Goal: Task Accomplishment & Management: Manage account settings

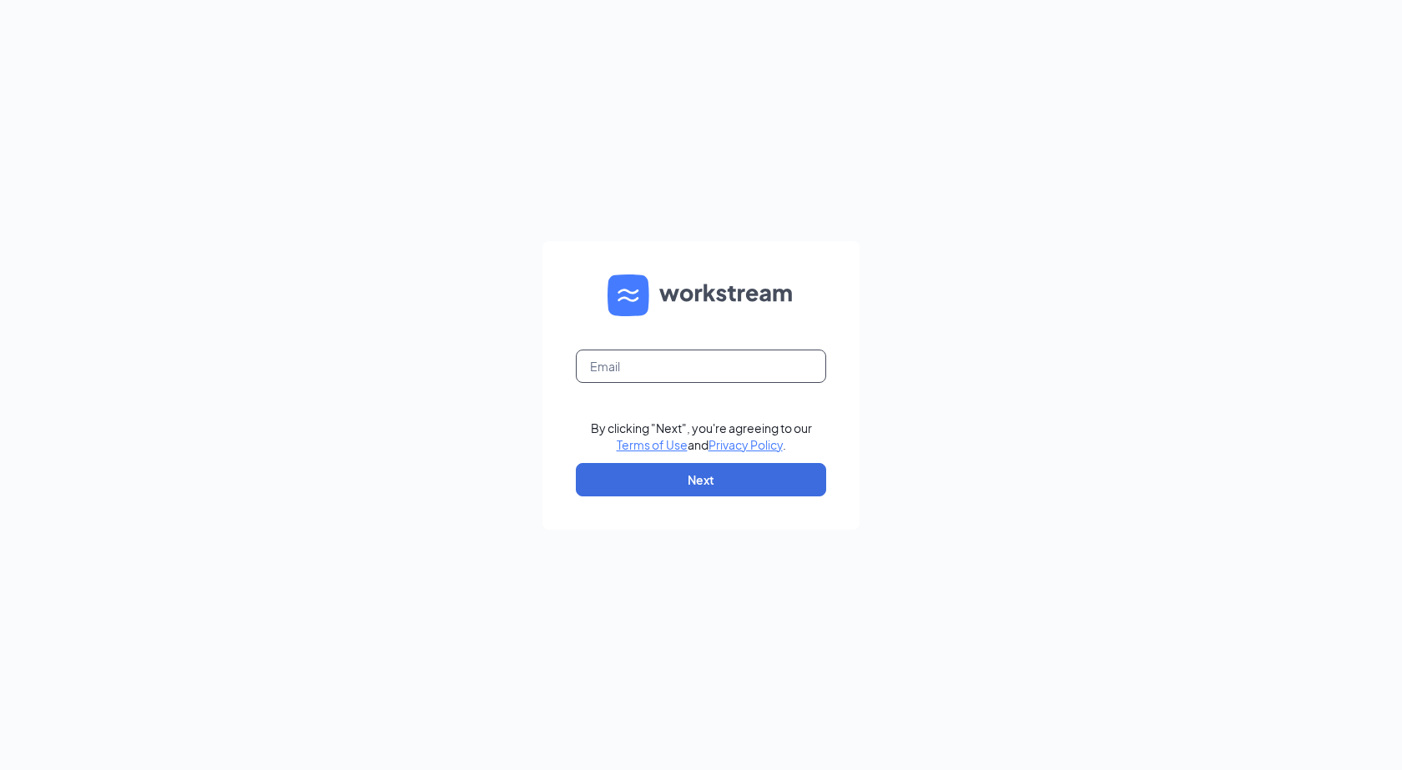
click at [687, 361] on input "text" at bounding box center [701, 366] width 250 height 33
type input "[EMAIL_ADDRESS][DOMAIN_NAME]"
click at [711, 487] on button "Next" at bounding box center [701, 479] width 250 height 33
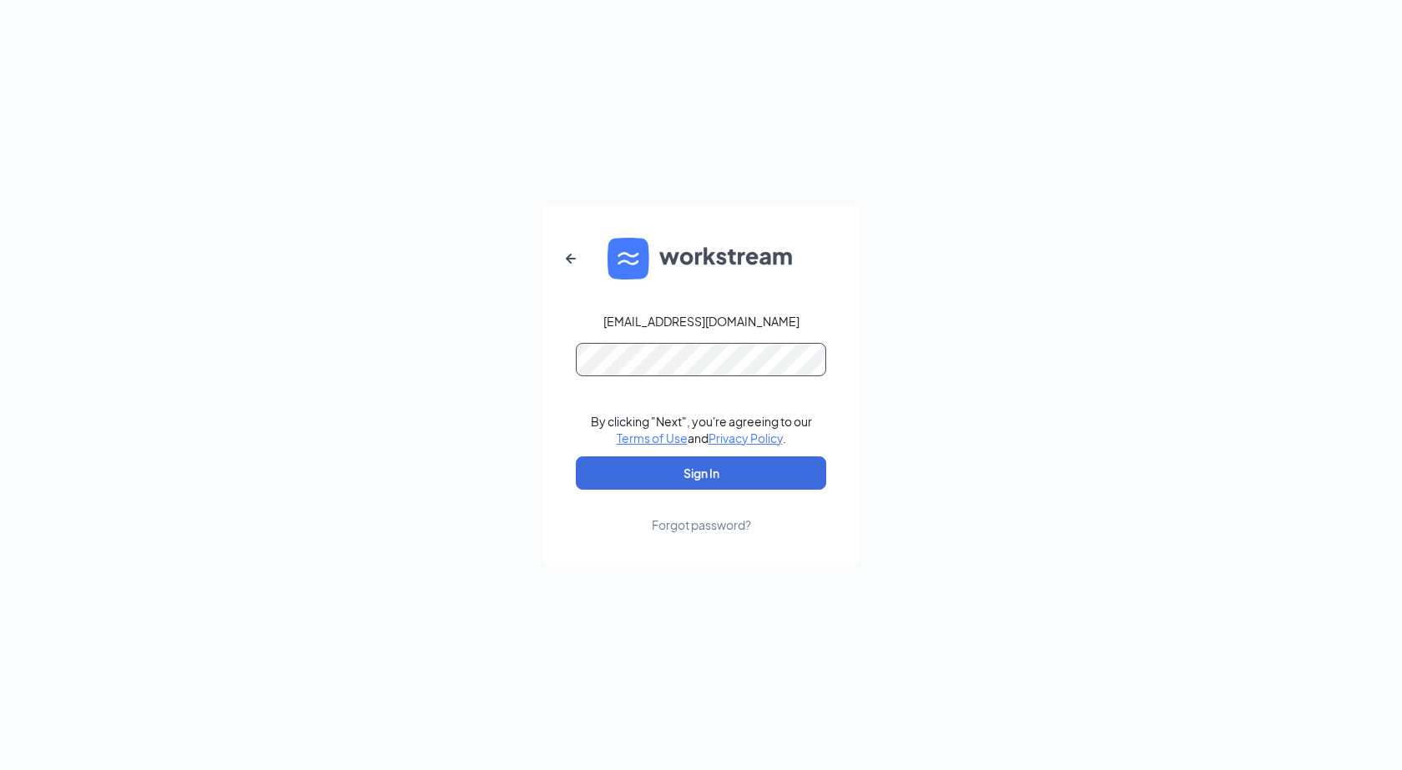
click at [576, 457] on button "Sign In" at bounding box center [701, 473] width 250 height 33
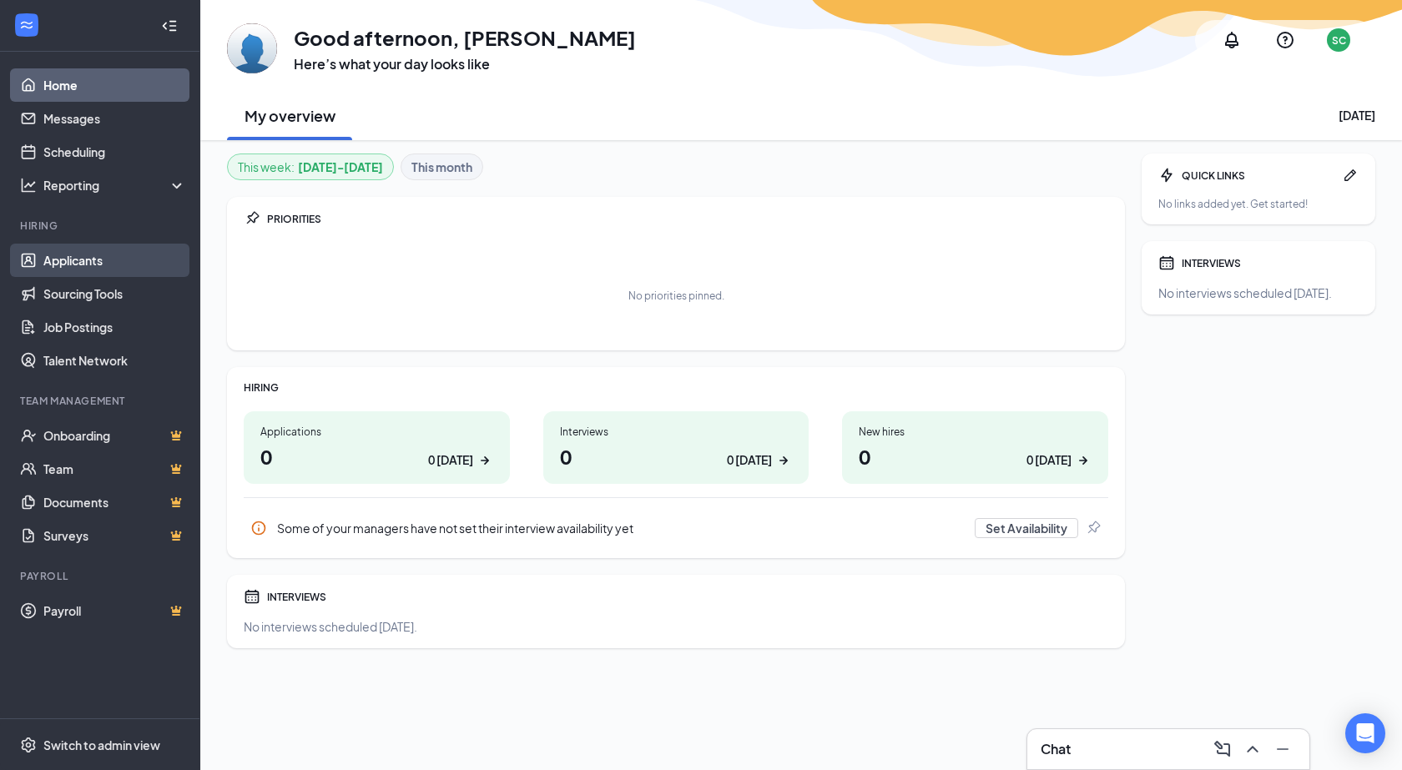
click at [90, 260] on link "Applicants" at bounding box center [114, 260] width 143 height 33
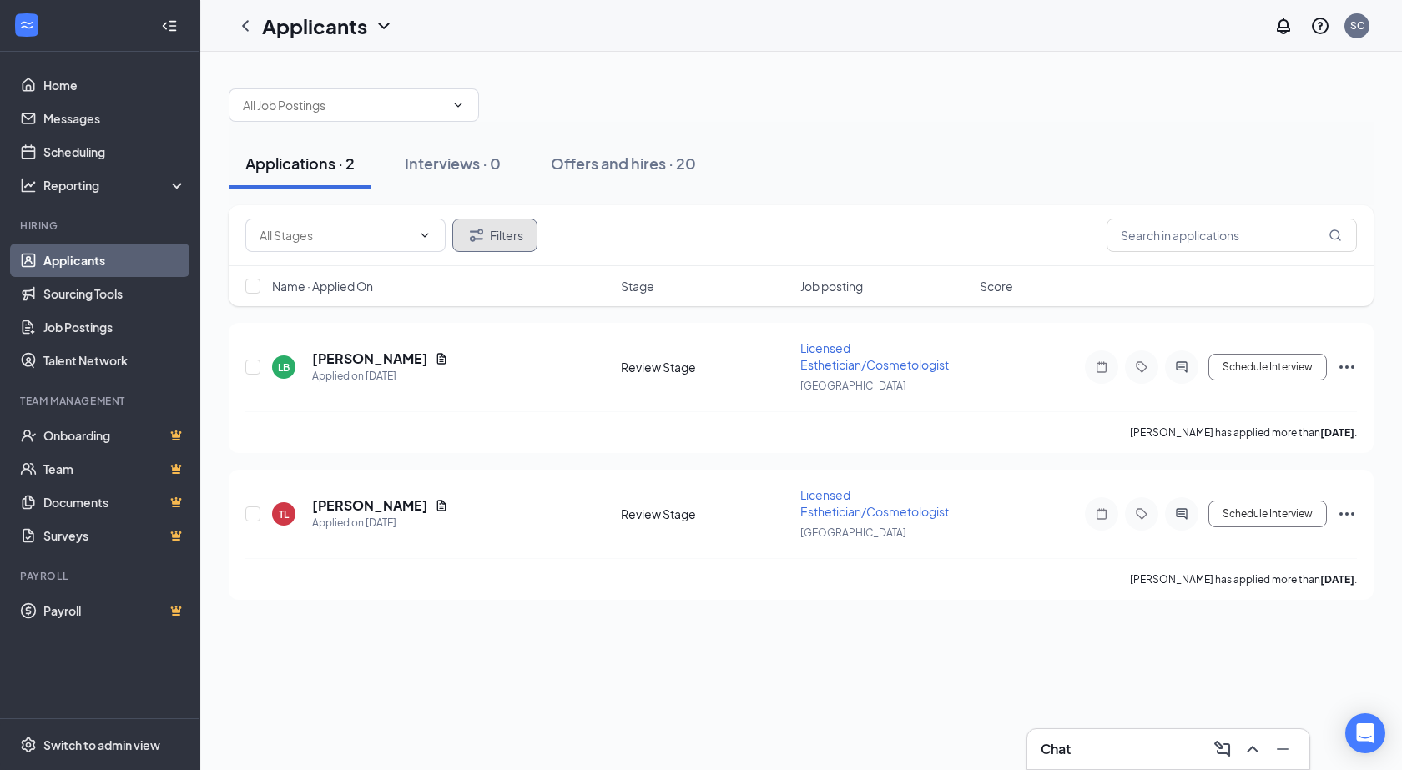
click at [487, 239] on button "Filters" at bounding box center [494, 235] width 85 height 33
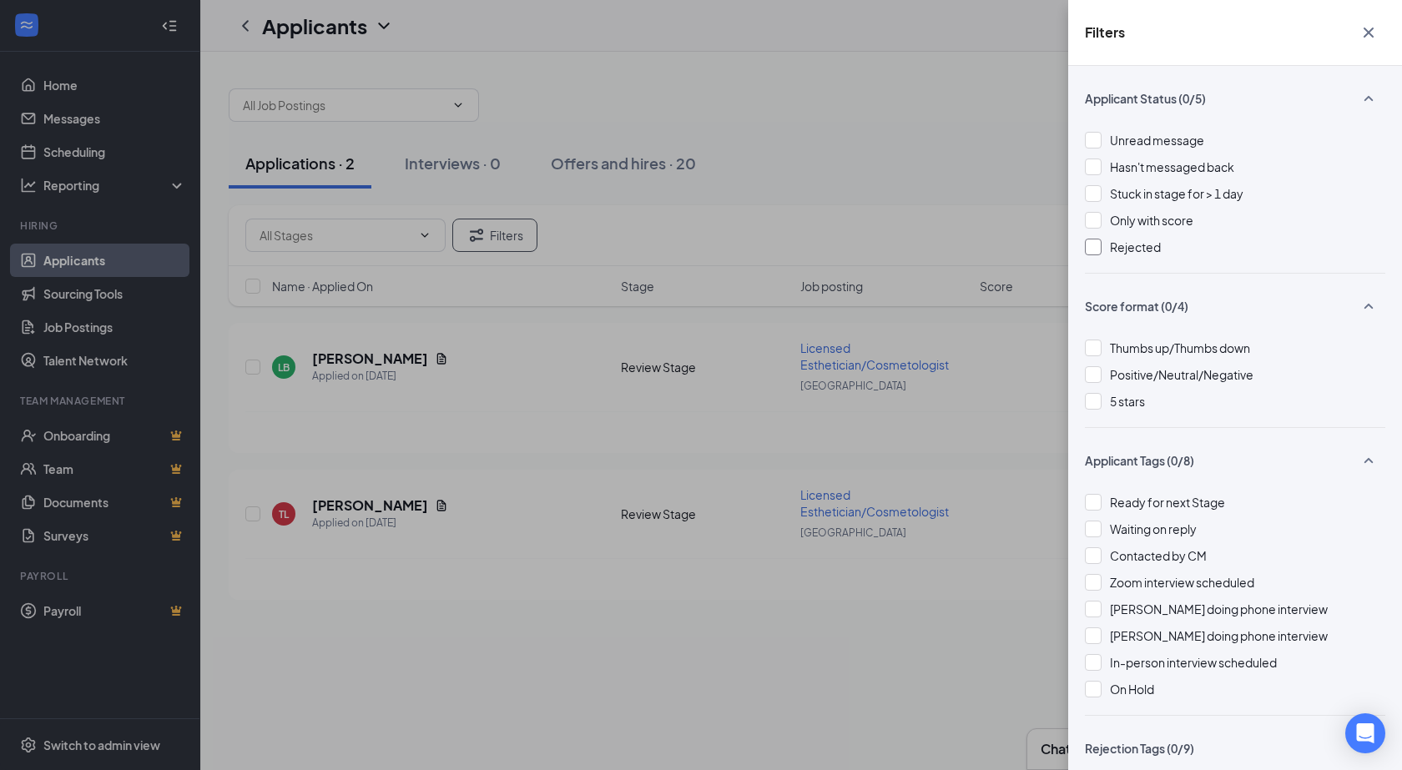
click at [1098, 246] on div at bounding box center [1093, 247] width 17 height 17
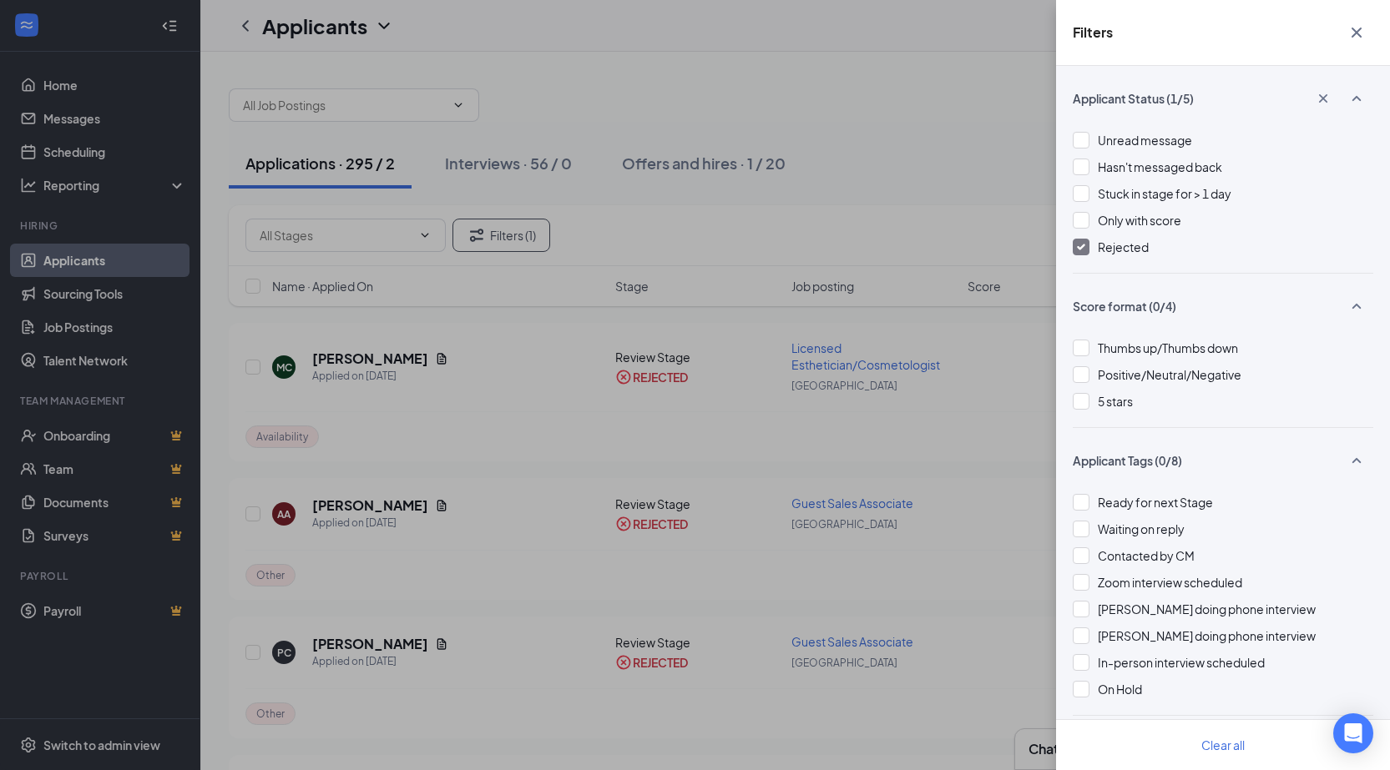
click at [1358, 35] on icon "Cross" at bounding box center [1356, 33] width 20 height 20
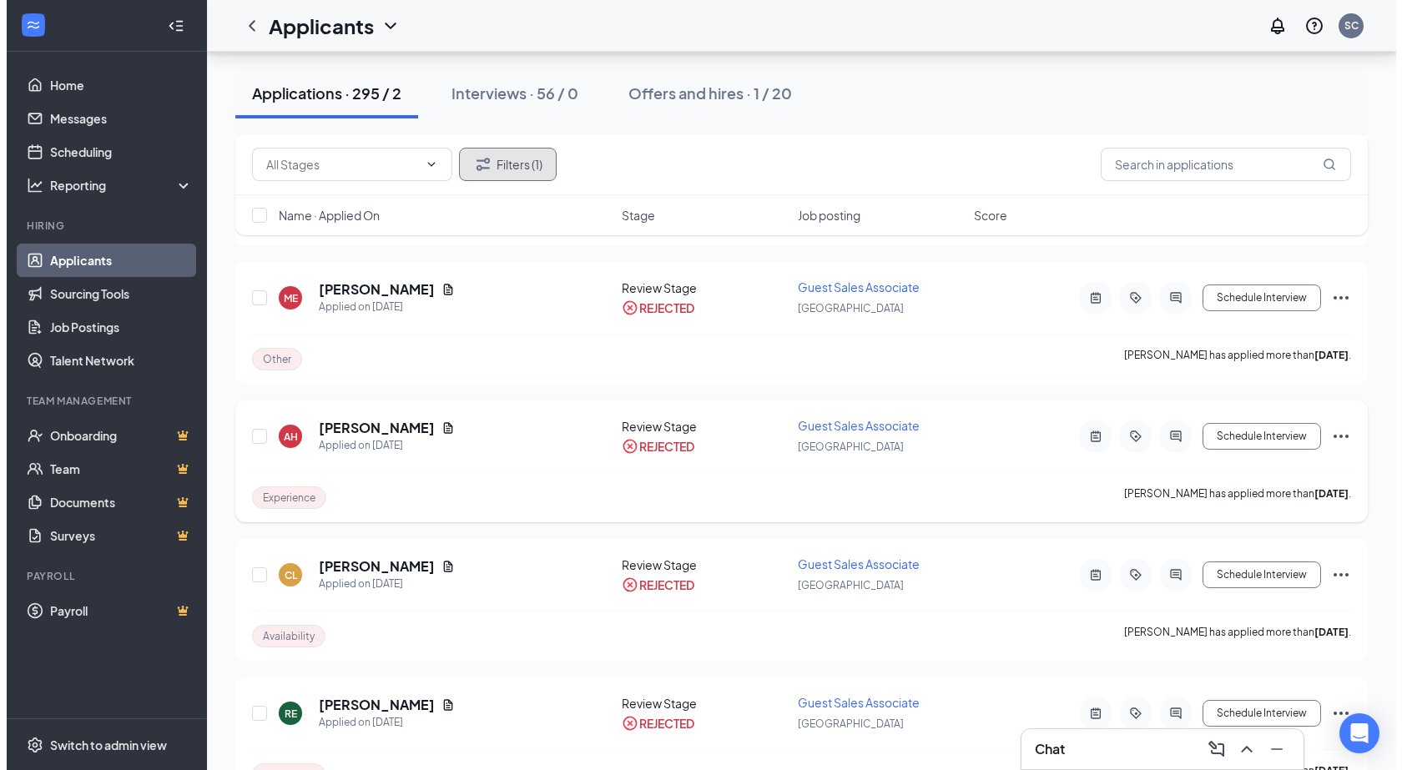
scroll to position [4591, 0]
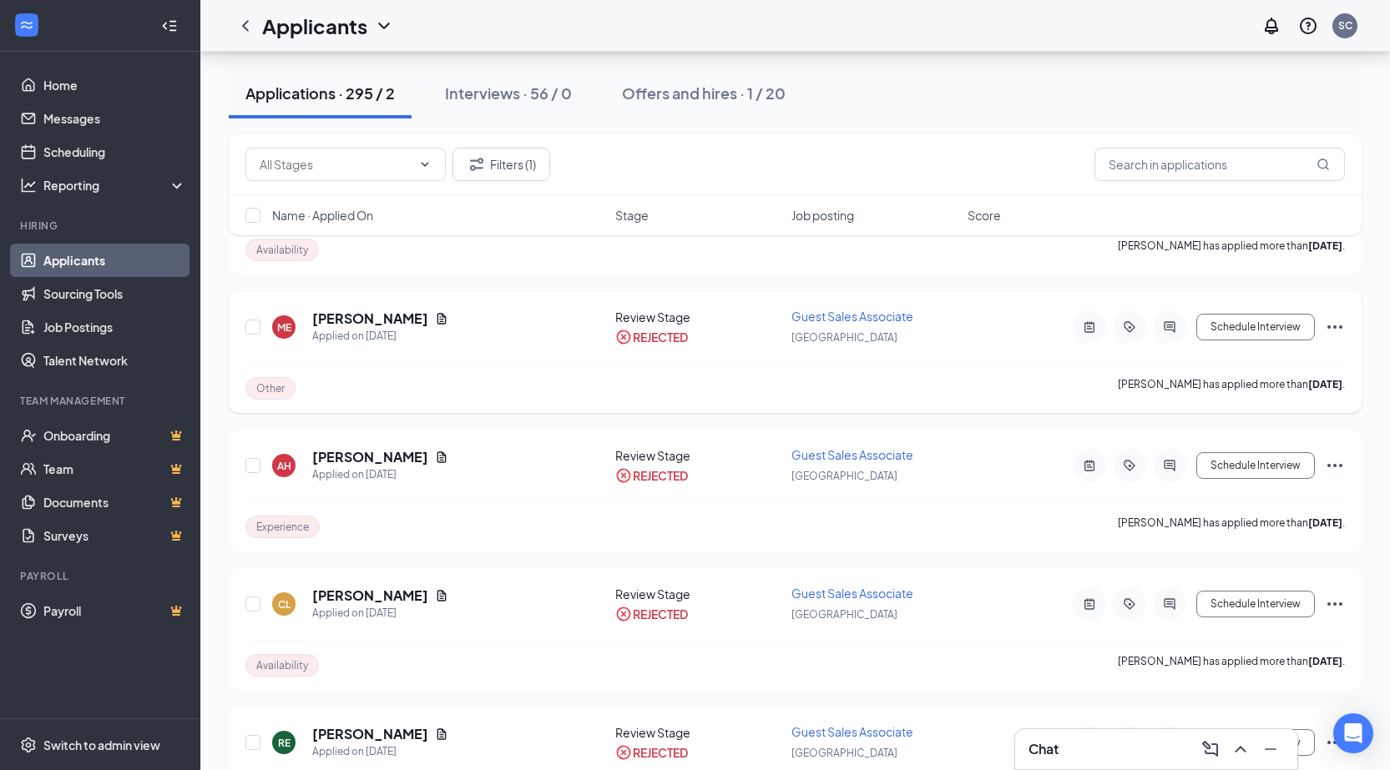
click at [1330, 326] on icon "Ellipses" at bounding box center [1334, 327] width 15 height 3
click at [1305, 527] on p "Move to another position" at bounding box center [1260, 524] width 144 height 17
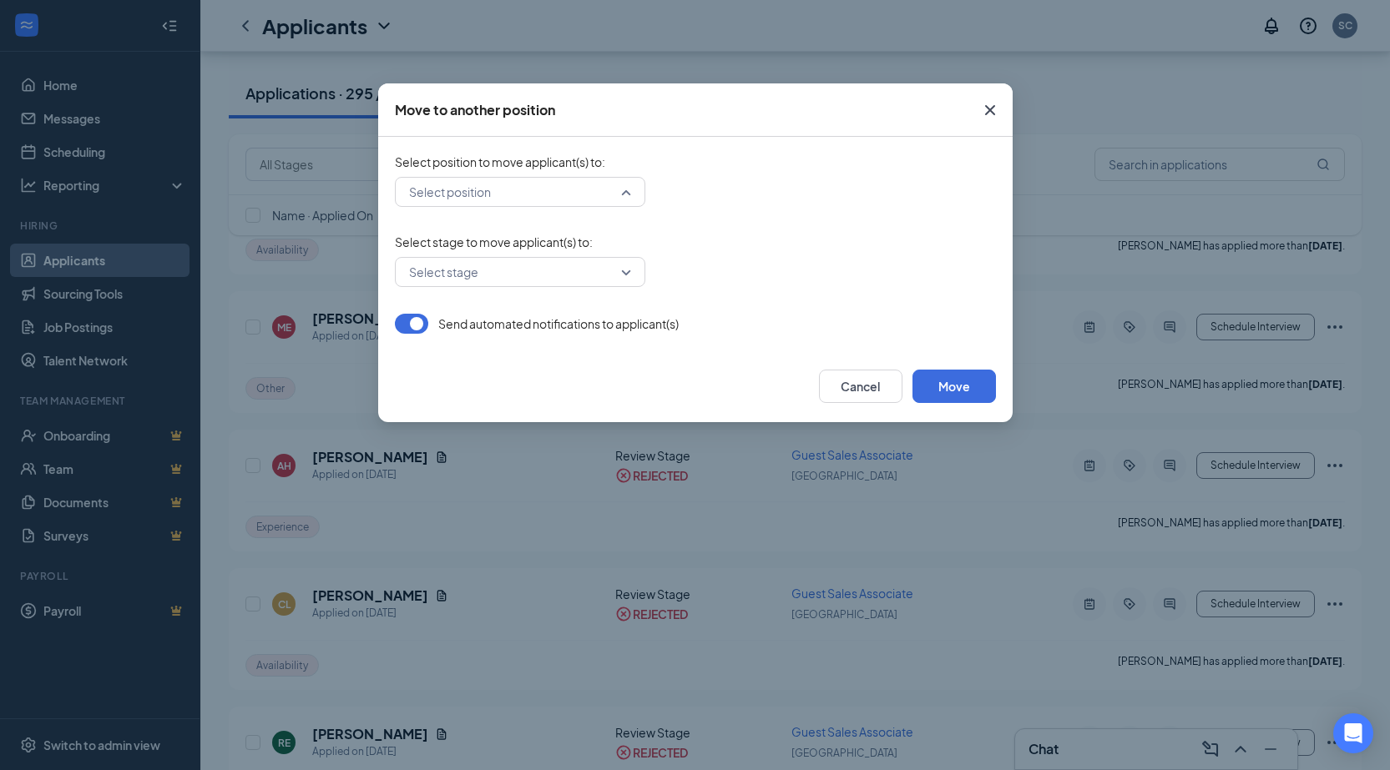
click at [628, 194] on div "Select position" at bounding box center [520, 192] width 250 height 30
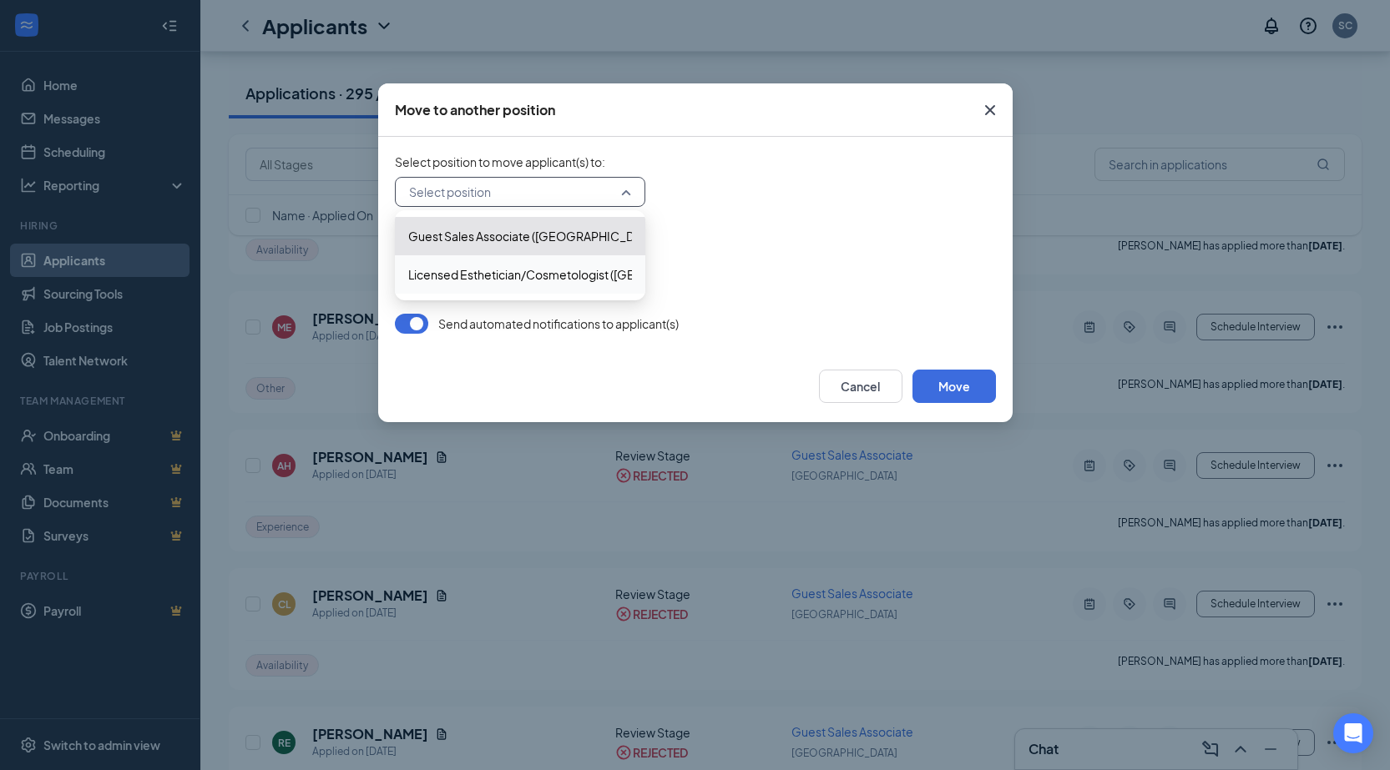
click at [827, 253] on div "Select stage to move applicant(s) to : Select stage" at bounding box center [695, 260] width 601 height 53
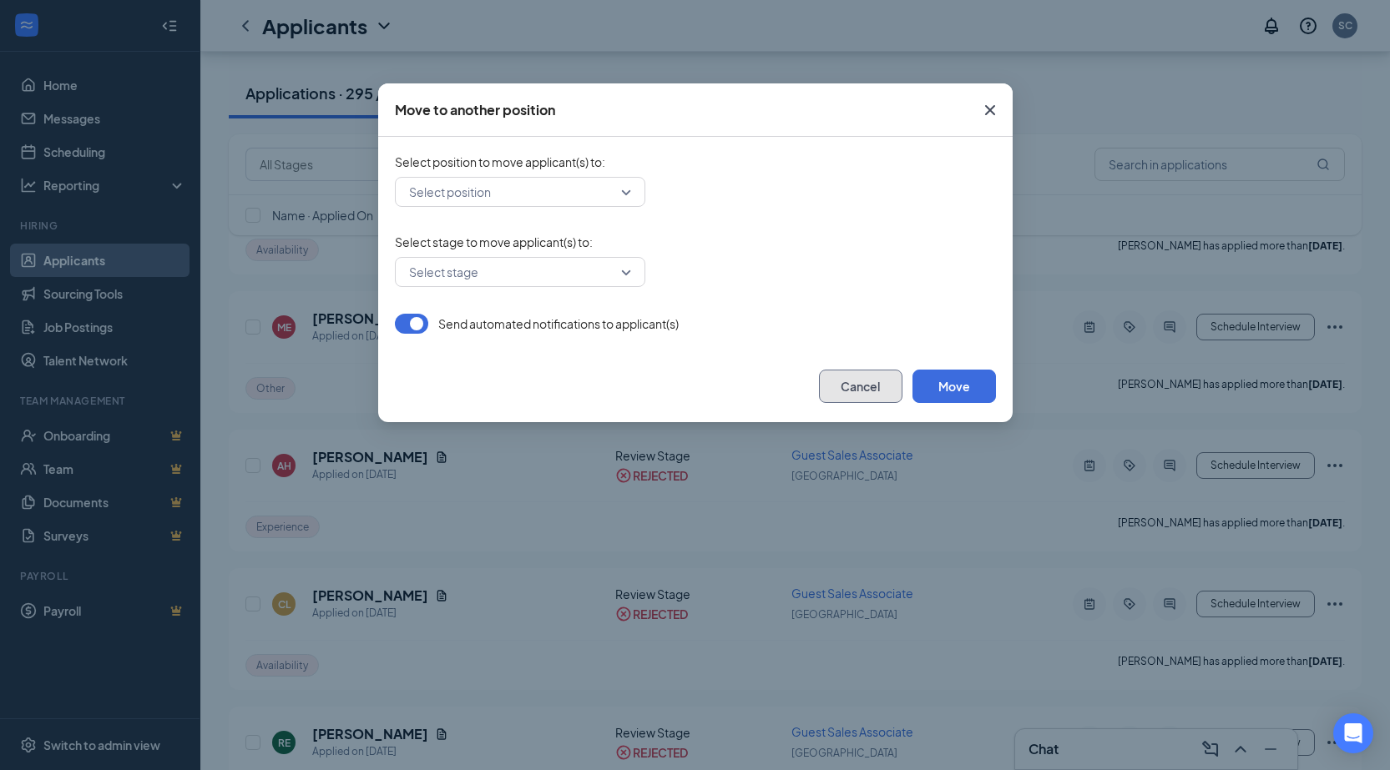
click at [851, 381] on button "Cancel" at bounding box center [860, 386] width 83 height 33
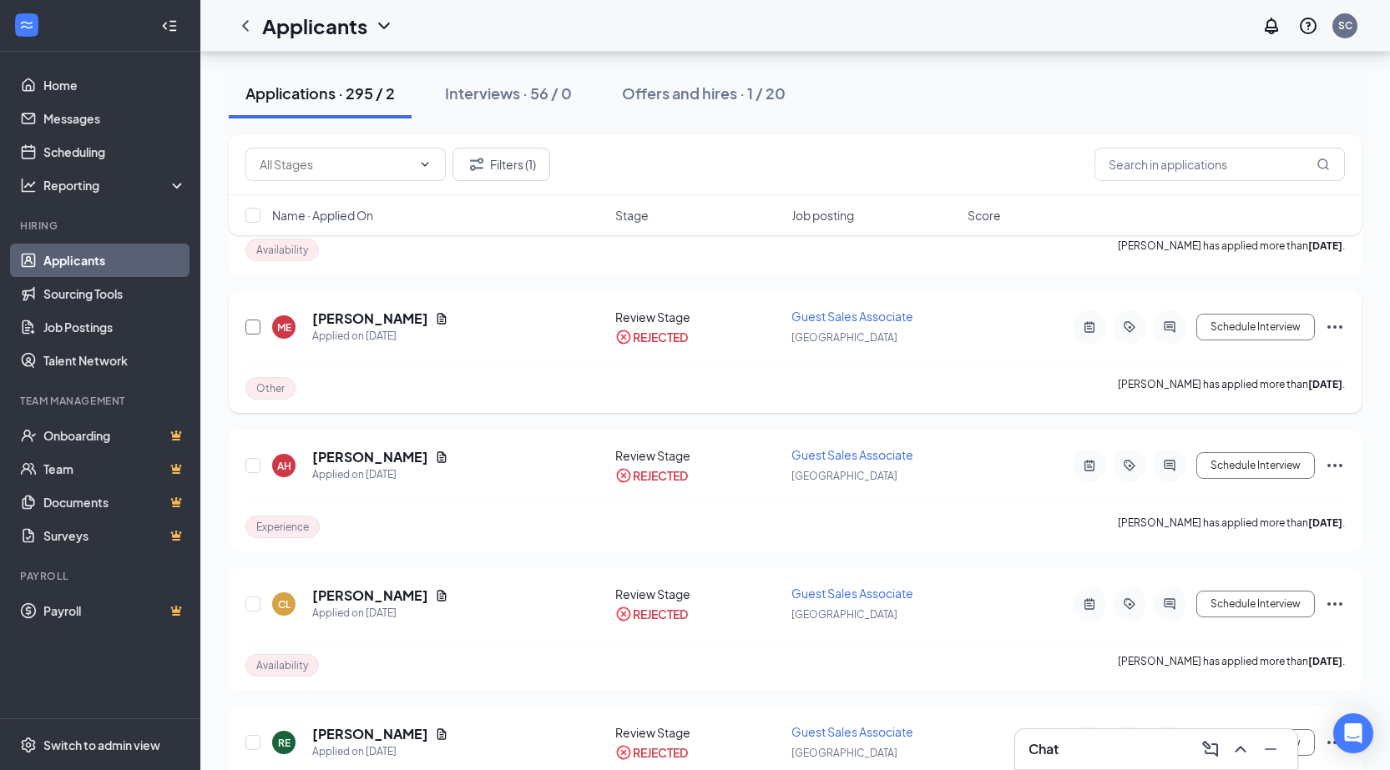
click at [250, 330] on input "checkbox" at bounding box center [252, 327] width 15 height 15
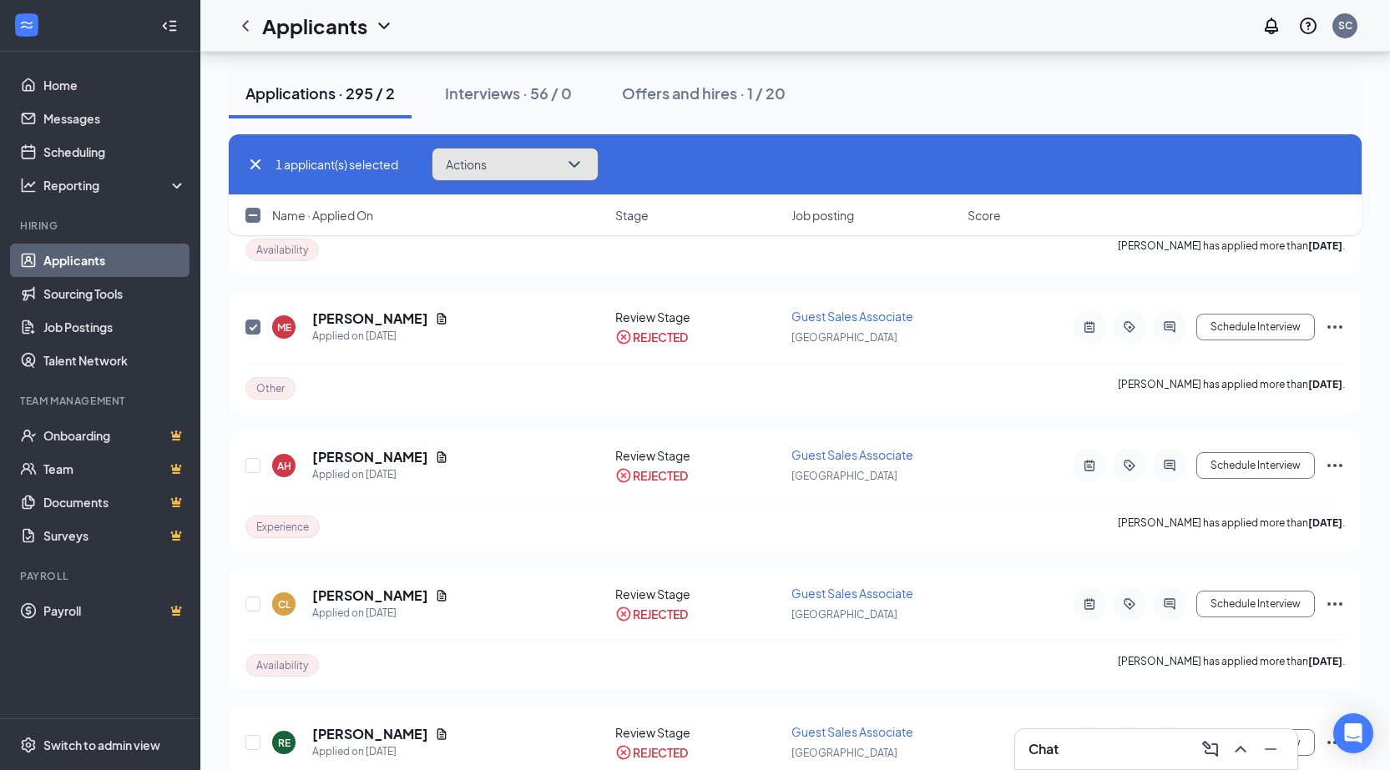
click at [578, 169] on icon "ChevronDown" at bounding box center [574, 164] width 20 height 20
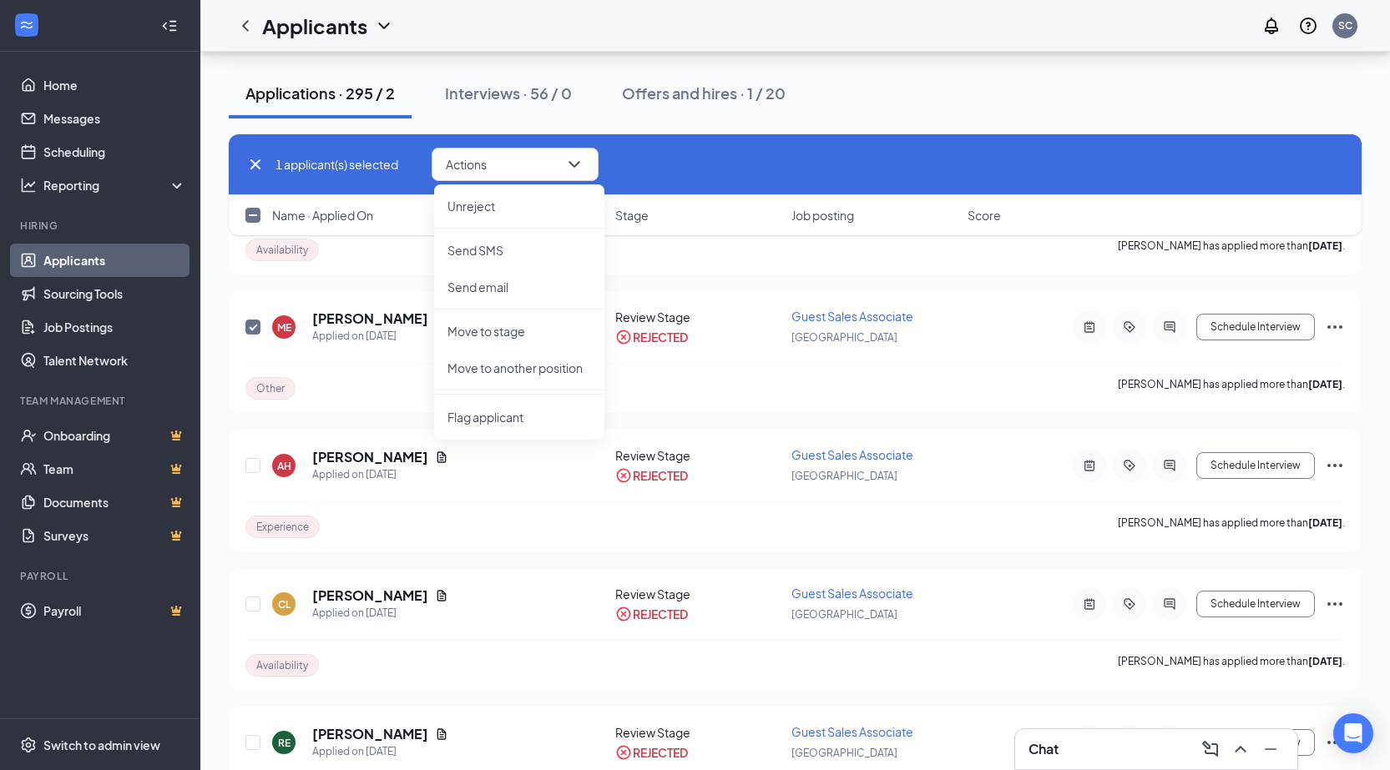
click at [750, 424] on div "MC [PERSON_NAME] Applied on [DATE] Review Stage REJECTED Licensed Esthetician/C…" at bounding box center [795, 702] width 1133 height 9941
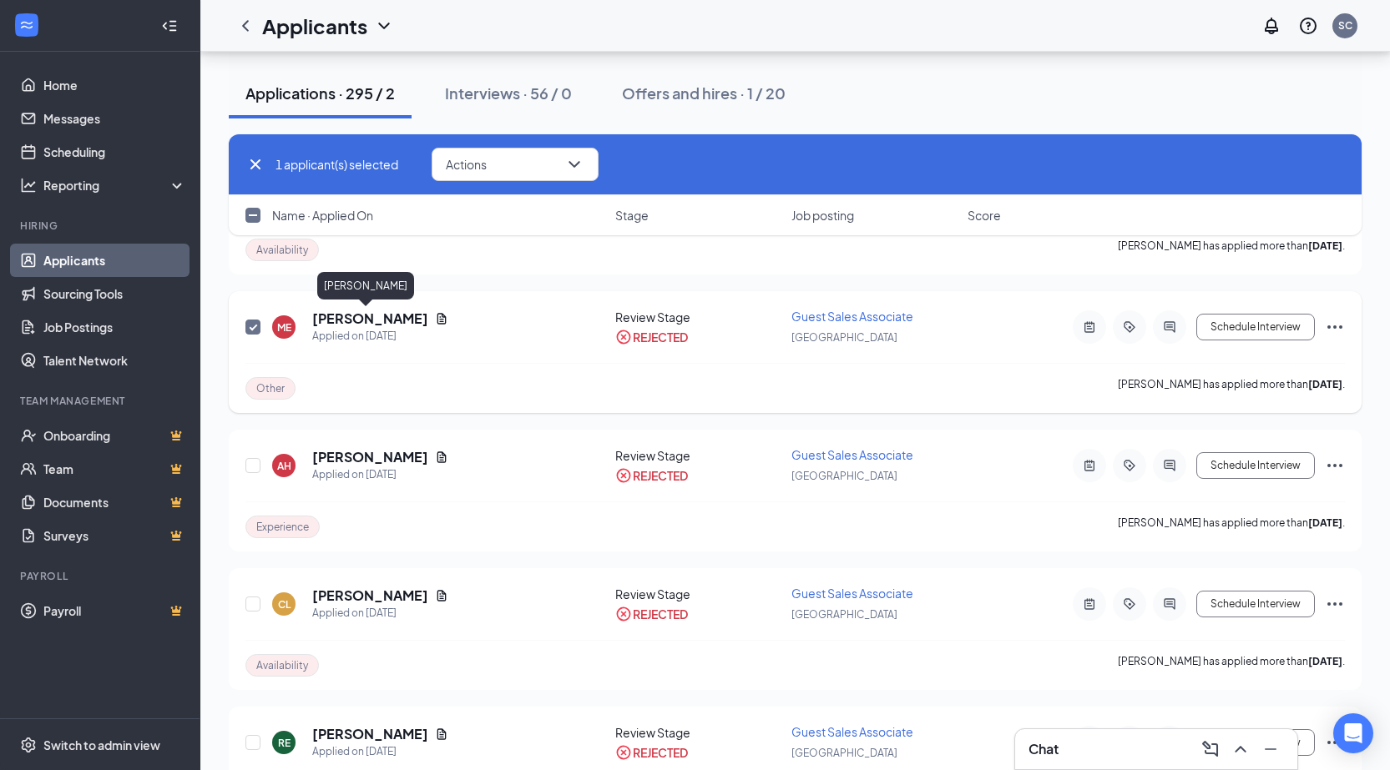
click at [365, 318] on h5 "[PERSON_NAME]" at bounding box center [370, 319] width 116 height 18
checkbox input "false"
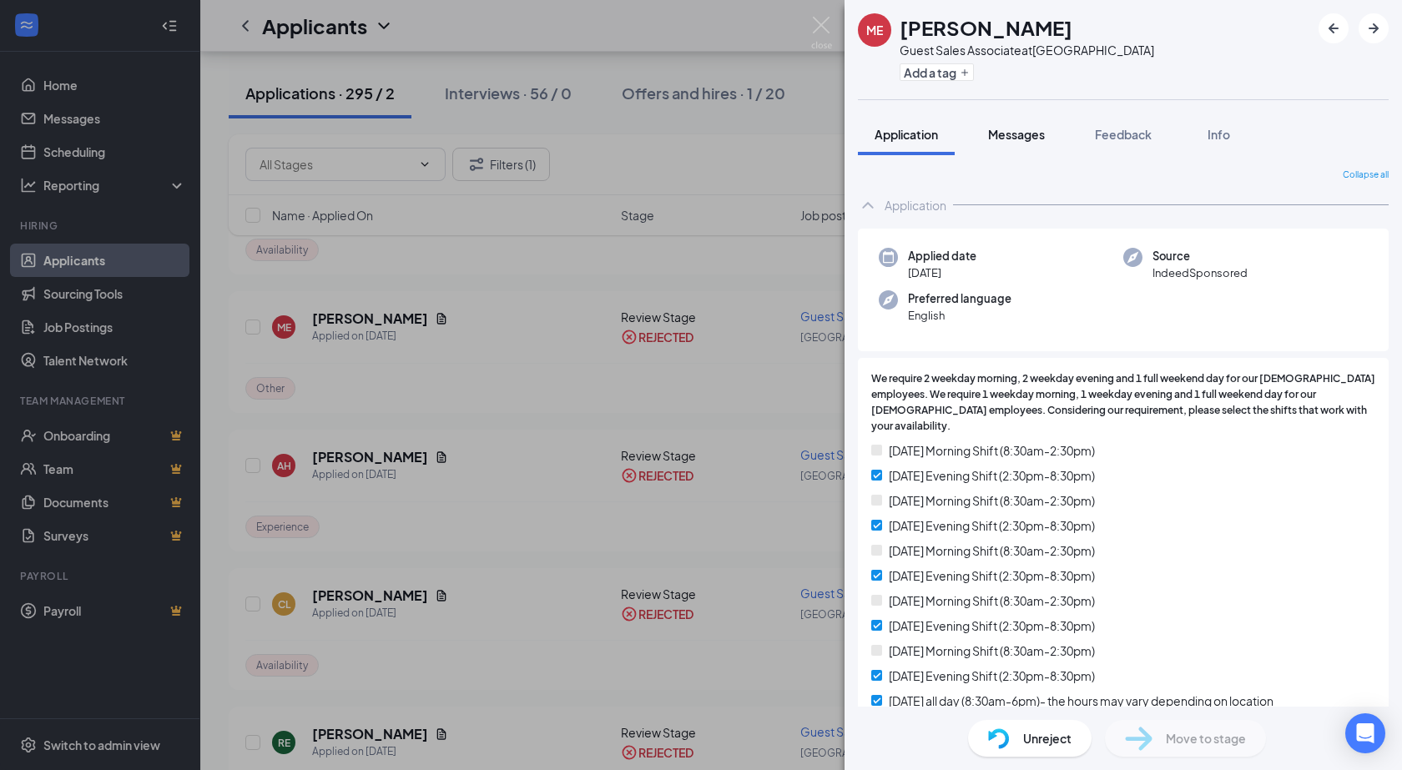
click at [1015, 135] on span "Messages" at bounding box center [1016, 134] width 57 height 15
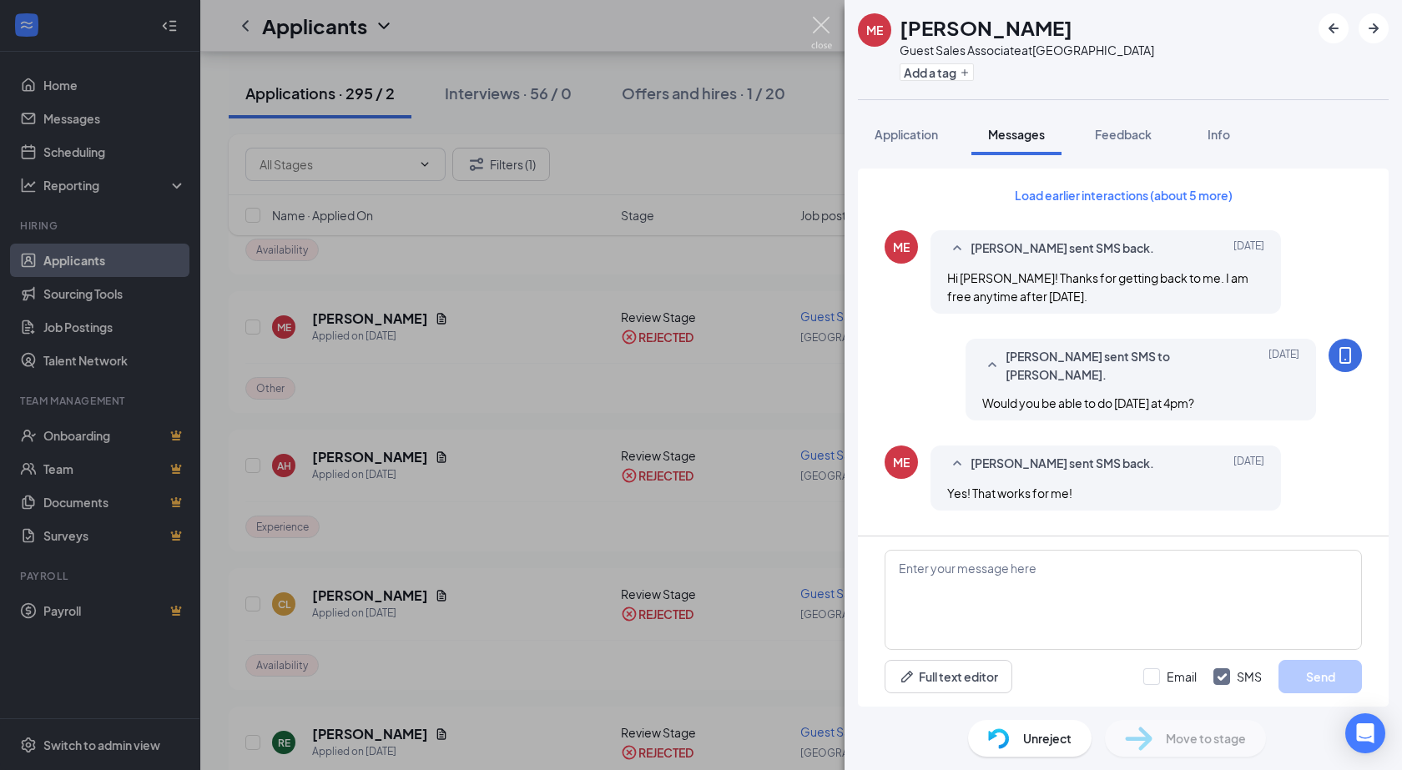
click at [821, 23] on img at bounding box center [821, 33] width 21 height 33
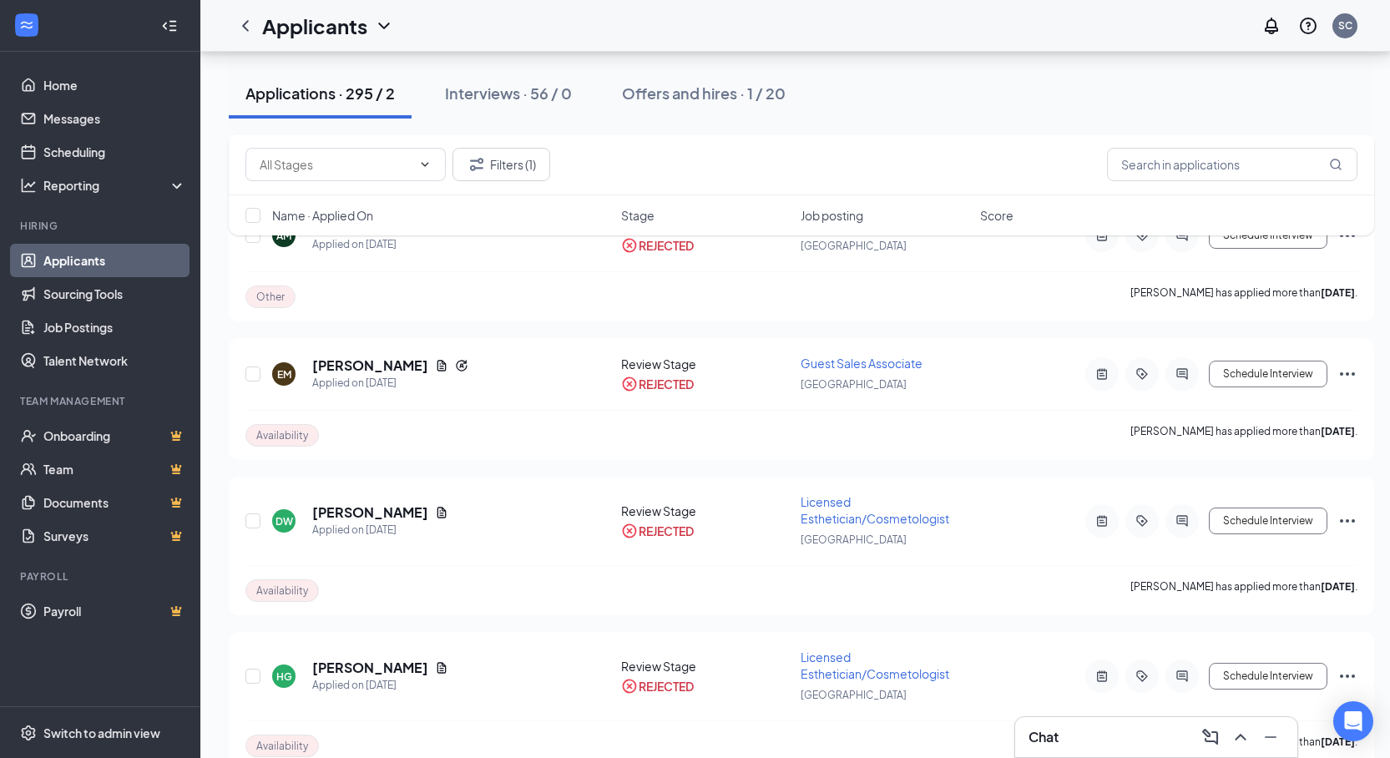
scroll to position [8096, 0]
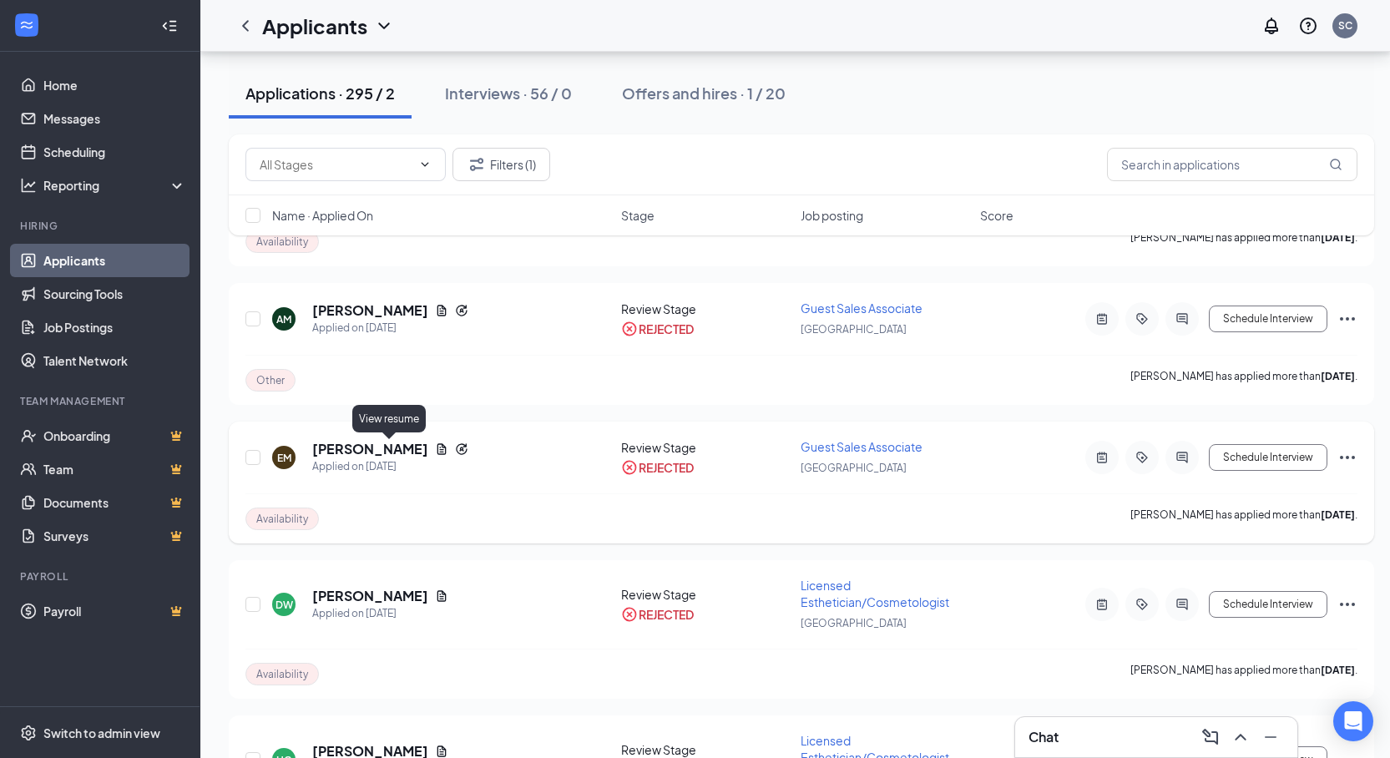
click at [435, 453] on icon "Document" at bounding box center [441, 448] width 13 height 13
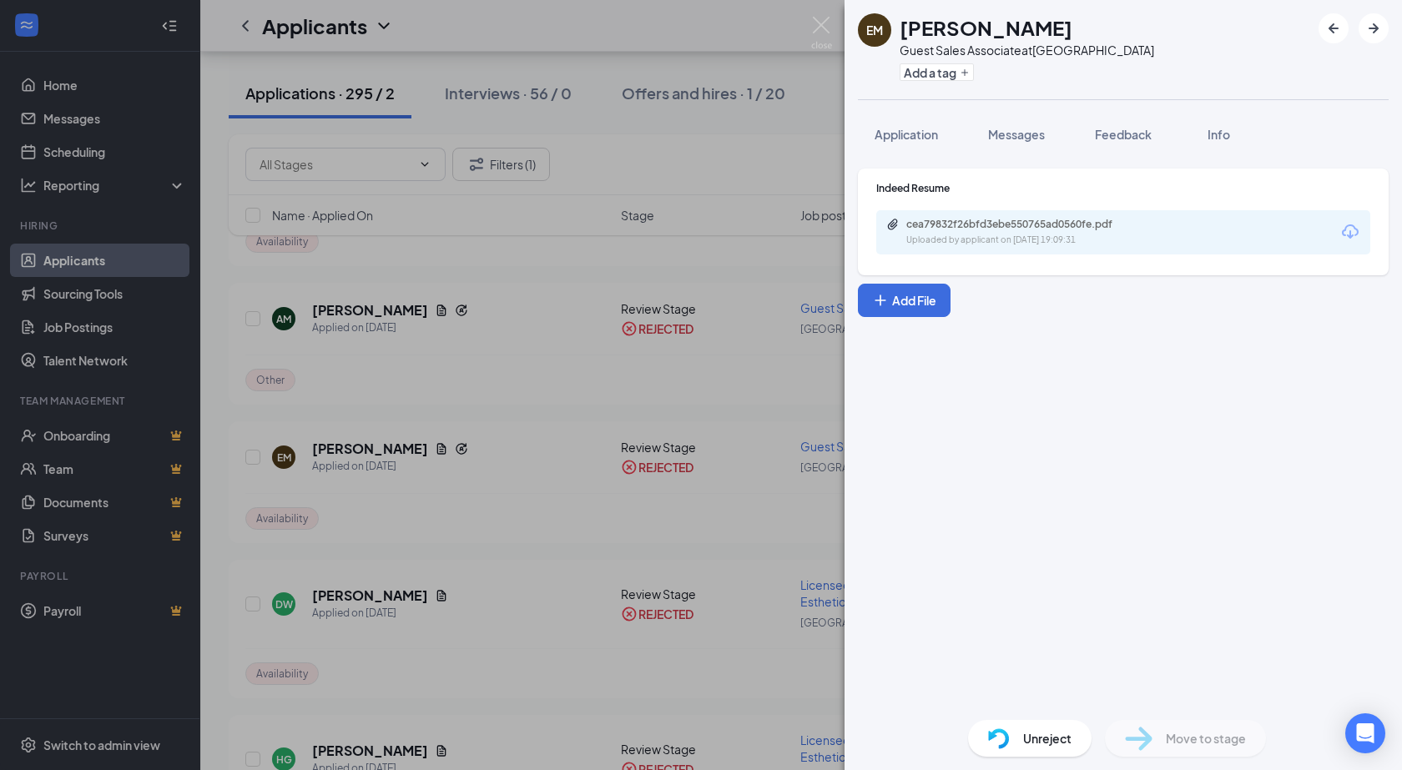
click at [1189, 232] on div "cea79832f26bfd3ebe550765ad0560fe.pdf Uploaded by applicant on [DATE] 19:09:31" at bounding box center [1123, 232] width 494 height 44
click at [1051, 234] on div "Uploaded by applicant on [DATE] 19:09:31" at bounding box center [1031, 240] width 250 height 13
click at [828, 31] on img at bounding box center [821, 33] width 21 height 33
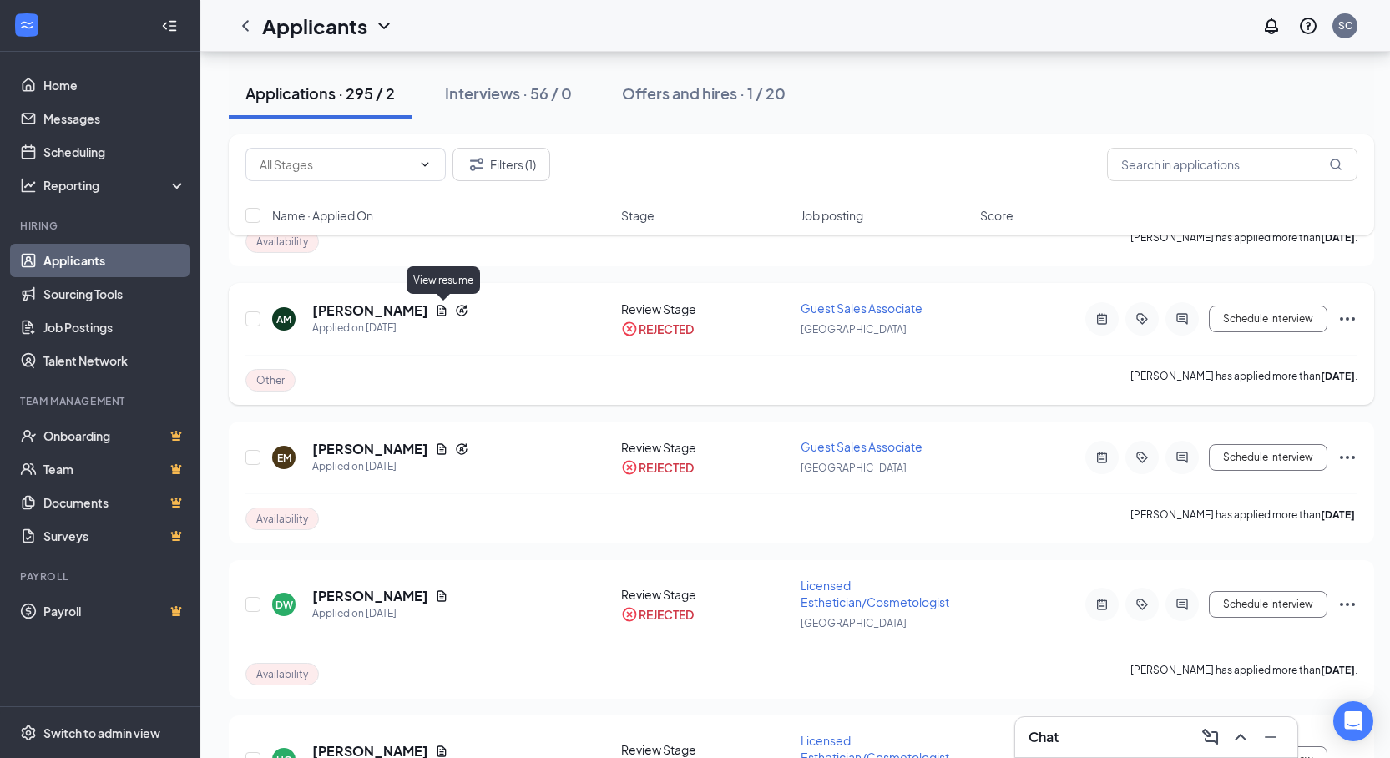
click at [440, 309] on icon "Document" at bounding box center [441, 310] width 9 height 11
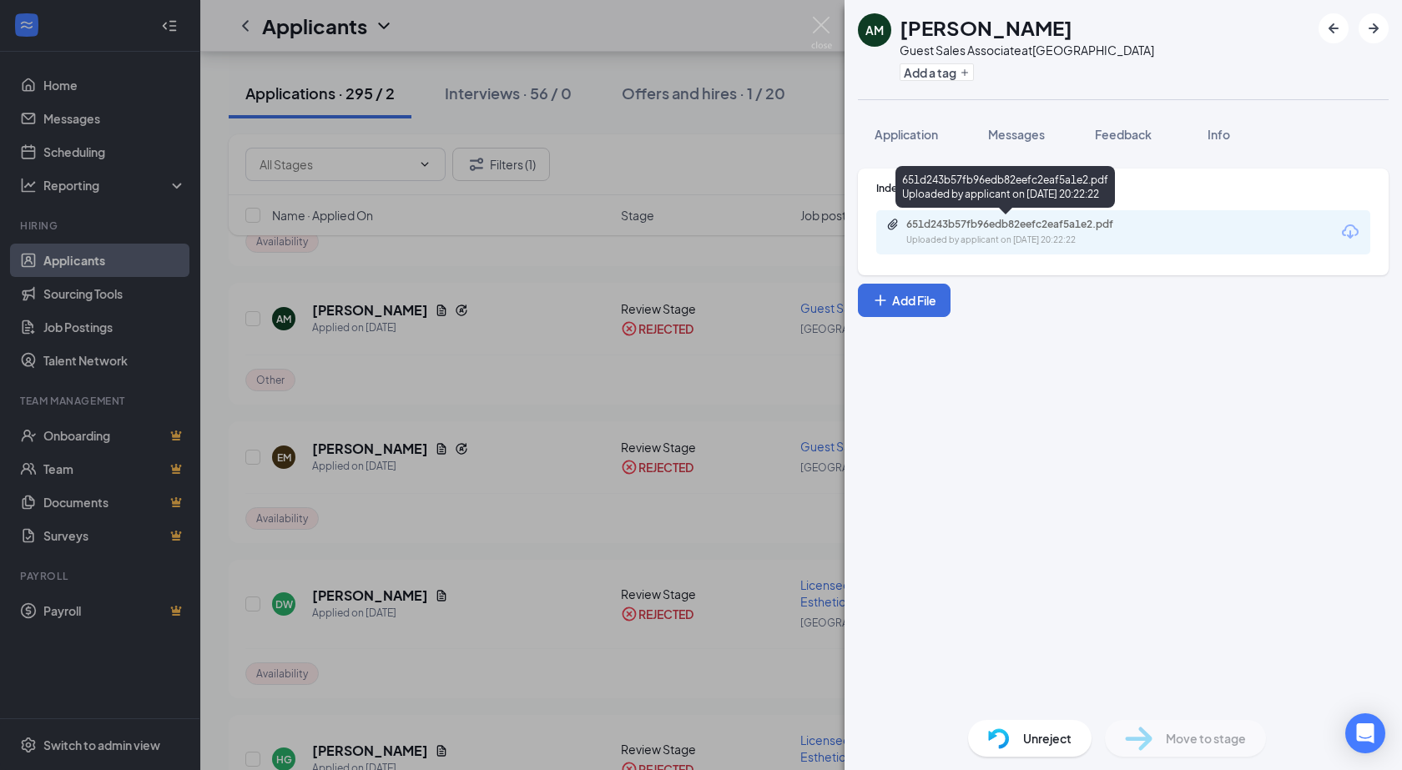
click at [1050, 225] on div "651d243b57fb96edb82eefc2eaf5a1e2.pdf" at bounding box center [1023, 224] width 234 height 13
click at [821, 23] on img at bounding box center [821, 33] width 21 height 33
click at [822, 20] on div "Applicants SC" at bounding box center [801, 26] width 1202 height 52
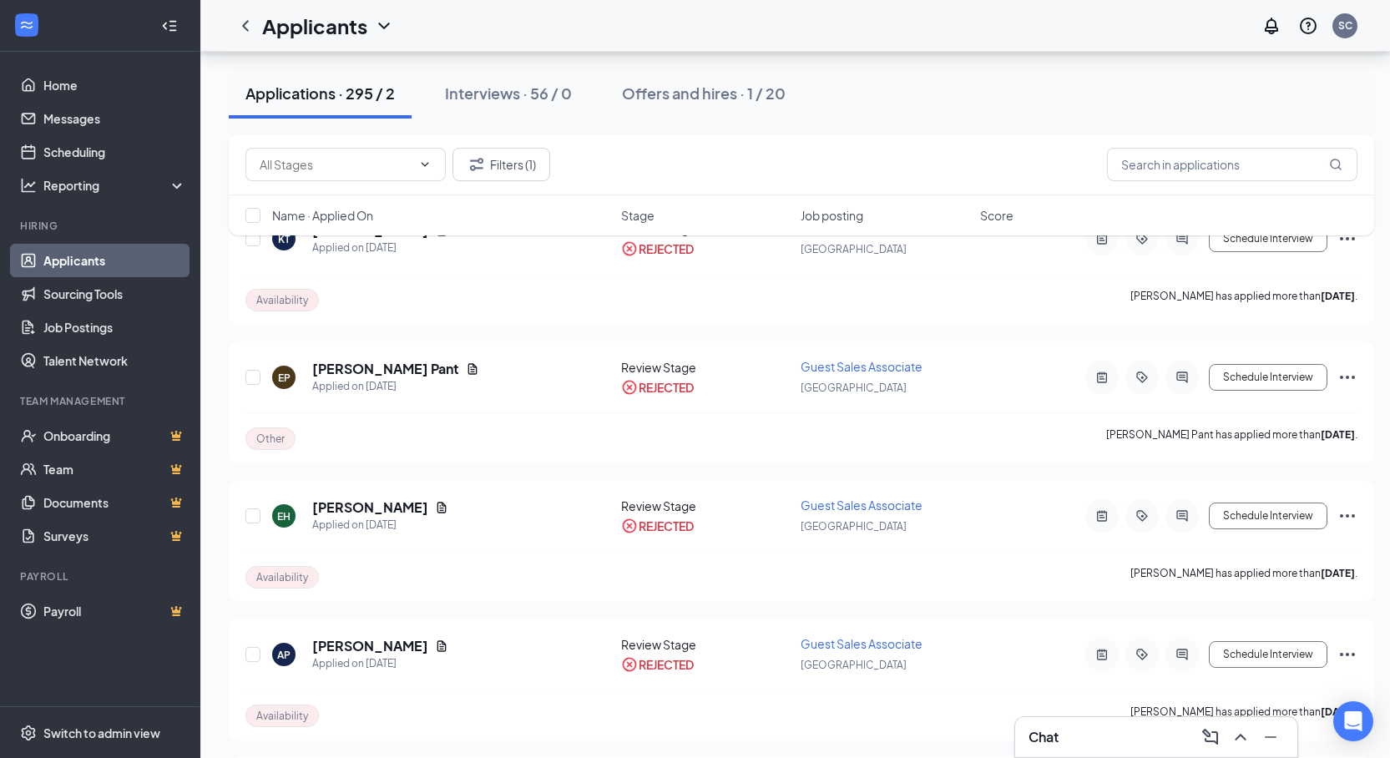
scroll to position [7595, 0]
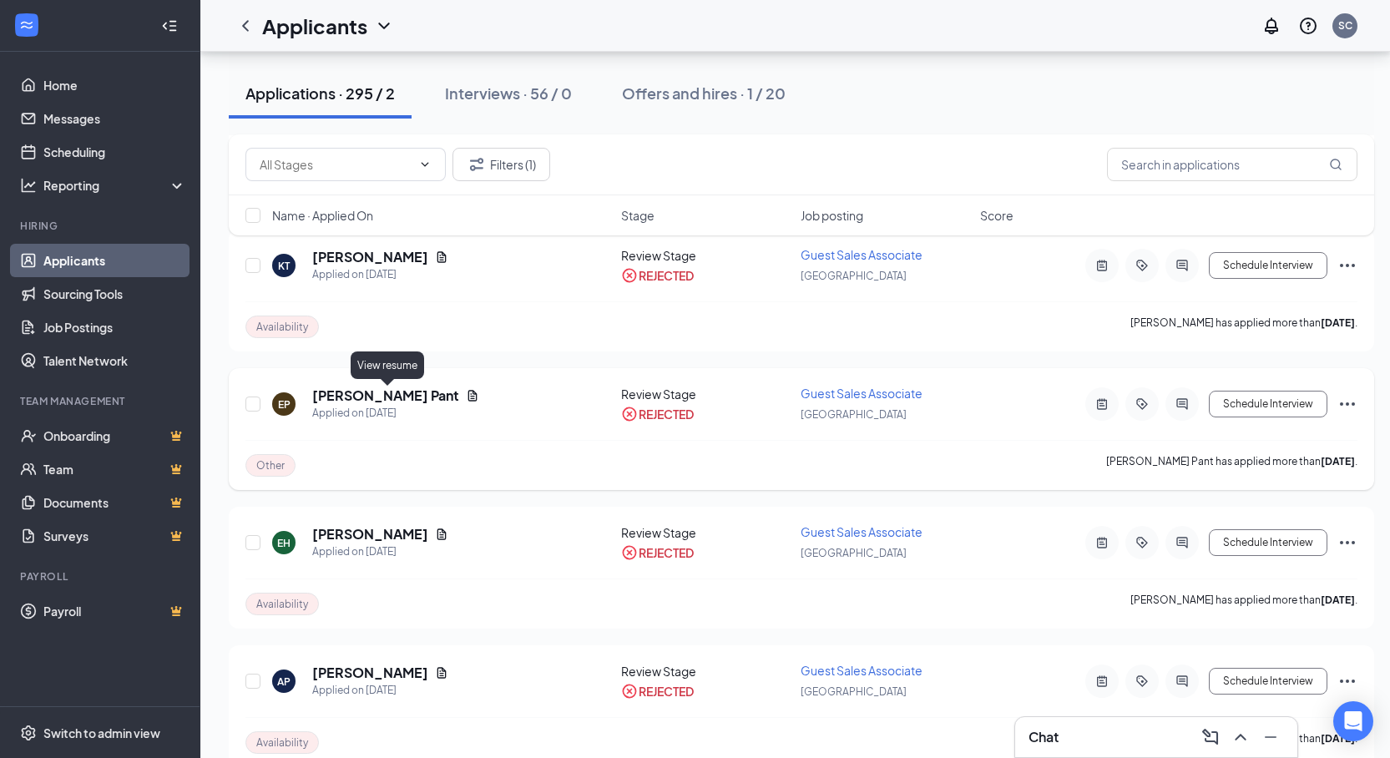
click at [468, 393] on icon "Document" at bounding box center [472, 395] width 9 height 11
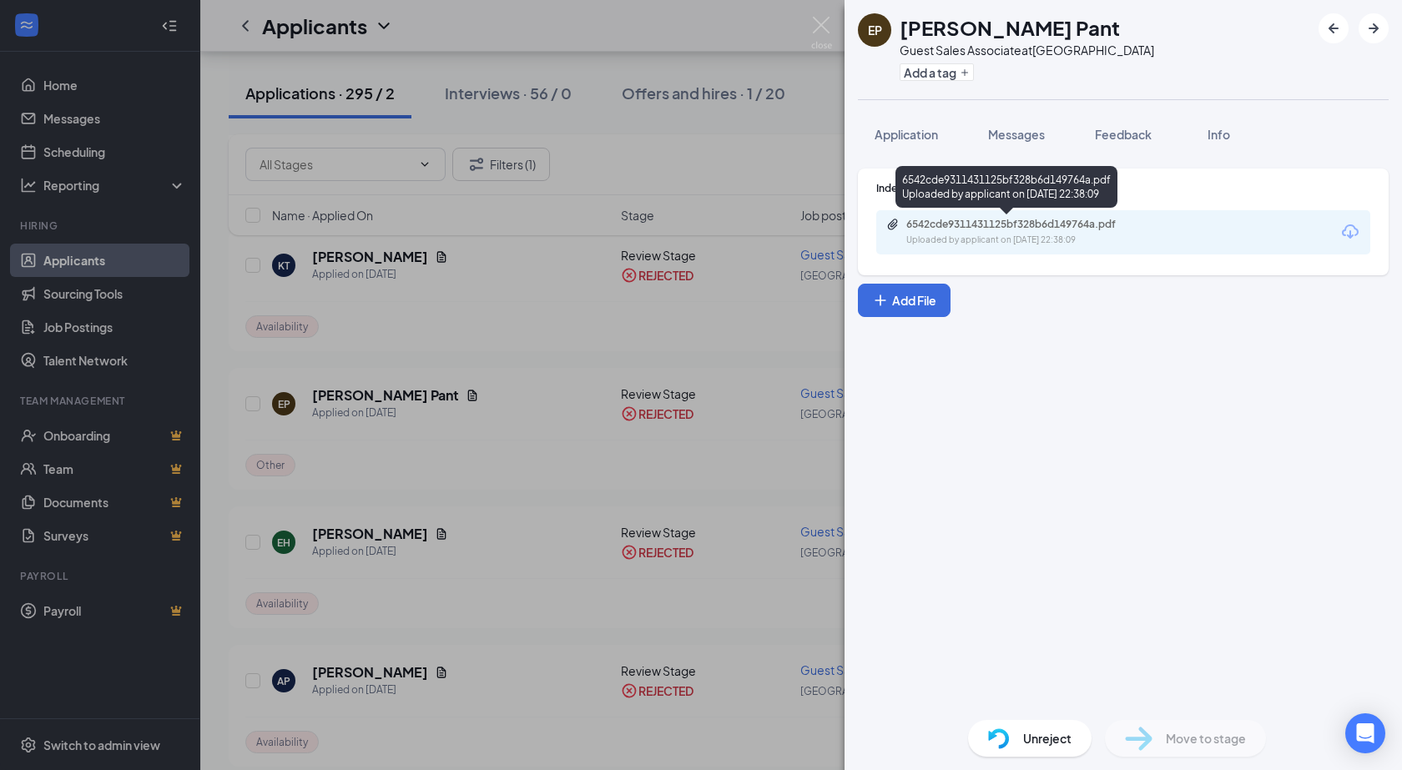
click at [1063, 229] on div "6542cde9311431125bf328b6d149764a.pdf" at bounding box center [1023, 224] width 234 height 13
click at [819, 23] on img at bounding box center [821, 33] width 21 height 33
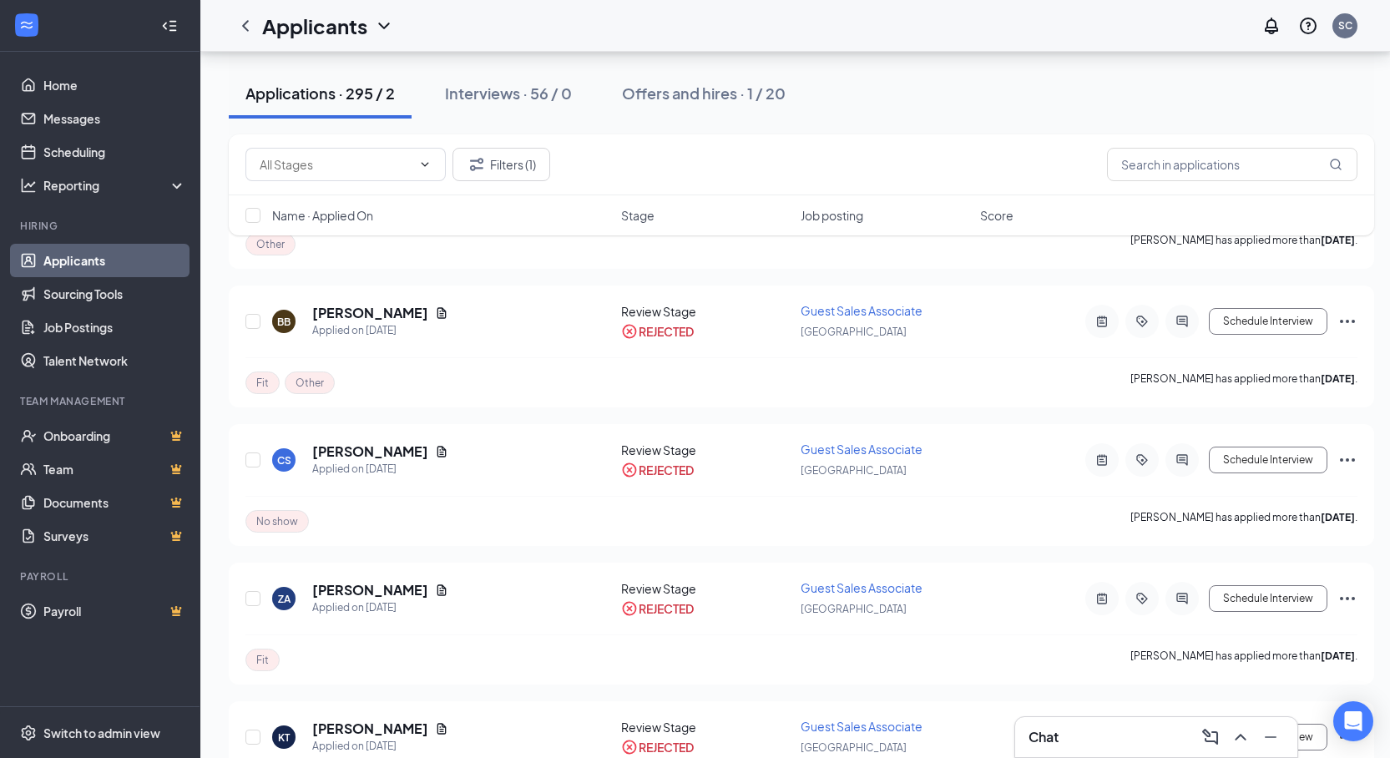
scroll to position [7095, 0]
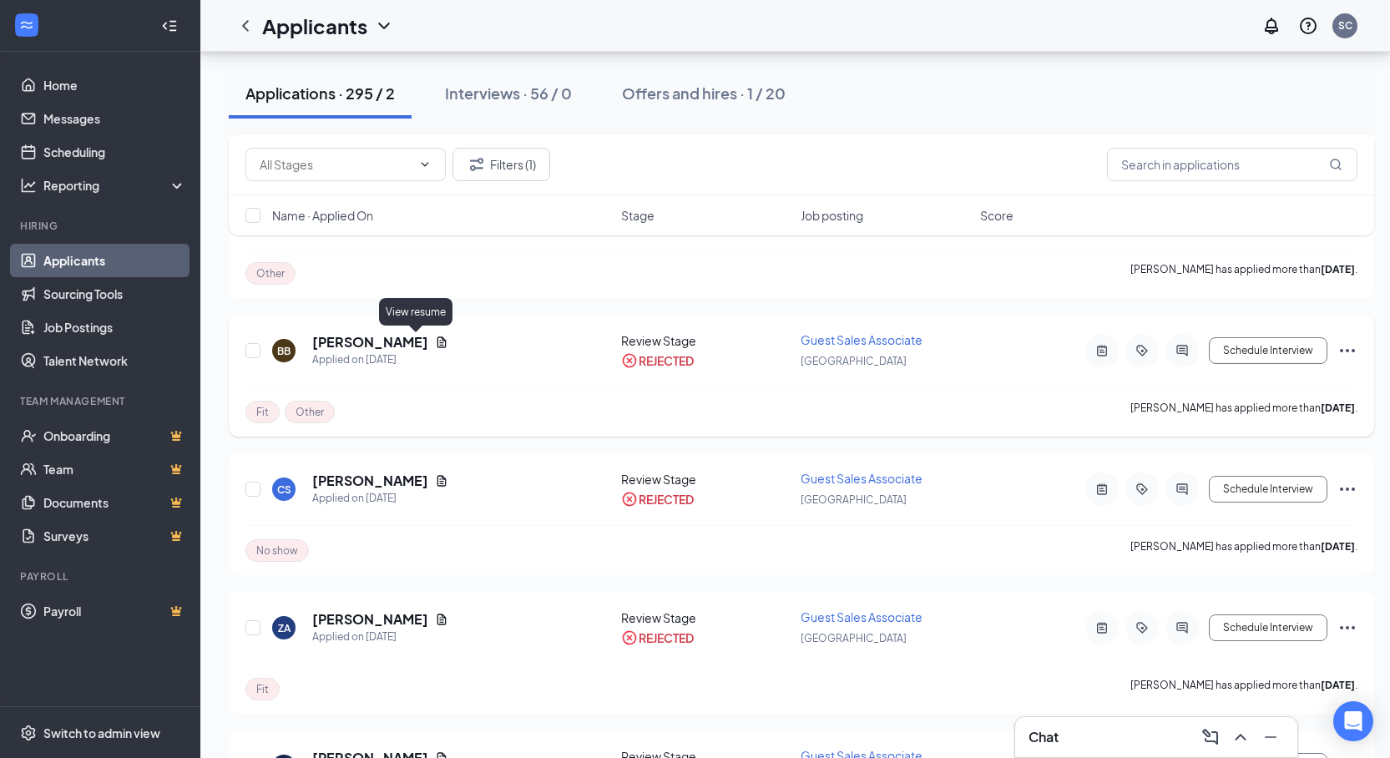
click at [437, 345] on icon "Document" at bounding box center [441, 341] width 9 height 11
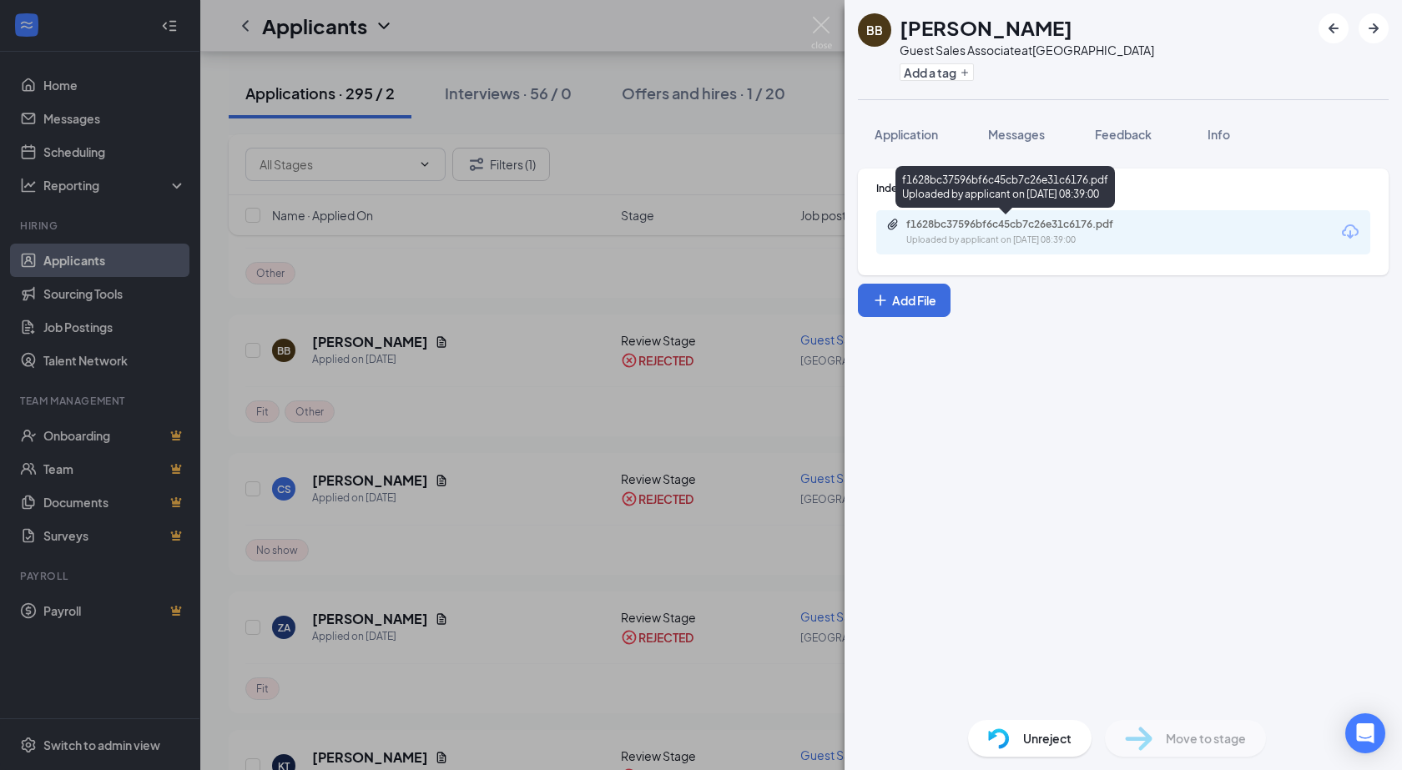
click at [972, 223] on div "f1628bc37596bf6c45cb7c26e31c6176.pdf" at bounding box center [1023, 224] width 234 height 13
click at [818, 26] on img at bounding box center [821, 33] width 21 height 33
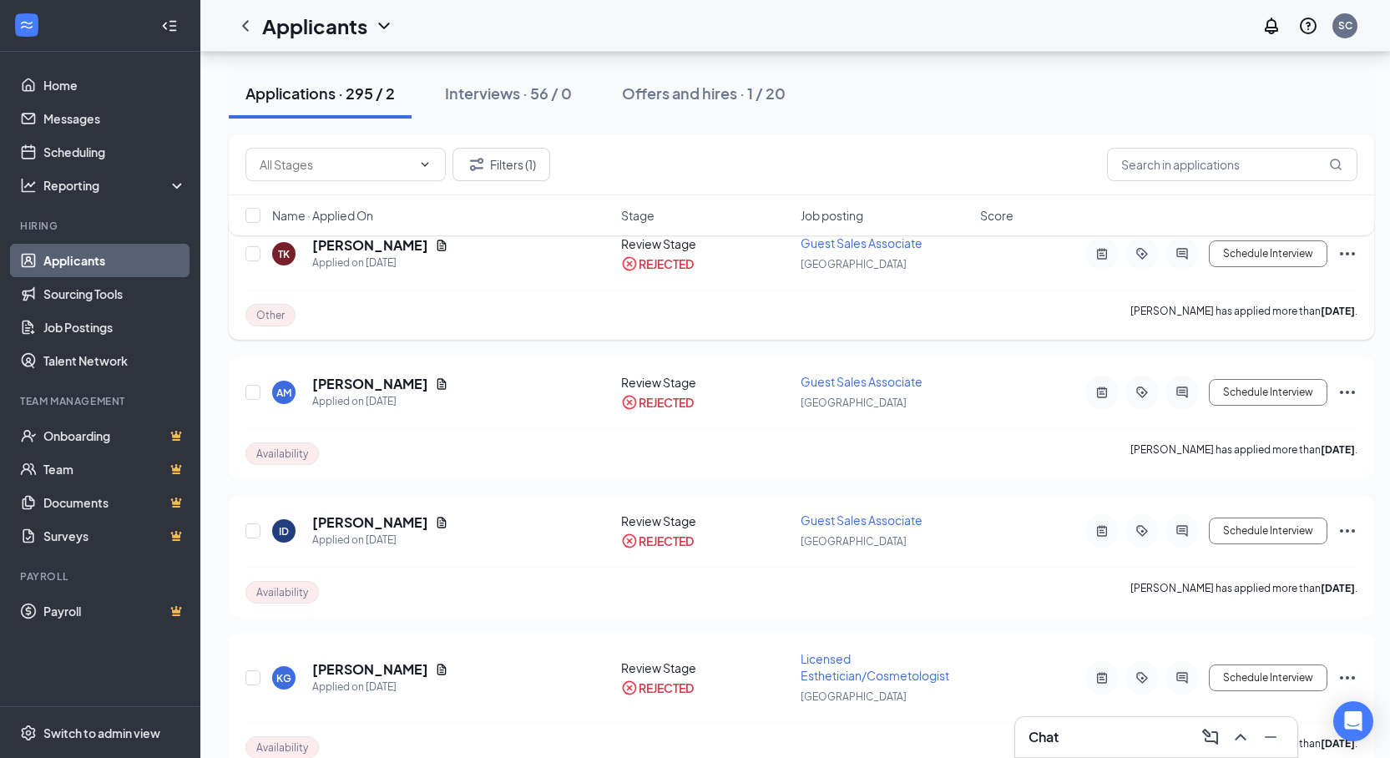
scroll to position [6176, 0]
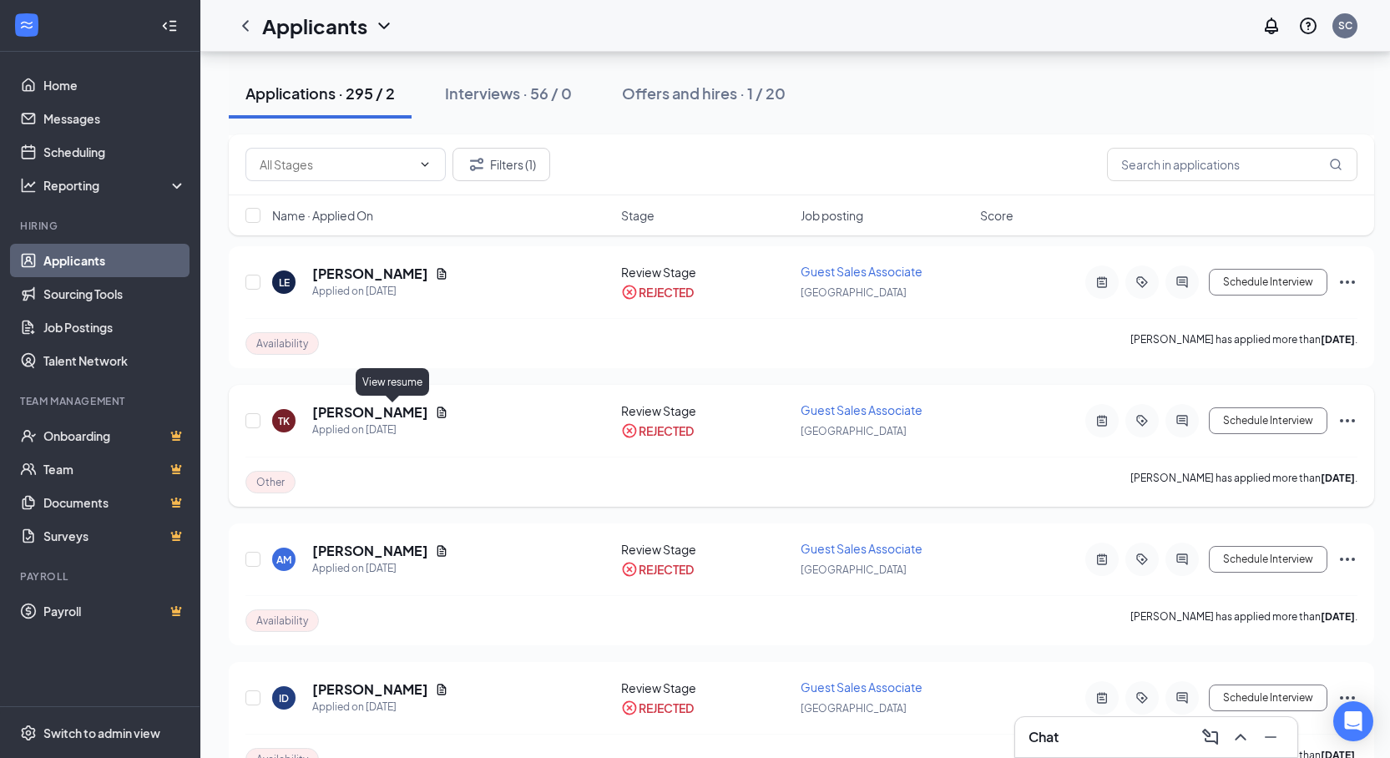
click at [435, 411] on icon "Document" at bounding box center [441, 412] width 13 height 13
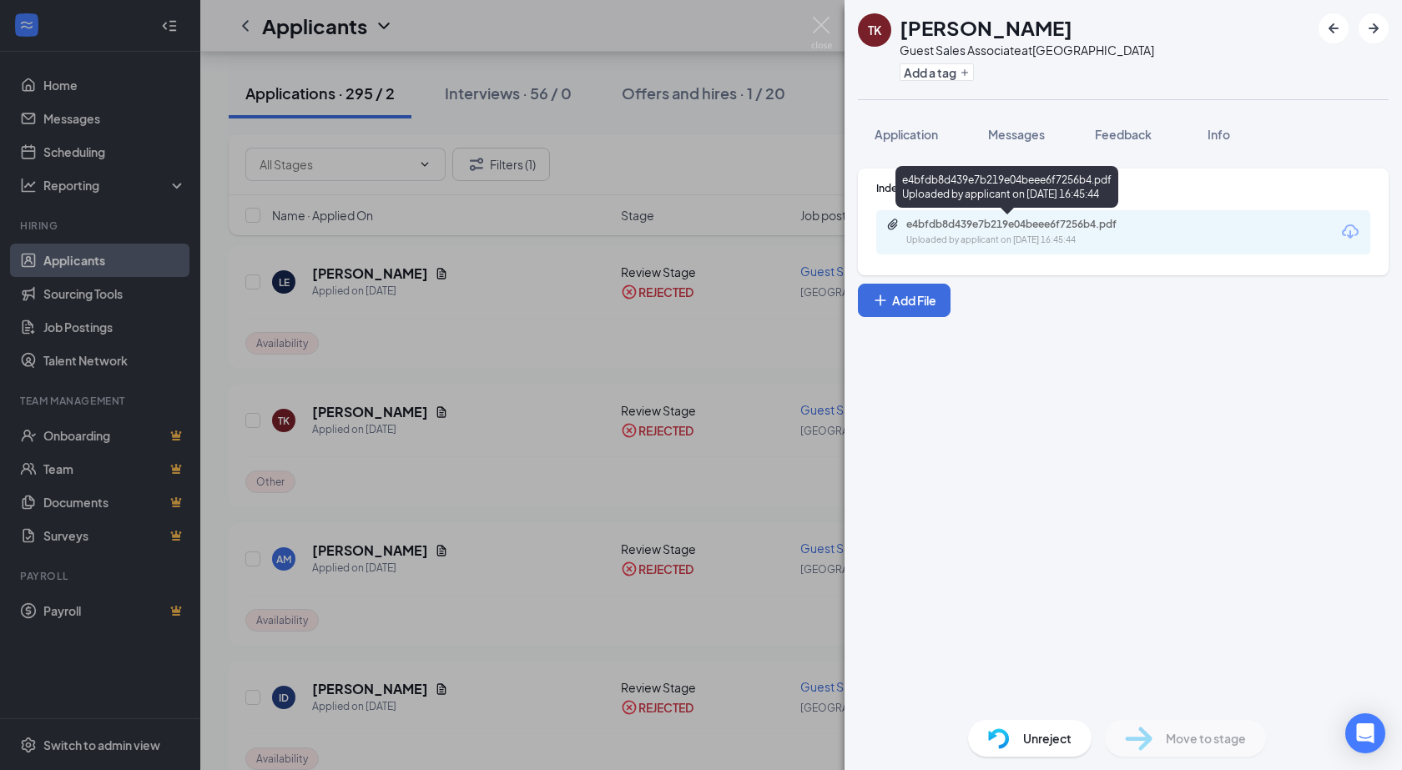
click at [1103, 236] on div "Uploaded by applicant on [DATE] 16:45:44" at bounding box center [1031, 240] width 250 height 13
click at [824, 28] on img at bounding box center [821, 33] width 21 height 33
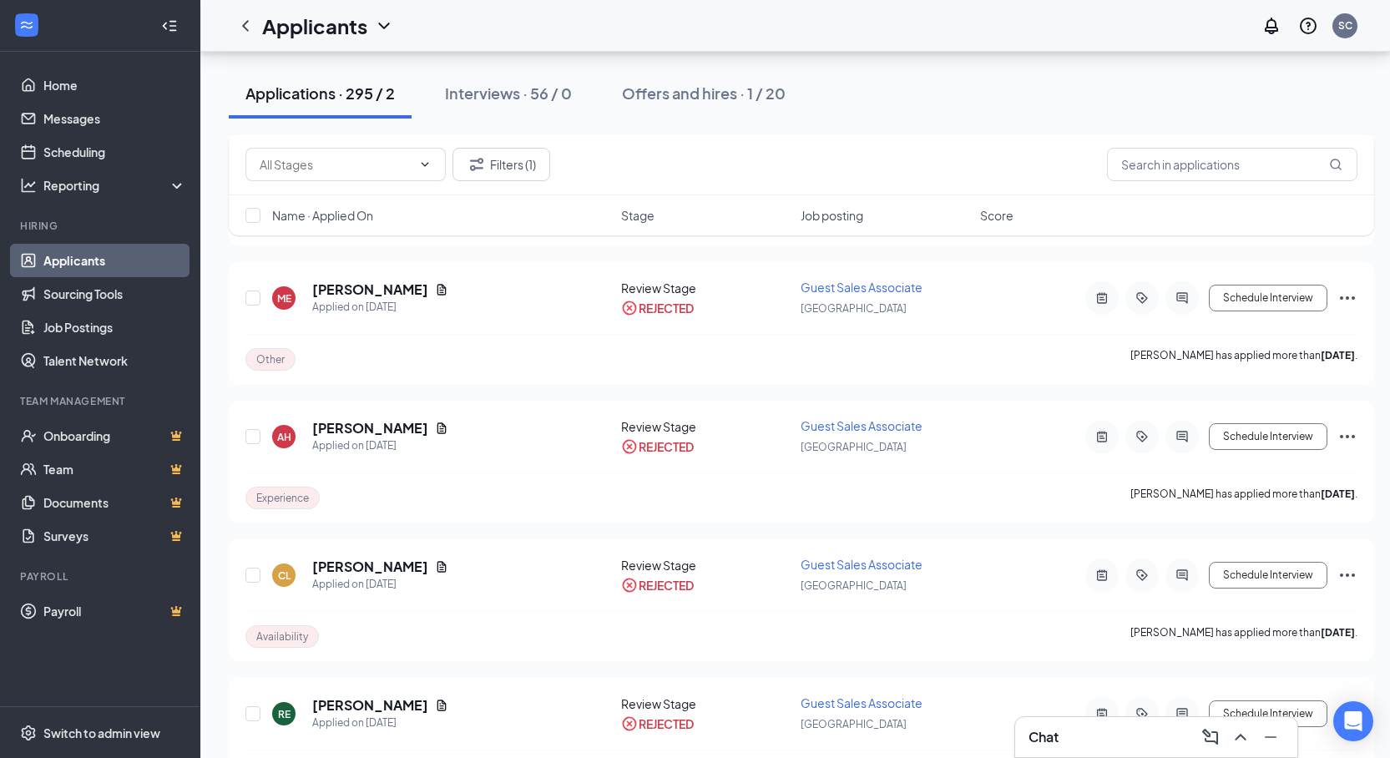
scroll to position [4507, 0]
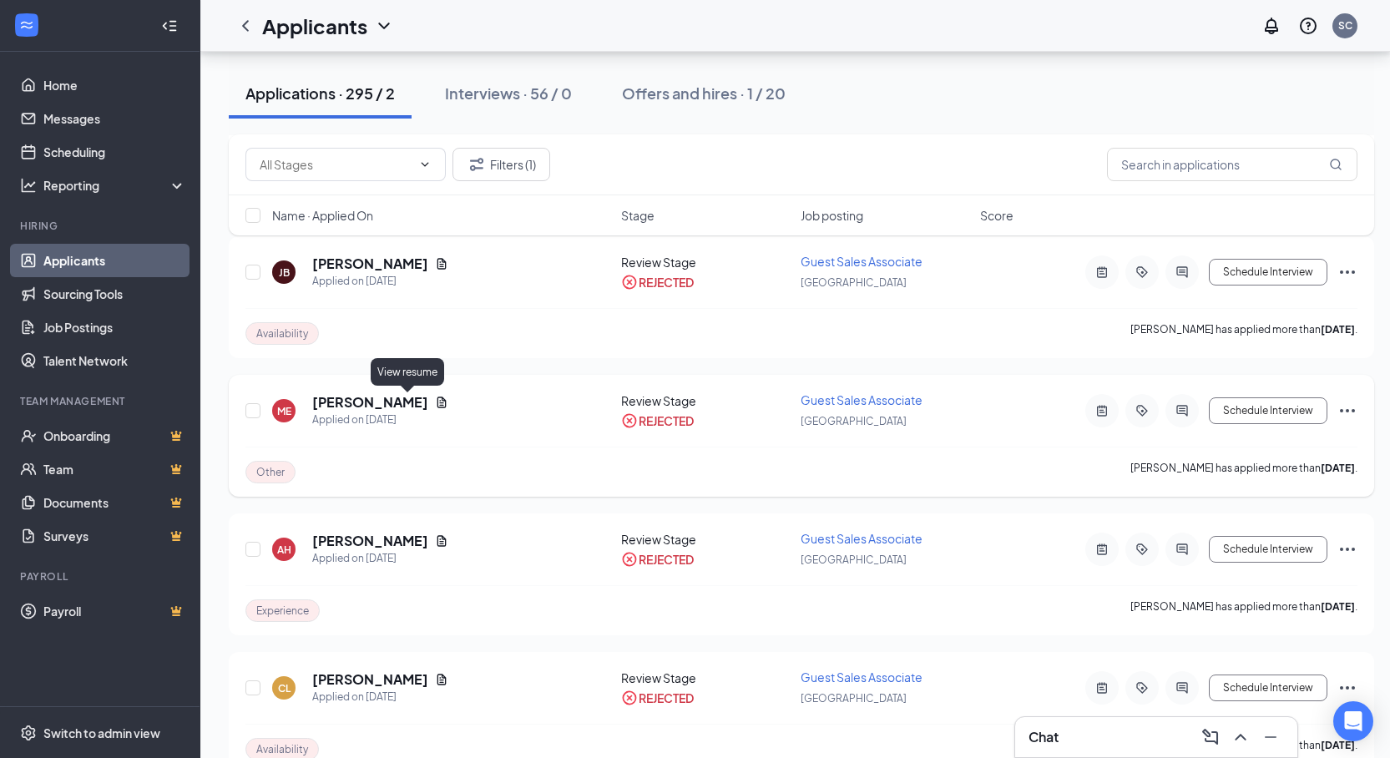
click at [435, 406] on icon "Document" at bounding box center [441, 402] width 13 height 13
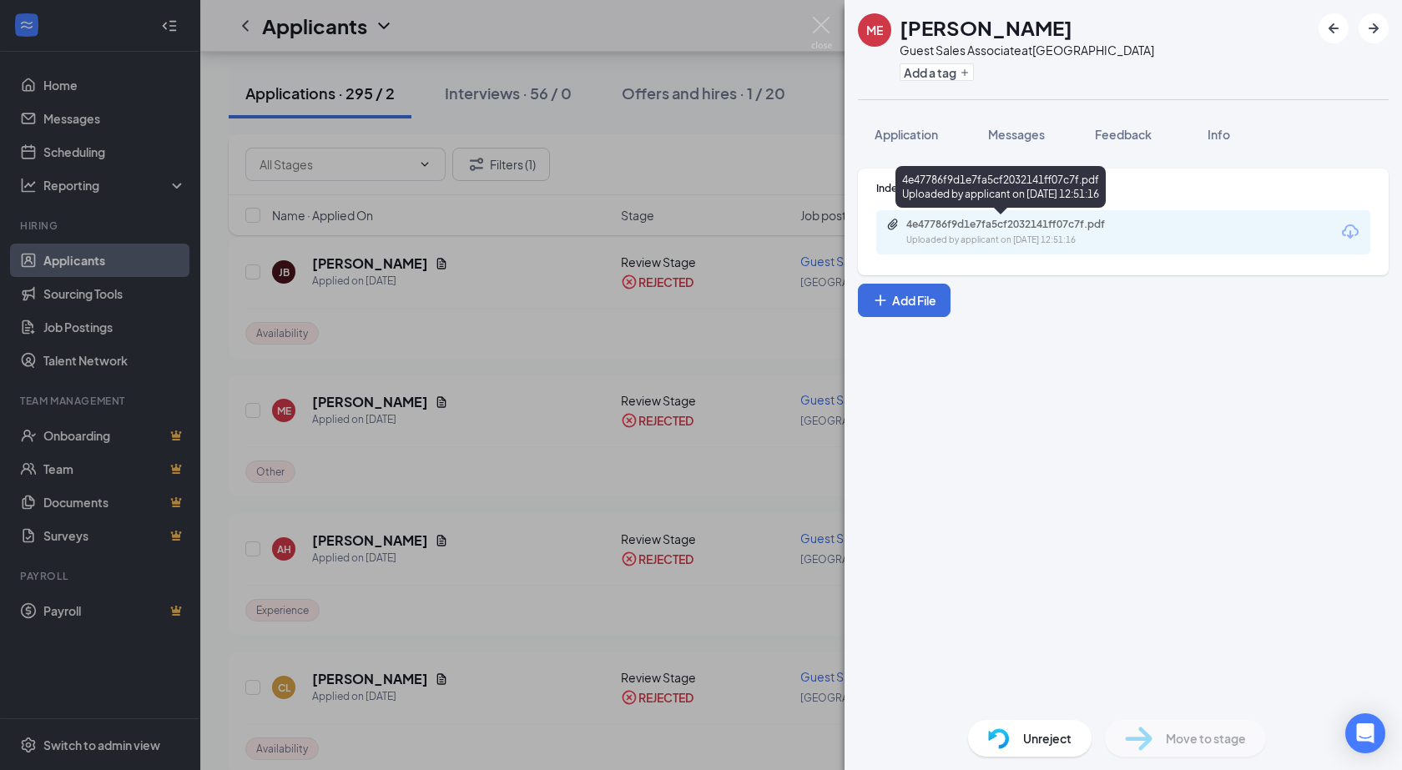
click at [1144, 238] on div "Uploaded by applicant on [DATE] 12:51:16" at bounding box center [1031, 240] width 250 height 13
click at [822, 27] on img at bounding box center [821, 33] width 21 height 33
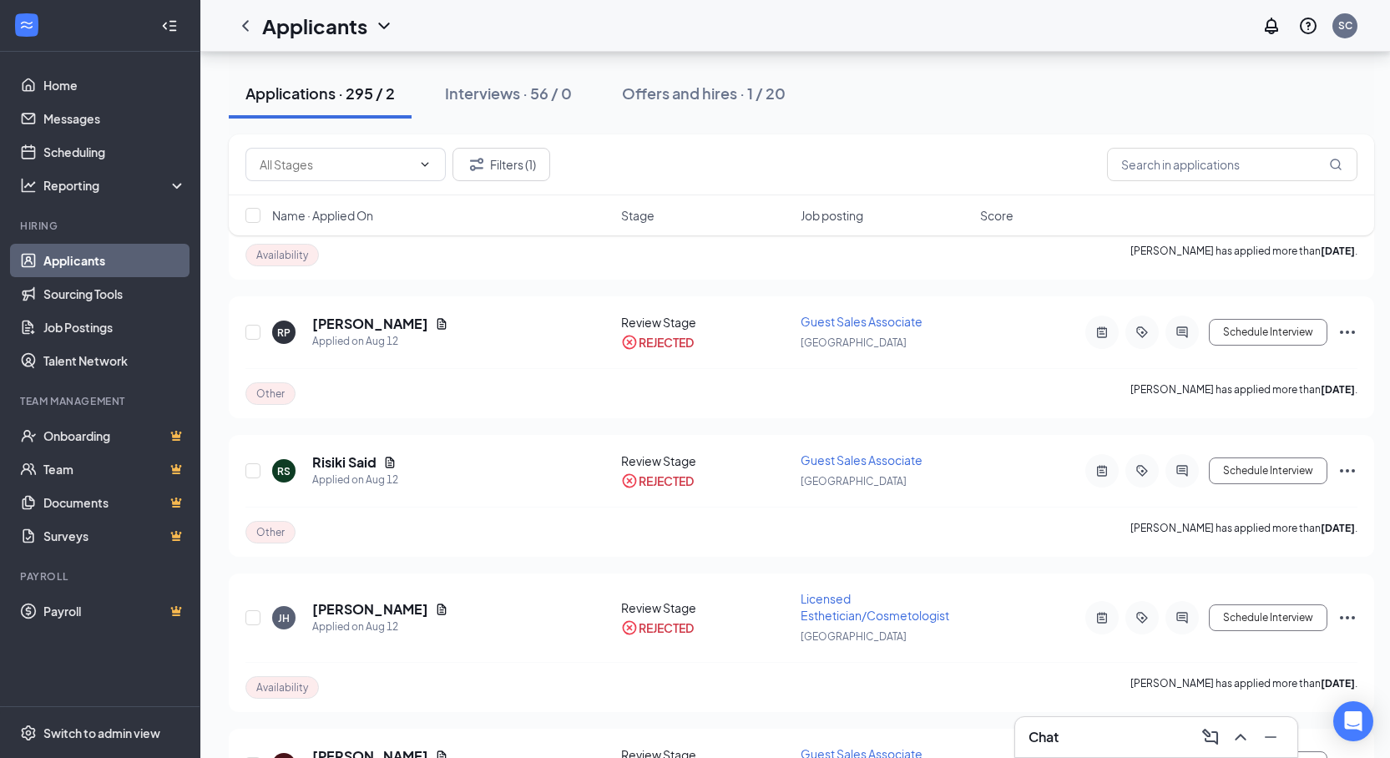
scroll to position [2504, 0]
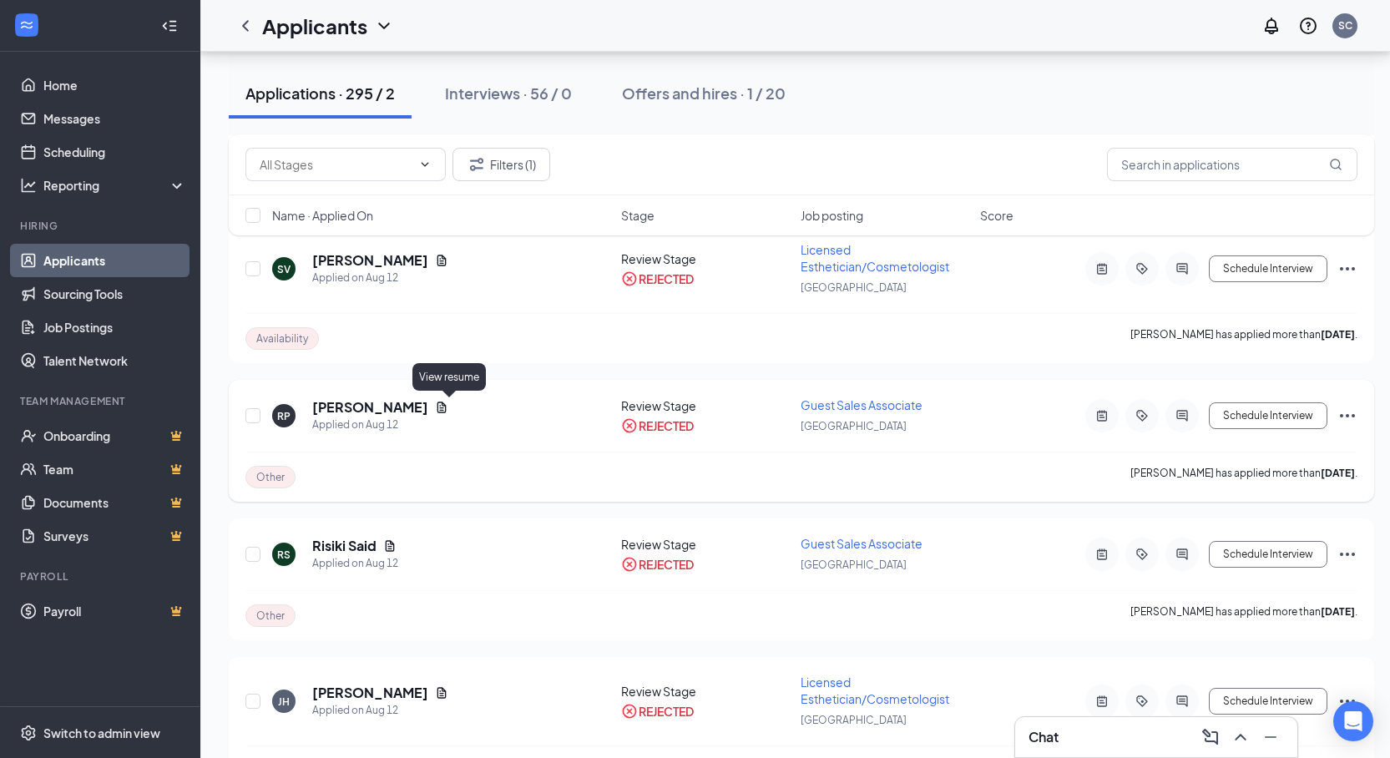
click at [448, 406] on icon "Document" at bounding box center [441, 407] width 13 height 13
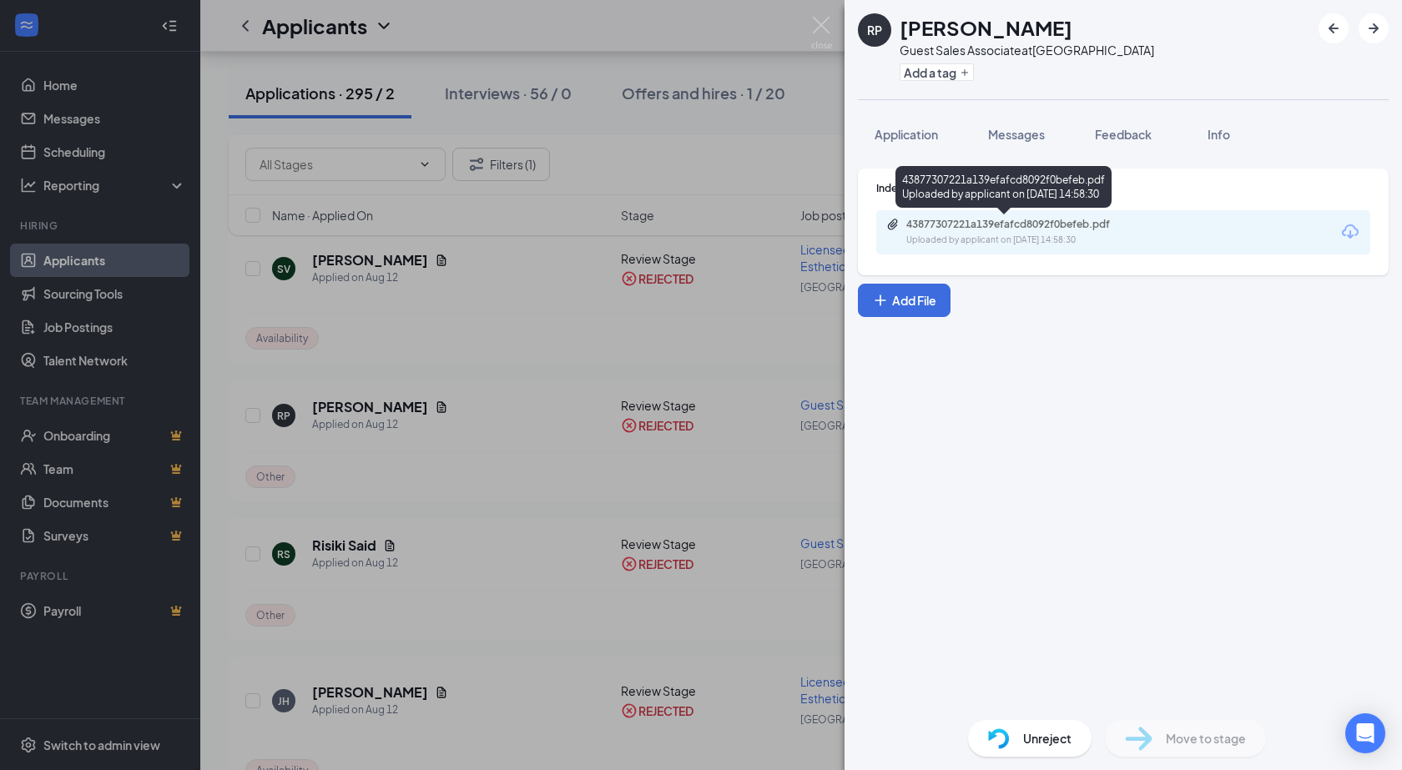
click at [967, 222] on div "43877307221a139efafcd8092f0befeb.pdf" at bounding box center [1023, 224] width 234 height 13
click at [1289, 239] on div "43877307221a139efafcd8092f0befeb.pdf Uploaded by applicant on [DATE] 14:58:30" at bounding box center [1123, 232] width 494 height 44
click at [971, 234] on div "Uploaded by applicant on [DATE] 14:58:30" at bounding box center [1031, 240] width 250 height 13
click at [827, 31] on img at bounding box center [821, 33] width 21 height 33
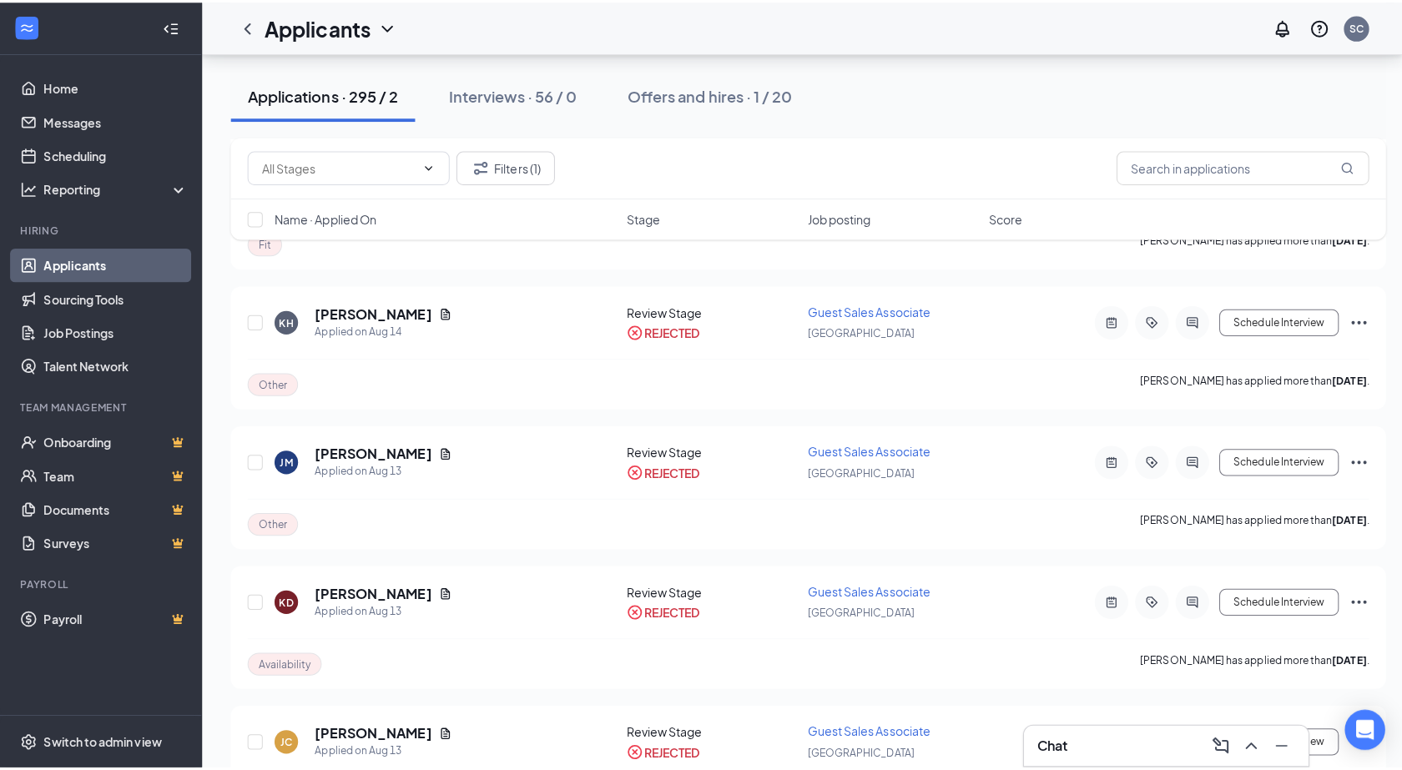
scroll to position [1586, 0]
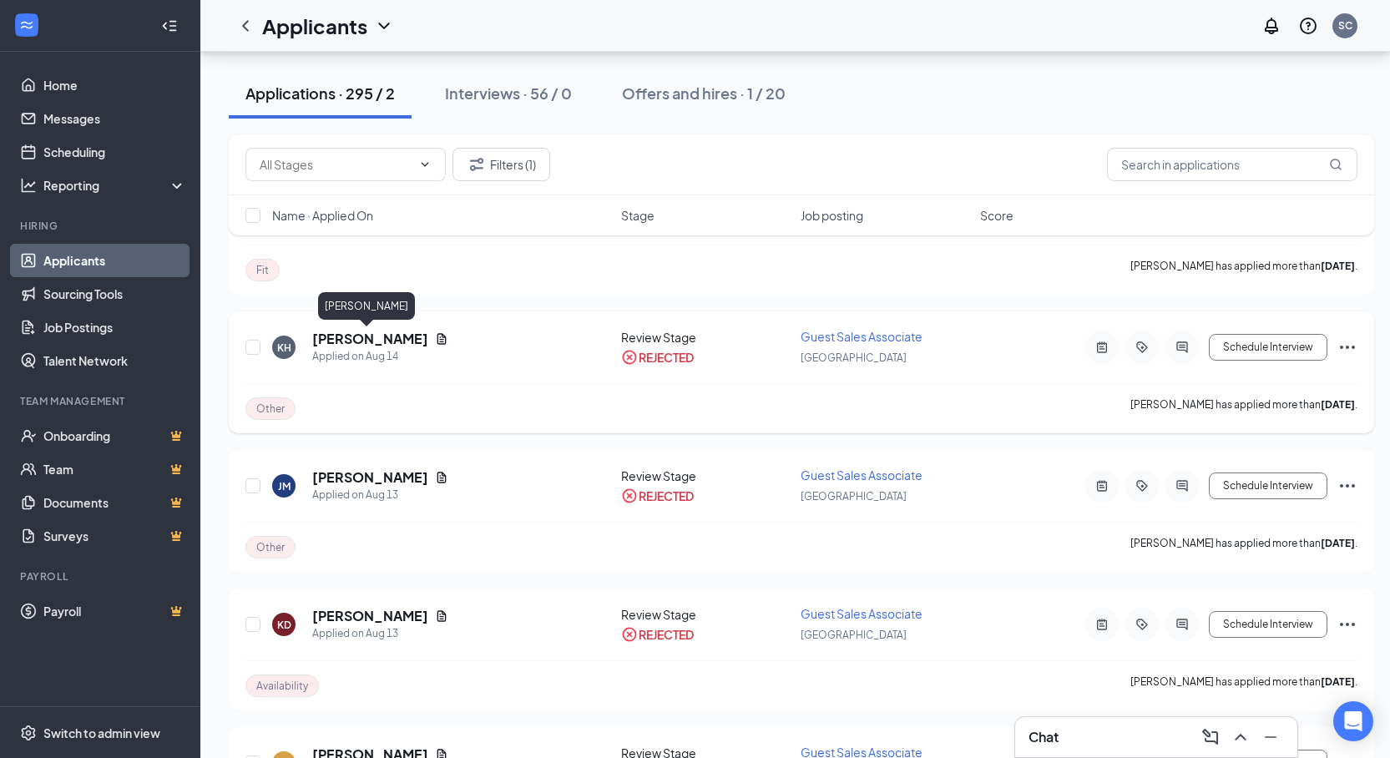
click at [360, 342] on h5 "[PERSON_NAME]" at bounding box center [370, 339] width 116 height 18
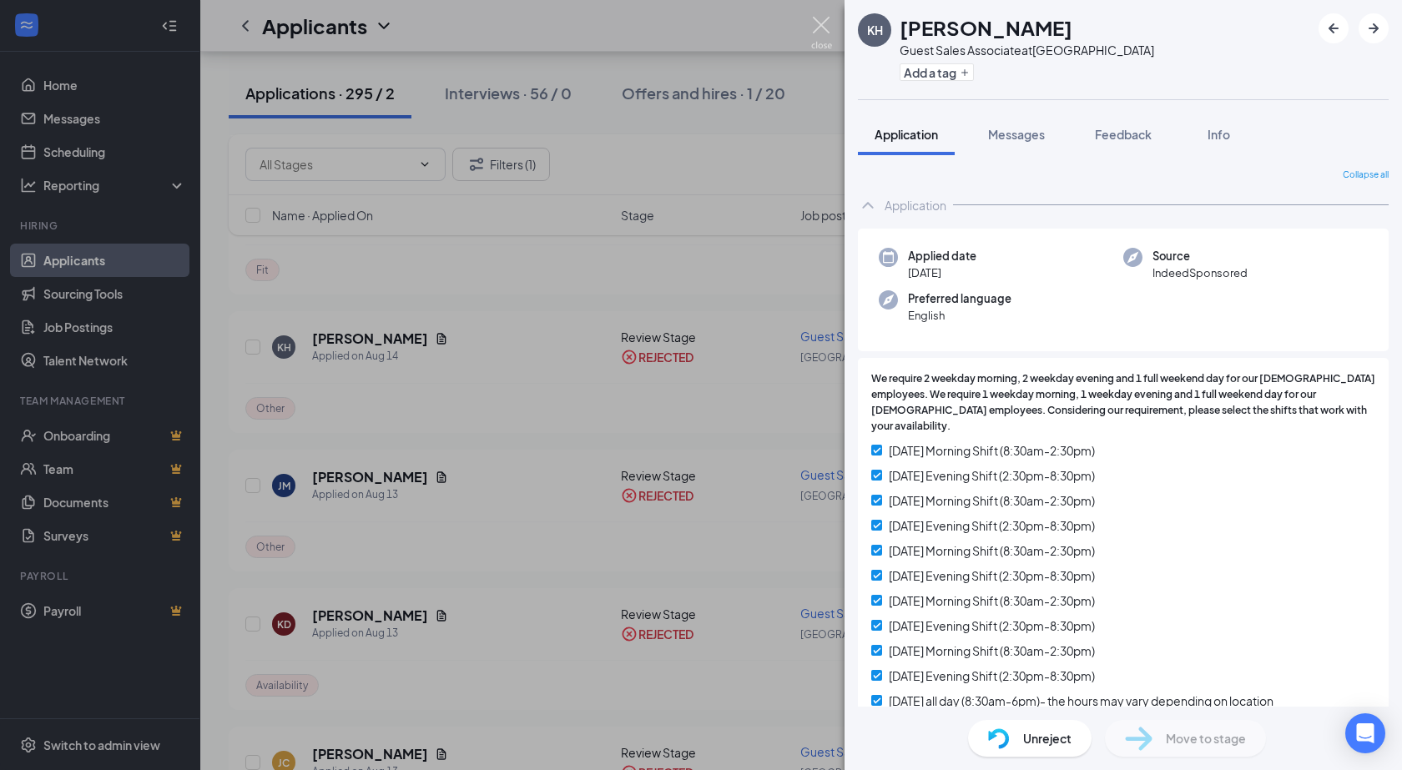
click at [823, 25] on img at bounding box center [821, 33] width 21 height 33
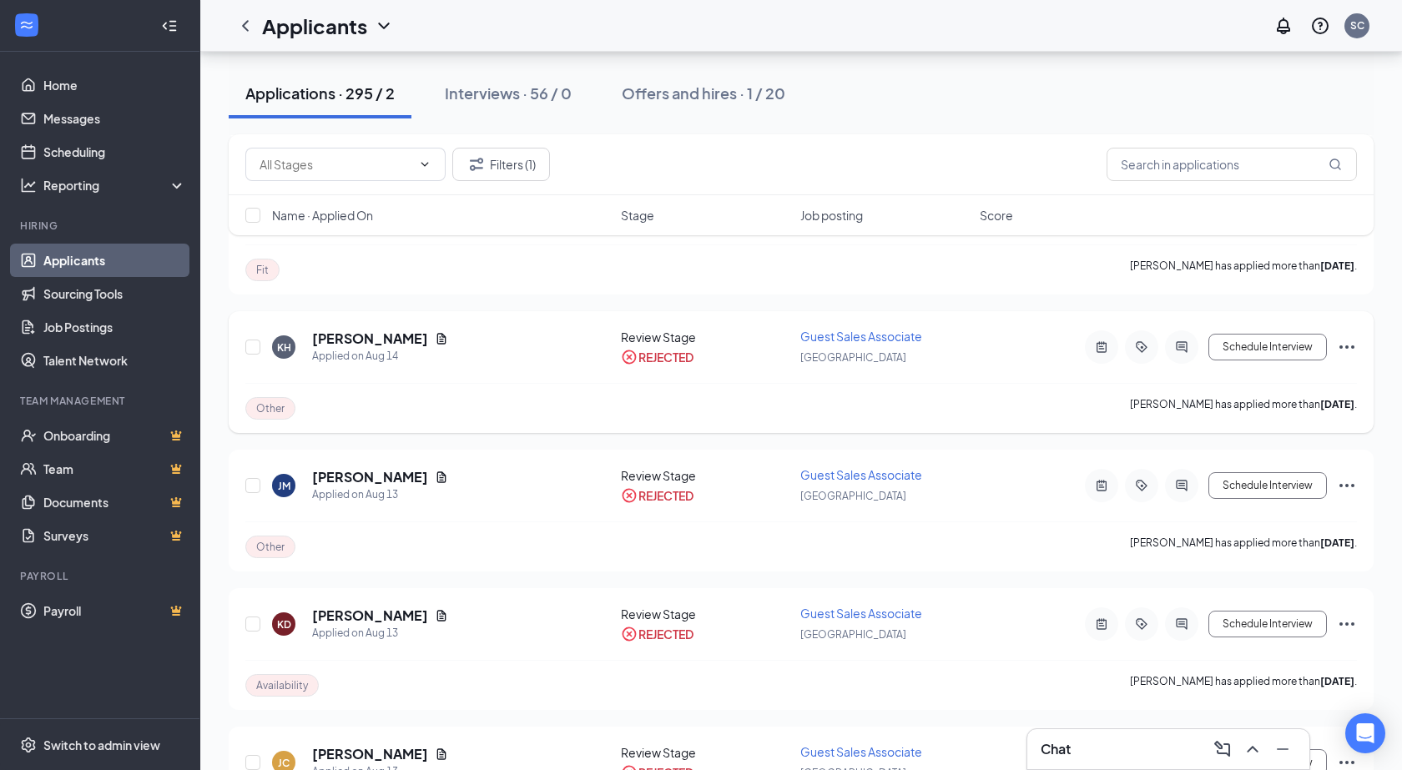
click at [437, 341] on icon "Document" at bounding box center [441, 338] width 9 height 11
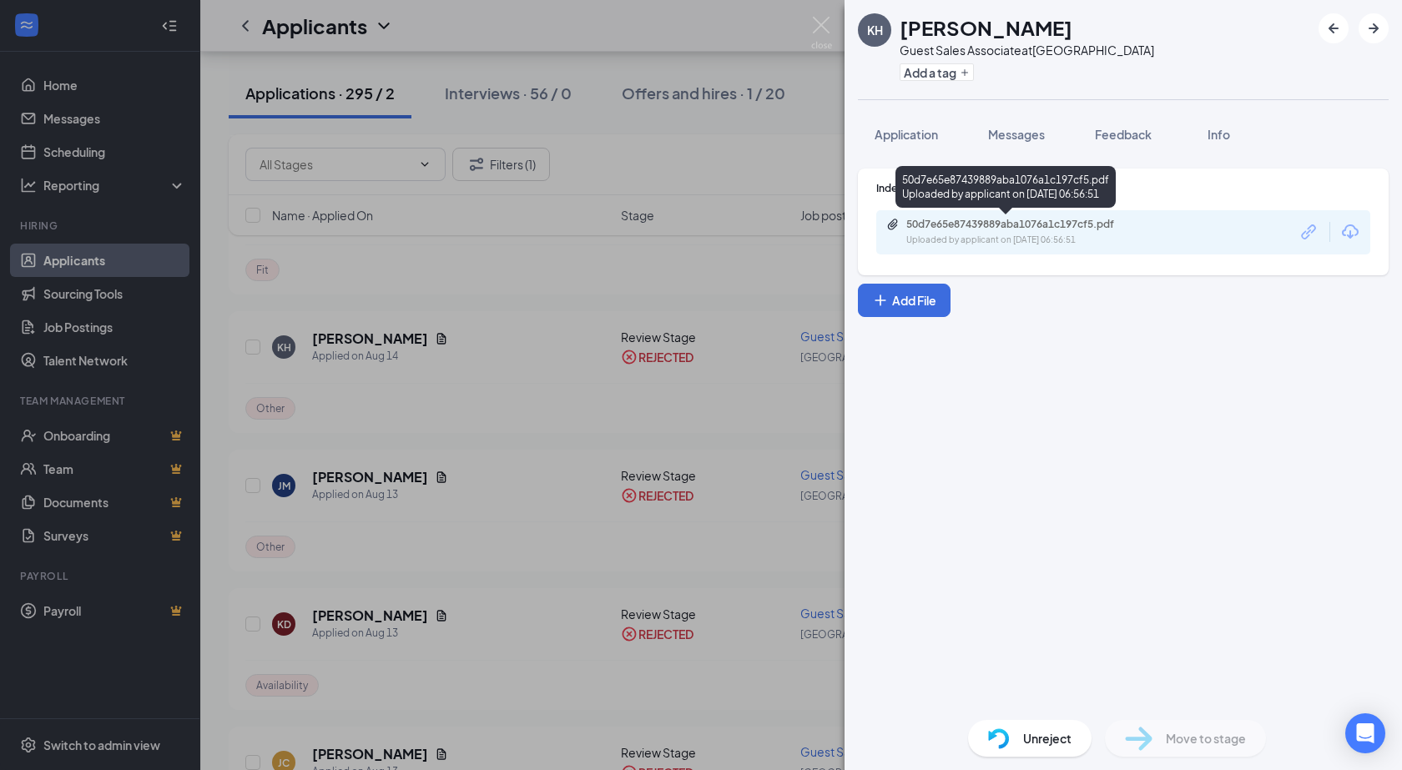
click at [1042, 237] on div "Uploaded by applicant on [DATE] 06:56:51" at bounding box center [1031, 240] width 250 height 13
click at [818, 28] on img at bounding box center [821, 33] width 21 height 33
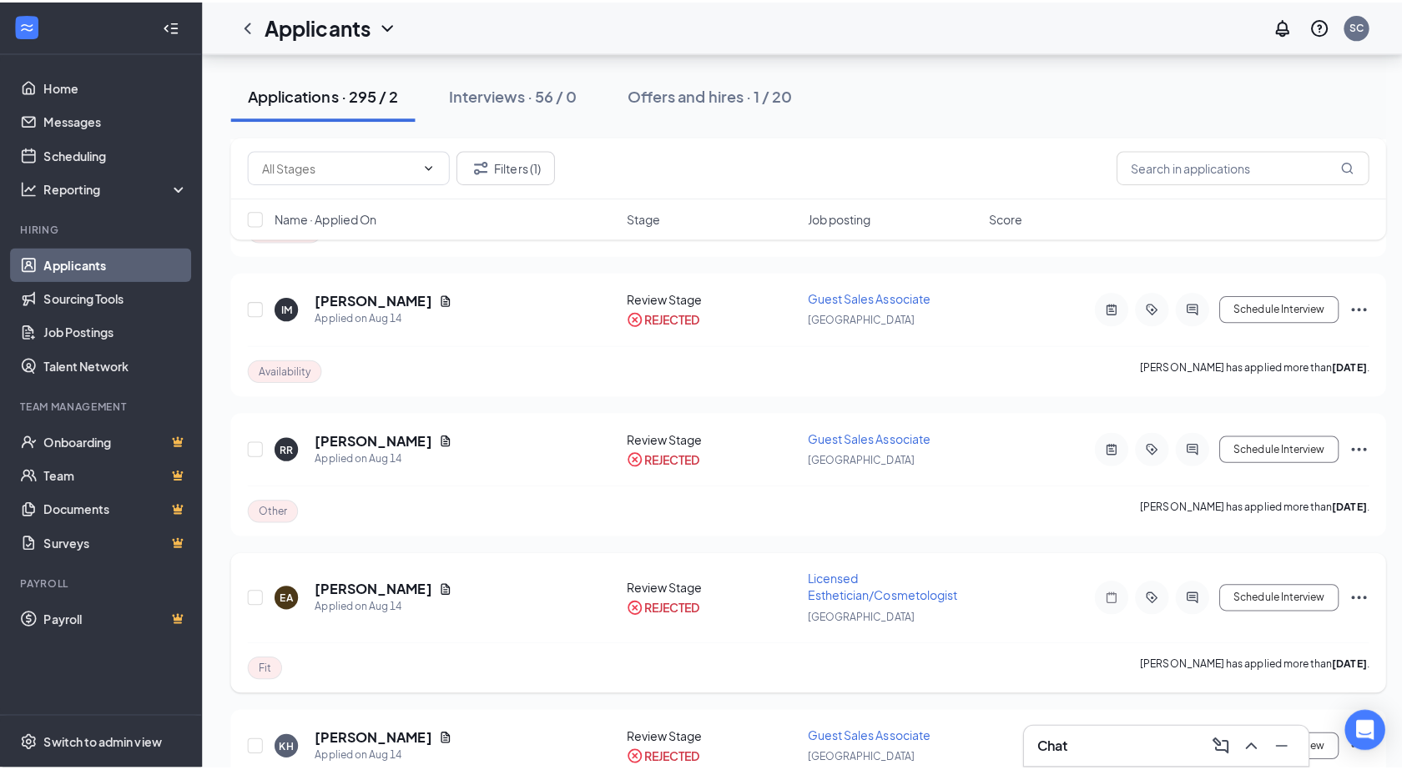
scroll to position [1169, 0]
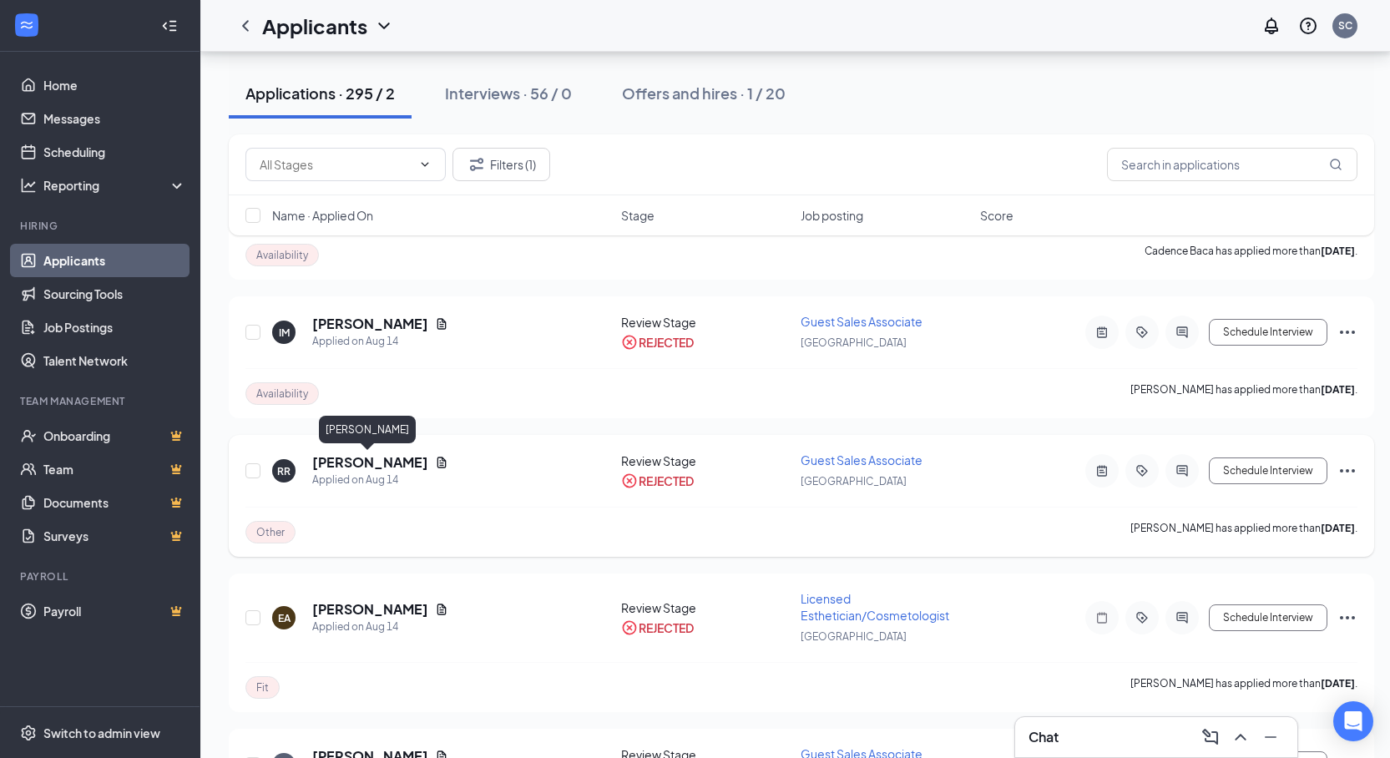
click at [388, 463] on h5 "[PERSON_NAME]" at bounding box center [370, 462] width 116 height 18
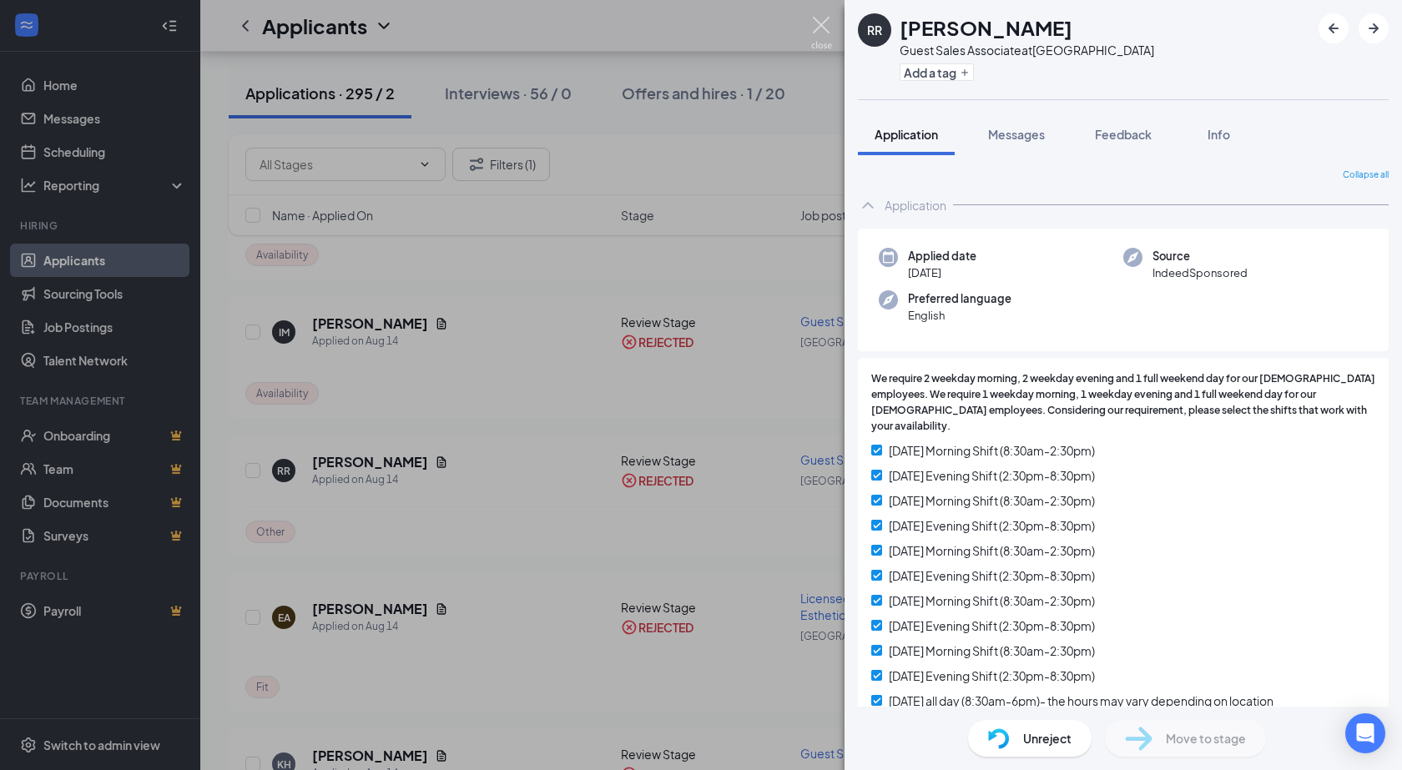
click at [825, 26] on img at bounding box center [821, 33] width 21 height 33
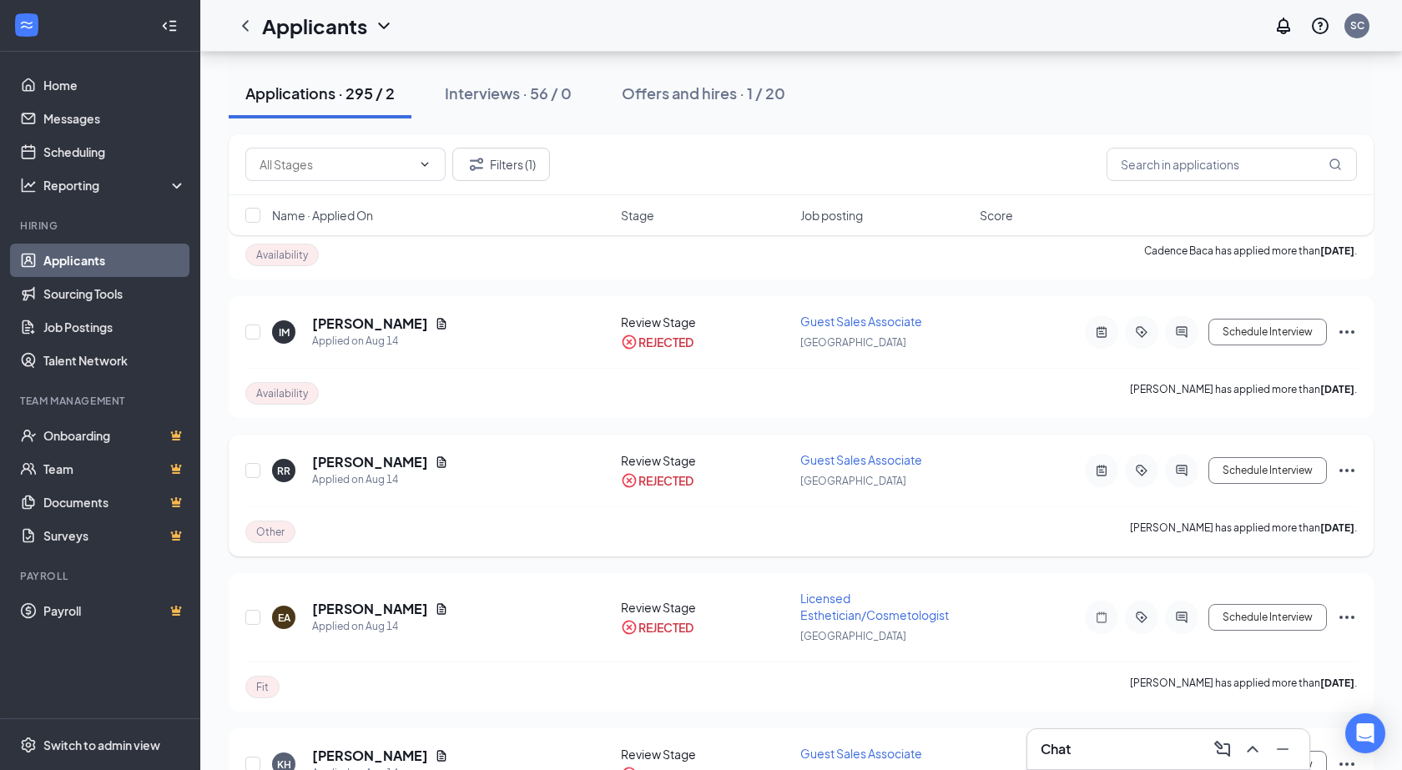
click at [437, 466] on icon "Document" at bounding box center [441, 462] width 9 height 11
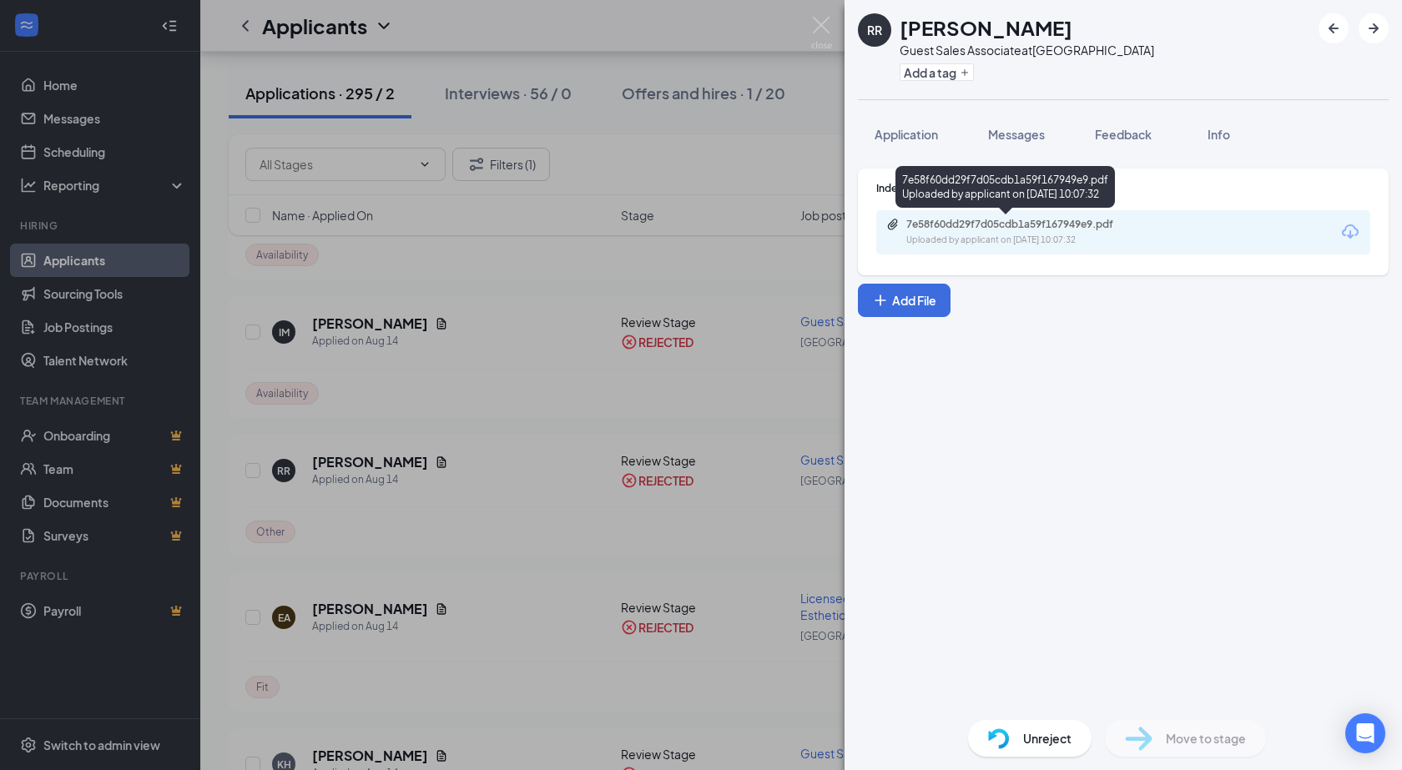
click at [974, 228] on div "7e58f60dd29f7d05cdb1a59f167949e9.pdf" at bounding box center [1023, 224] width 234 height 13
click at [824, 25] on img at bounding box center [821, 33] width 21 height 33
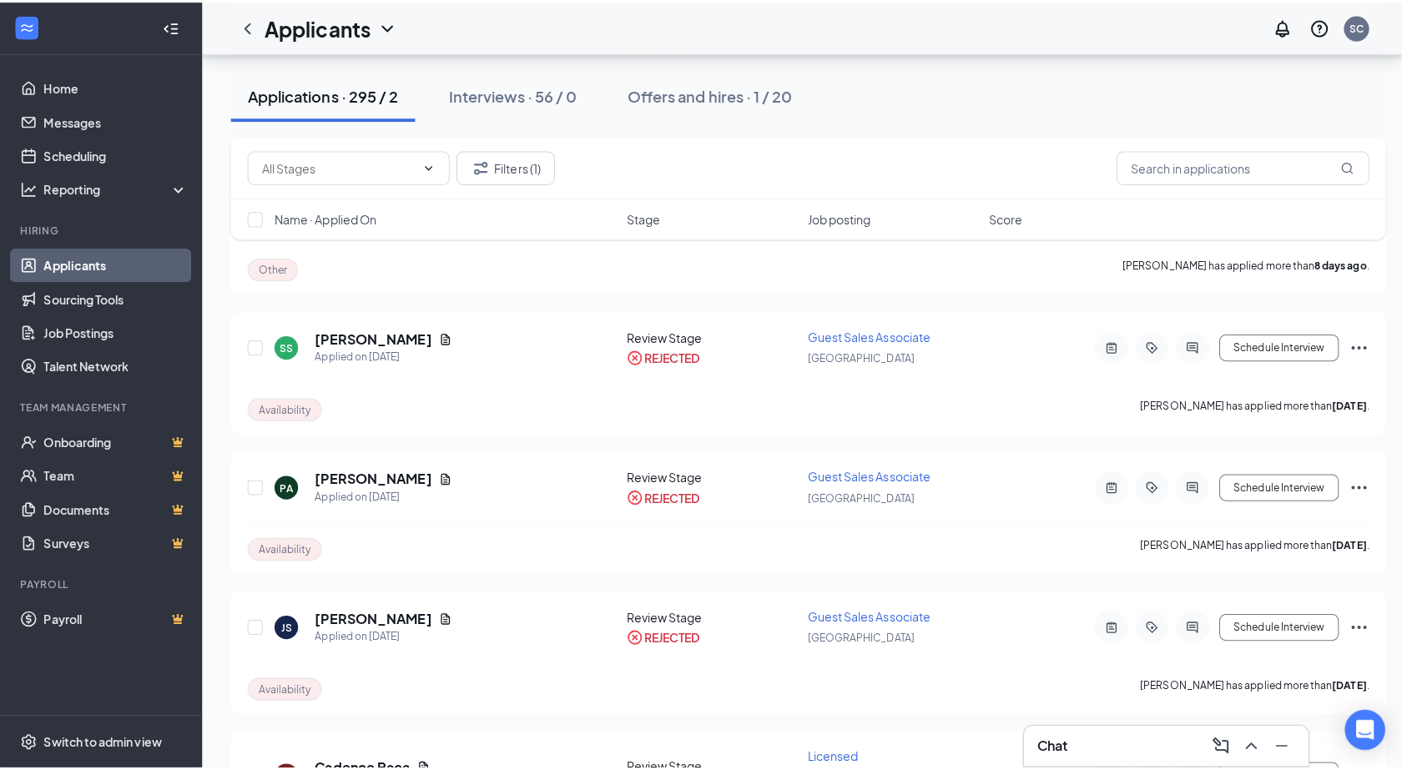
scroll to position [584, 0]
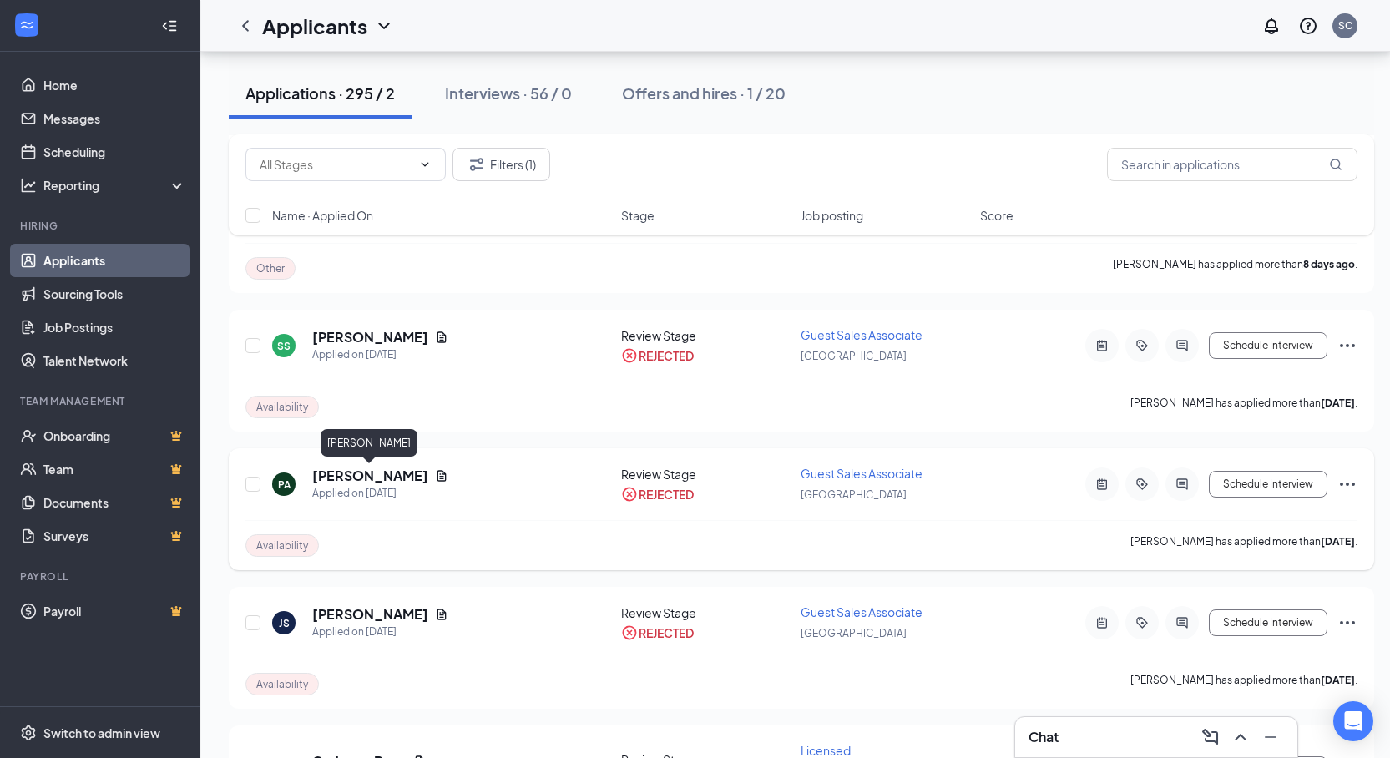
click at [340, 475] on h5 "[PERSON_NAME]" at bounding box center [370, 476] width 116 height 18
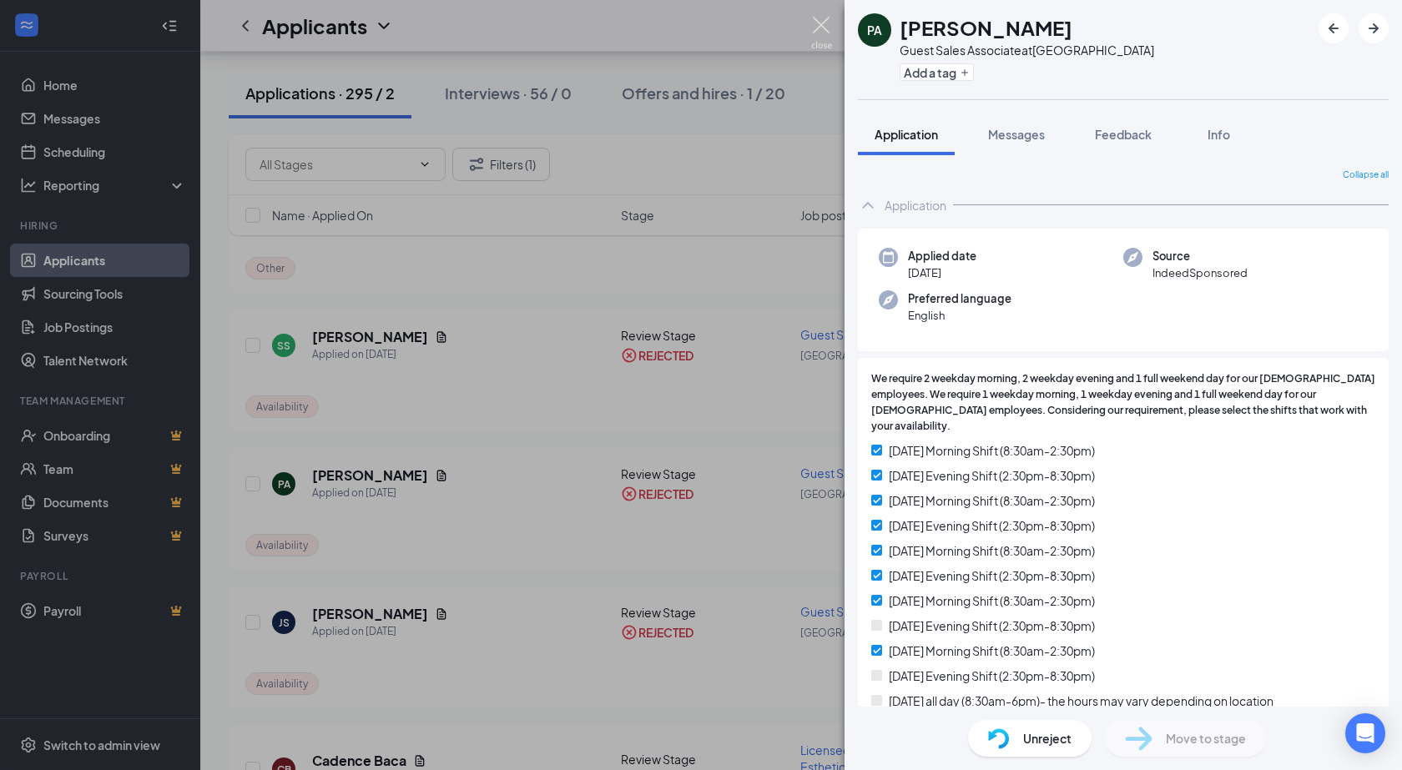
click at [828, 19] on img at bounding box center [821, 33] width 21 height 33
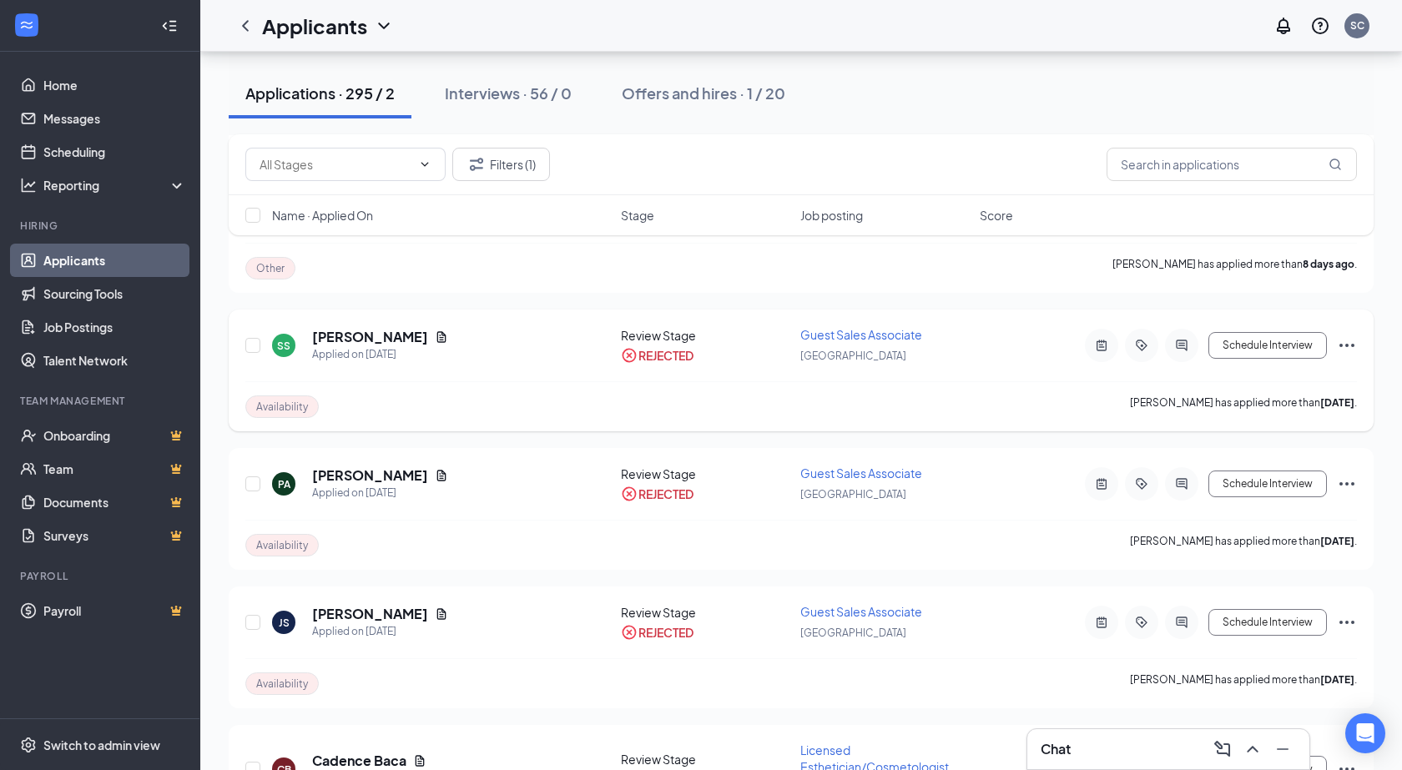
click at [345, 341] on h5 "[PERSON_NAME]" at bounding box center [370, 337] width 116 height 18
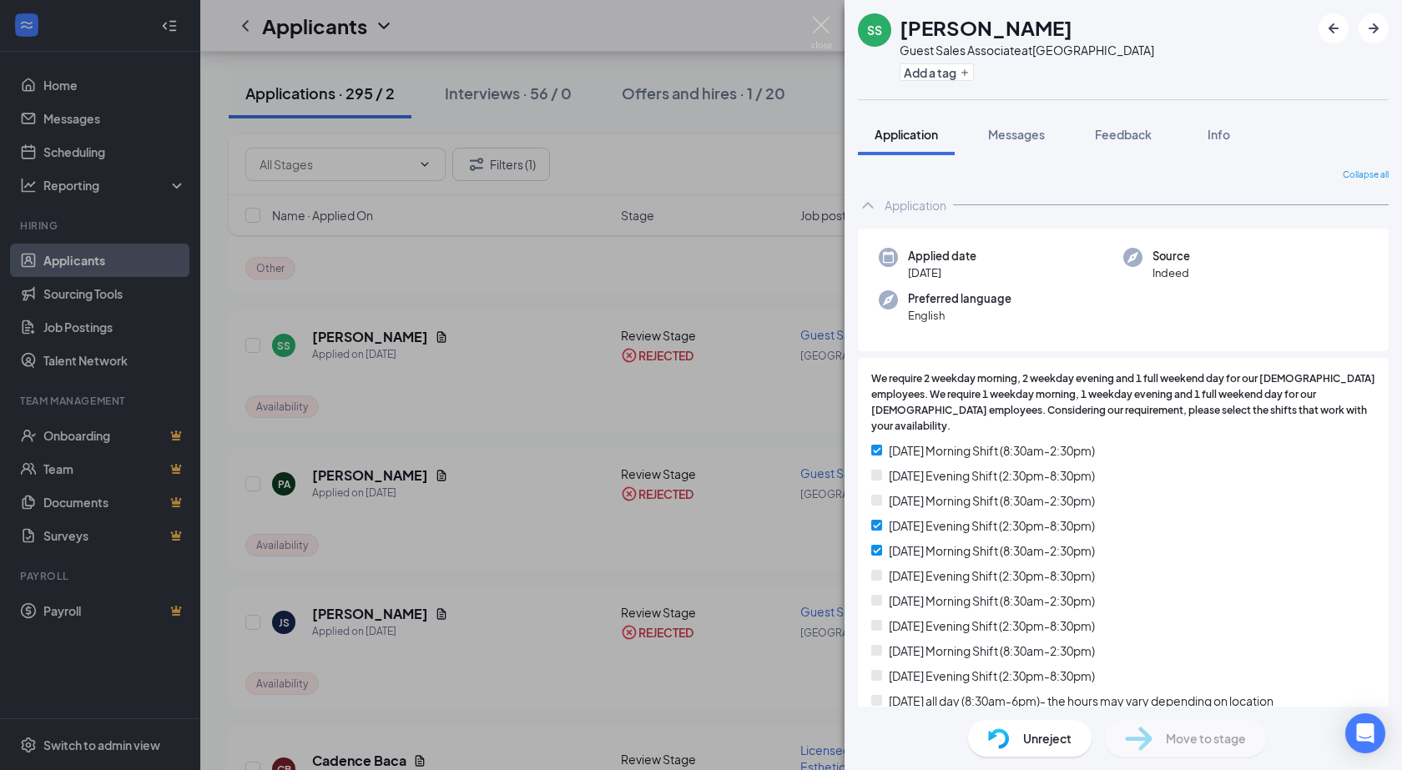
click at [820, 26] on img at bounding box center [821, 33] width 21 height 33
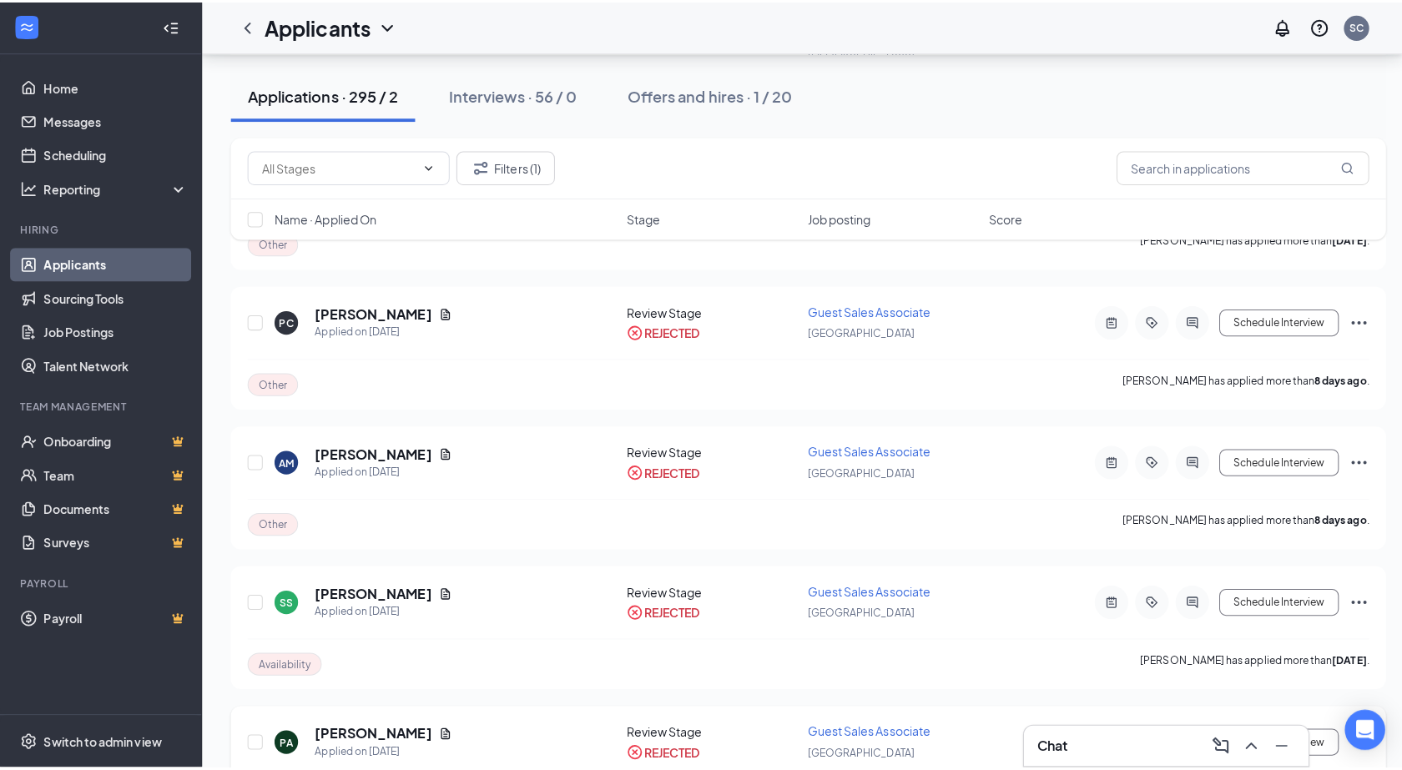
scroll to position [334, 0]
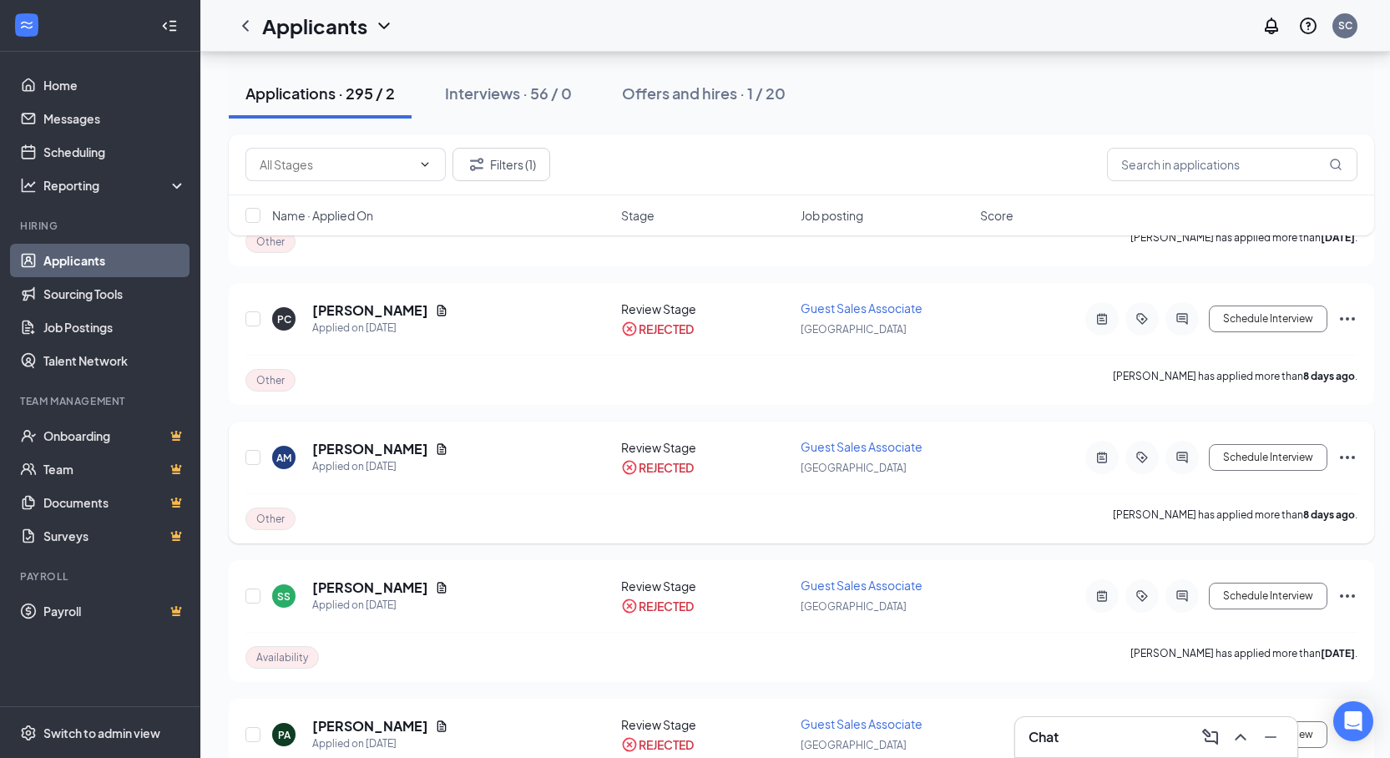
click at [329, 447] on h5 "[PERSON_NAME]" at bounding box center [370, 449] width 116 height 18
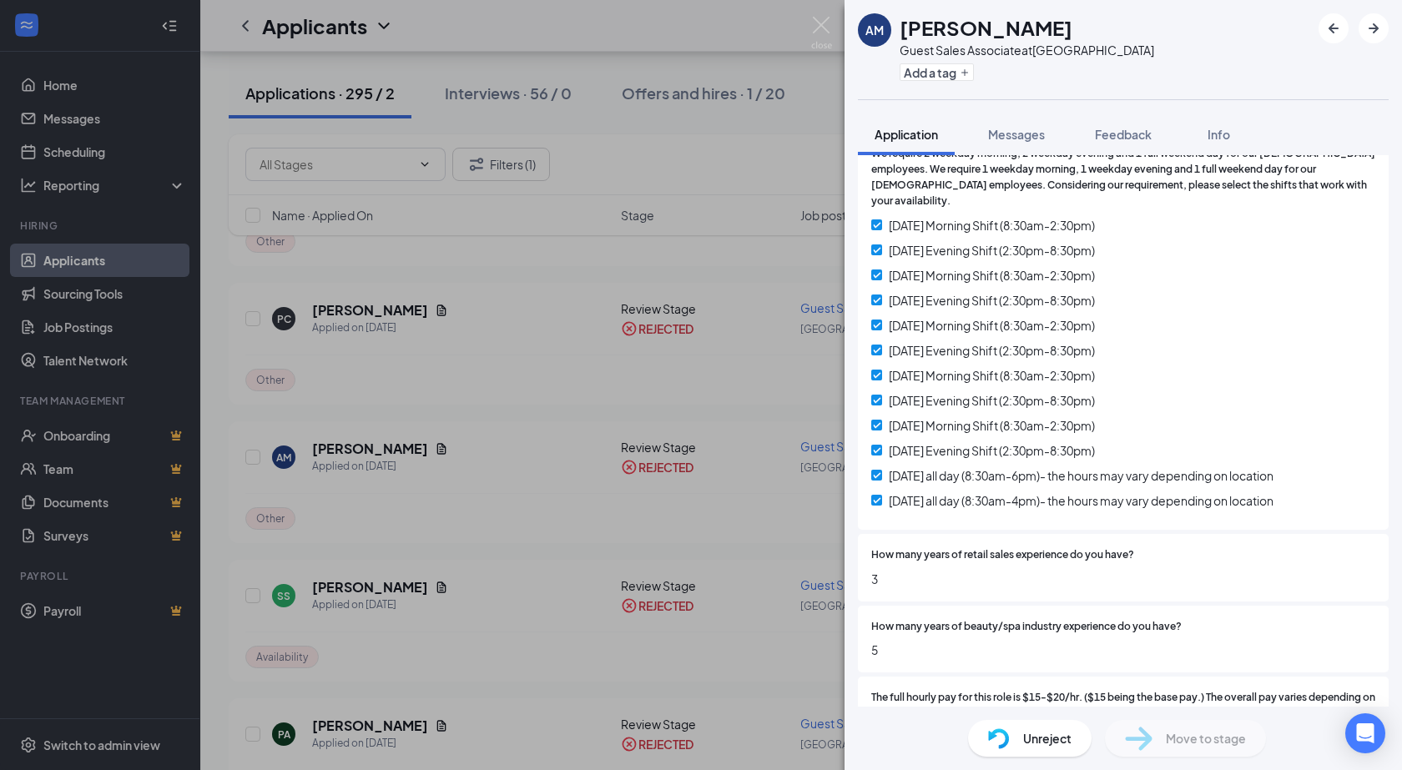
scroll to position [250, 0]
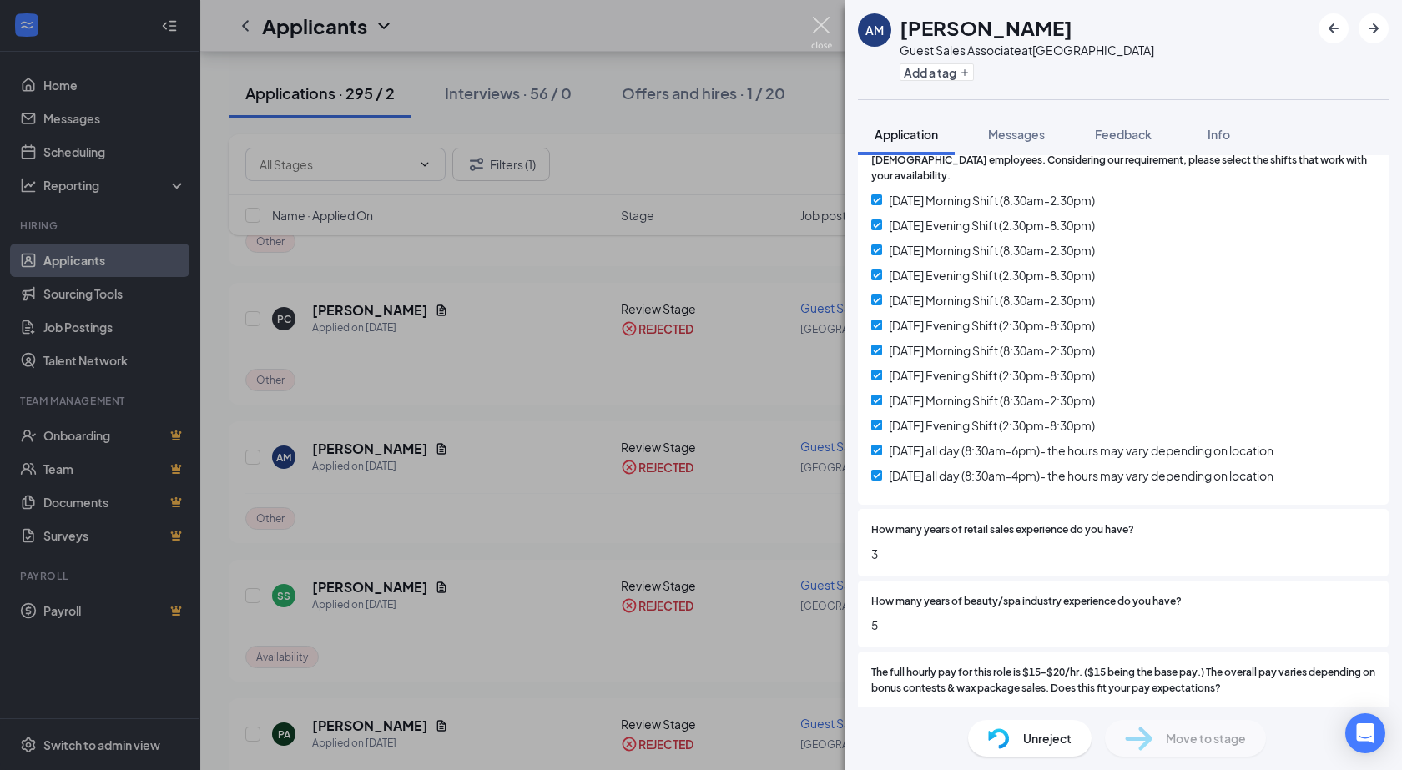
click at [824, 29] on img at bounding box center [821, 33] width 21 height 33
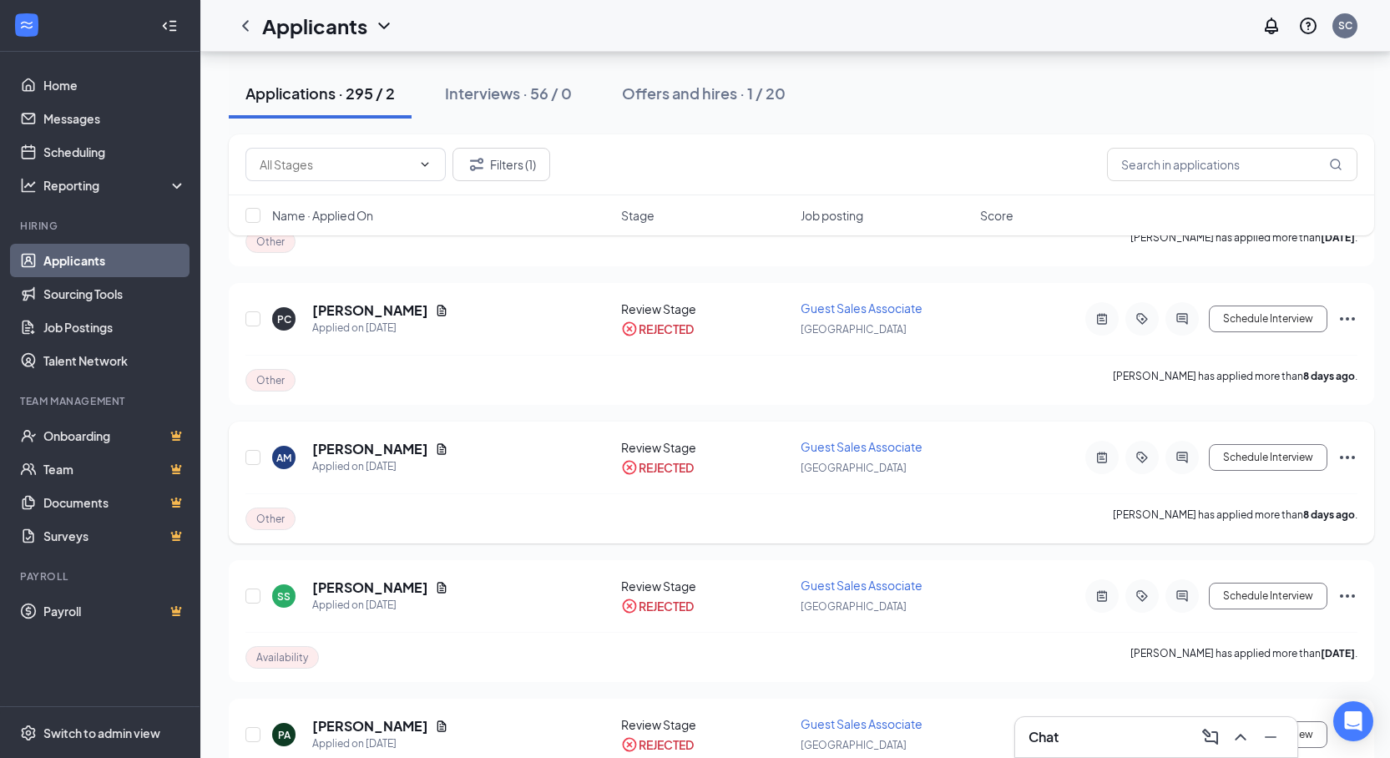
click at [435, 448] on icon "Document" at bounding box center [441, 448] width 13 height 13
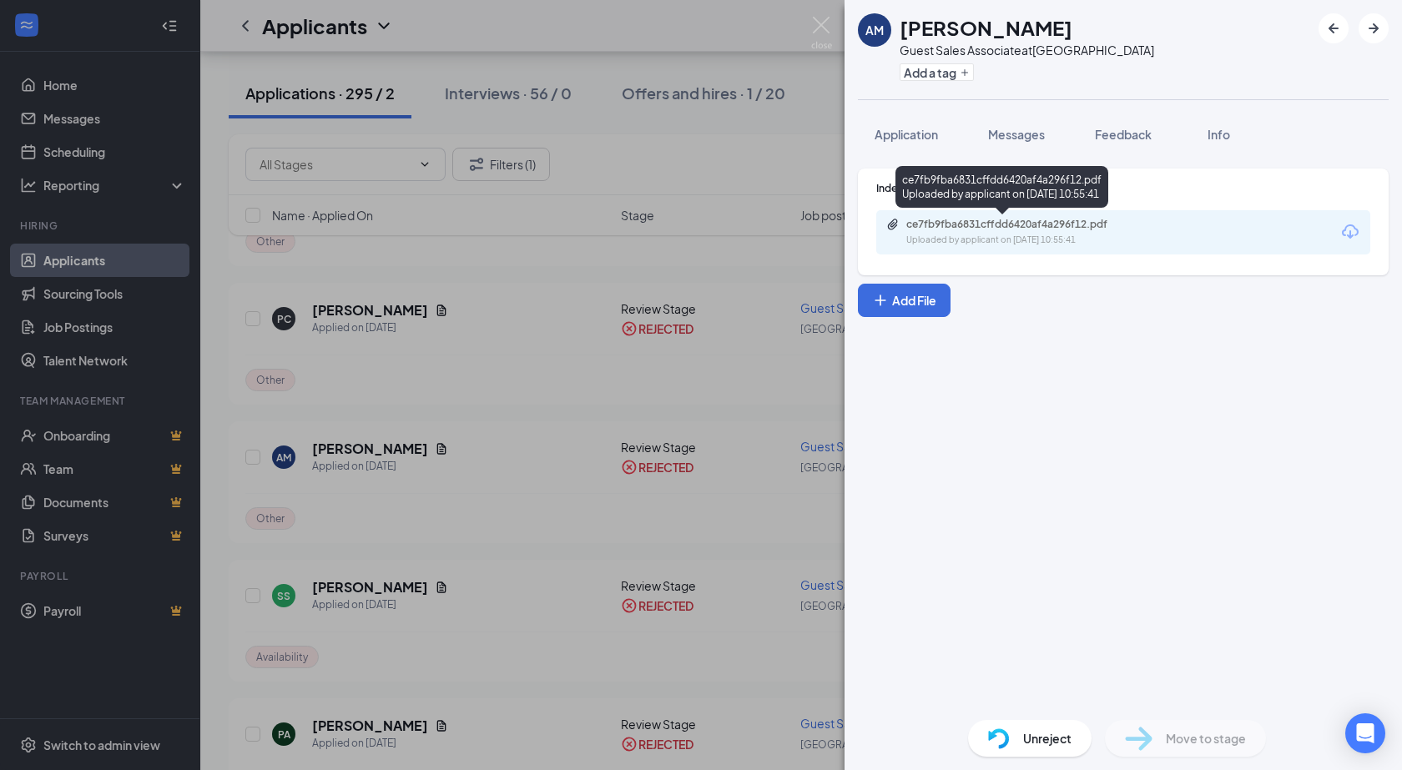
click at [1068, 240] on div "Uploaded by applicant on [DATE] 10:55:41" at bounding box center [1031, 240] width 250 height 13
click at [1047, 230] on div "ce7fb9fba6831cffdd6420af4a296f12.pdf" at bounding box center [1023, 224] width 234 height 13
click at [820, 25] on img at bounding box center [821, 33] width 21 height 33
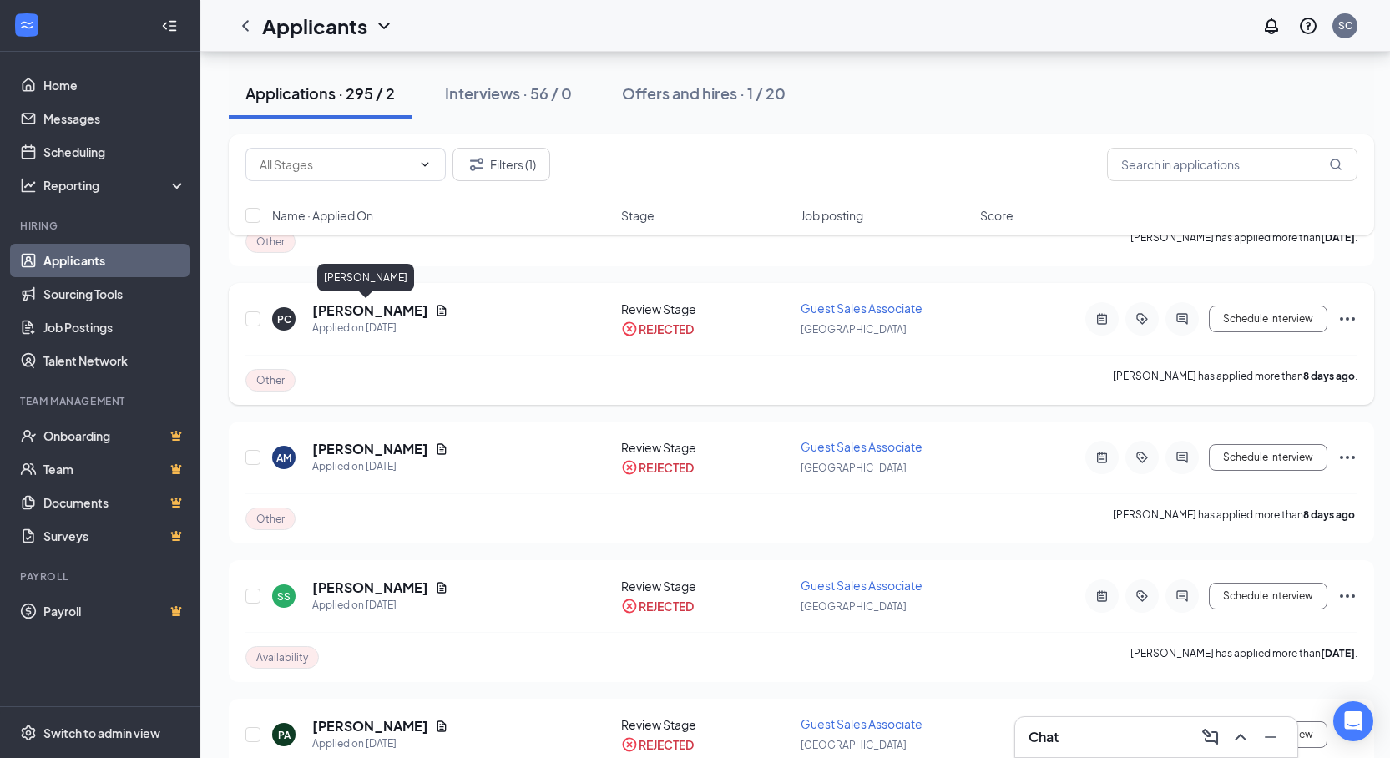
click at [356, 309] on h5 "[PERSON_NAME]" at bounding box center [370, 310] width 116 height 18
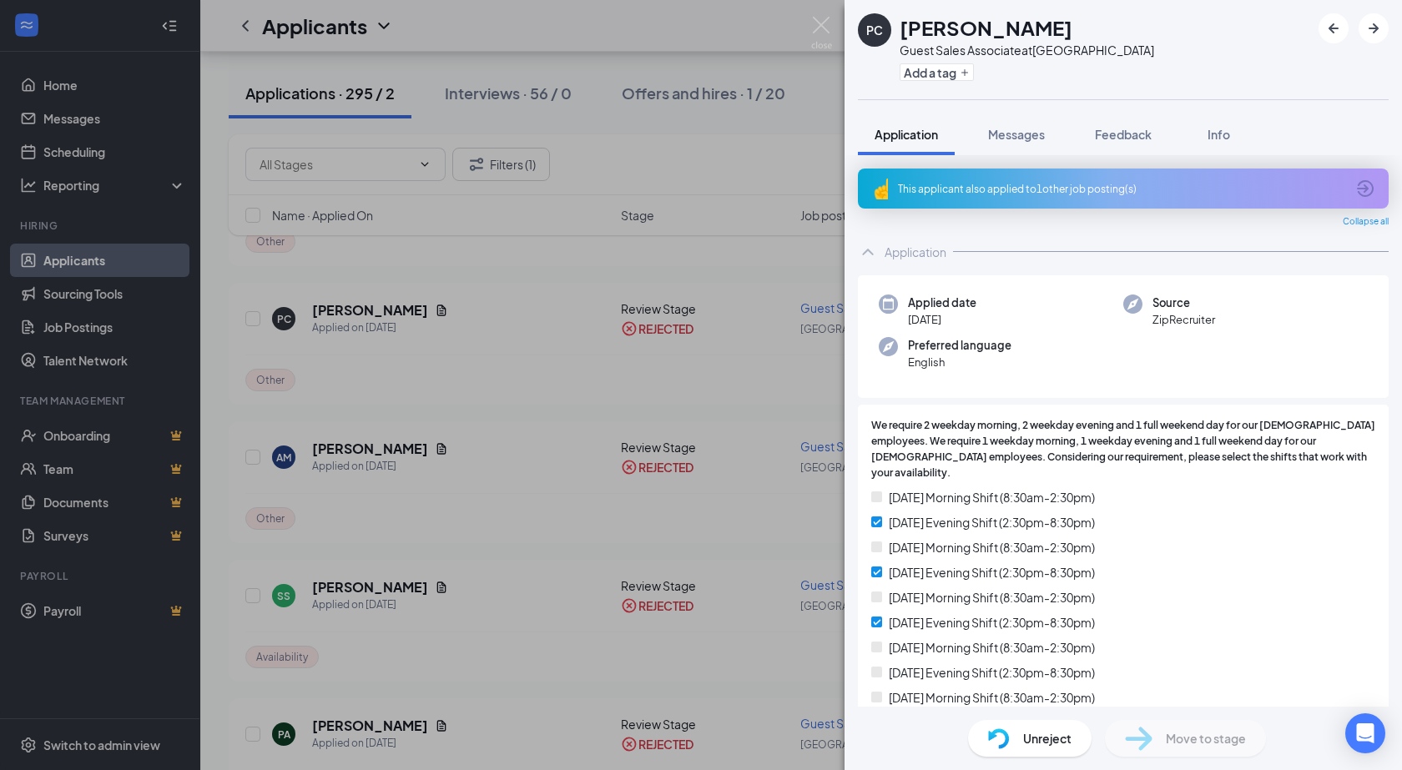
click at [1068, 194] on div "This applicant also applied to 1 other job posting(s)" at bounding box center [1121, 189] width 447 height 14
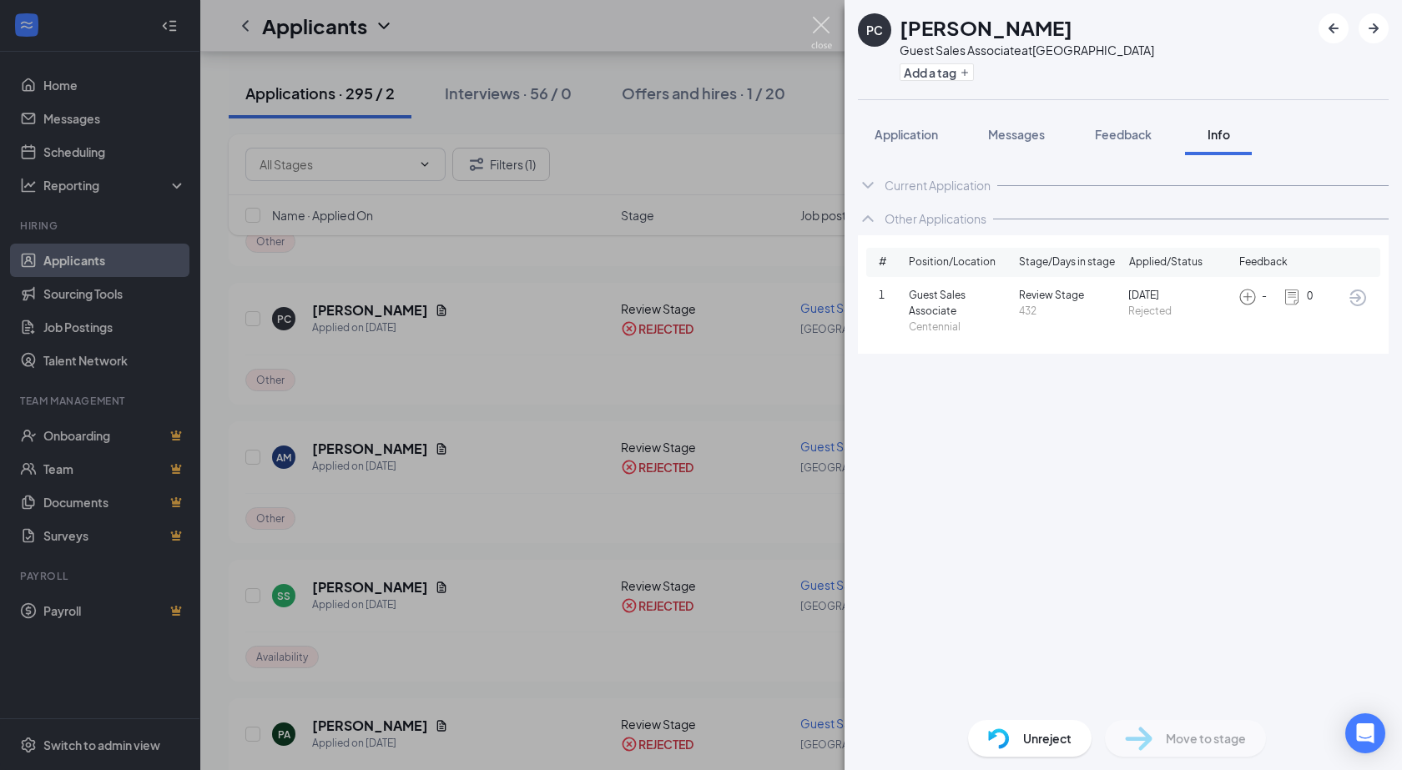
click at [825, 23] on img at bounding box center [821, 33] width 21 height 33
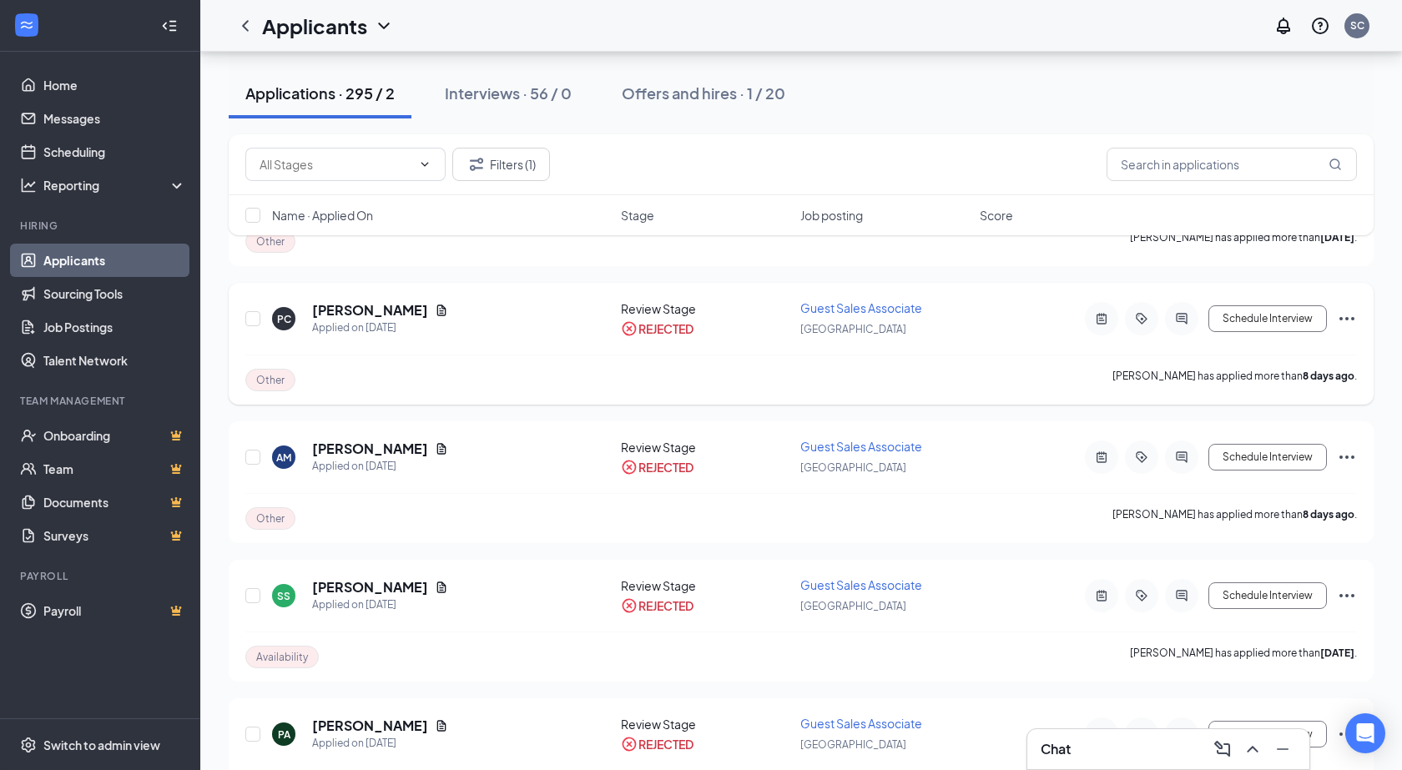
click at [435, 314] on icon "Document" at bounding box center [441, 310] width 13 height 13
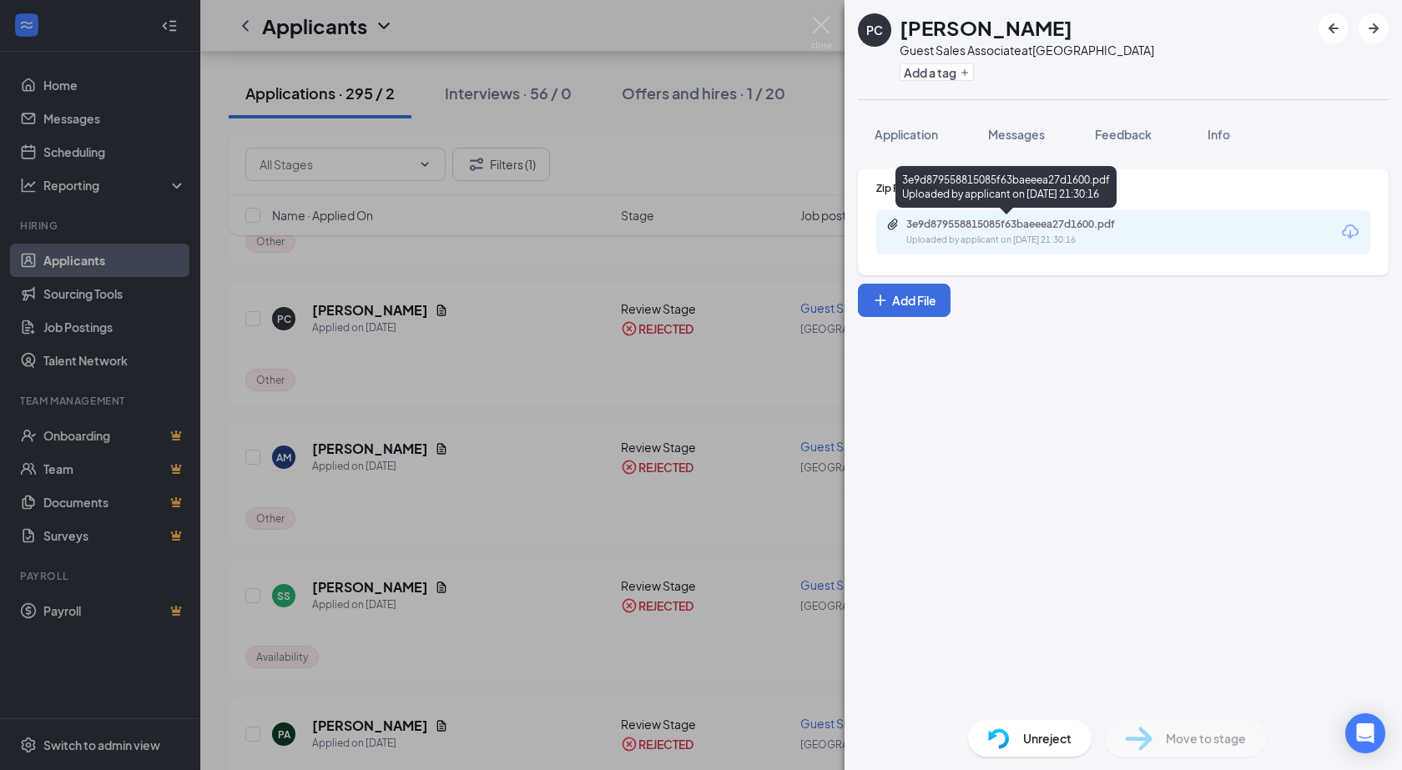
click at [974, 224] on div "3e9d879558815085f63baeeea27d1600.pdf" at bounding box center [1023, 224] width 234 height 13
click at [980, 225] on div "3e9d879558815085f63baeeea27d1600.pdf" at bounding box center [1023, 224] width 234 height 13
click at [827, 33] on img at bounding box center [821, 33] width 21 height 33
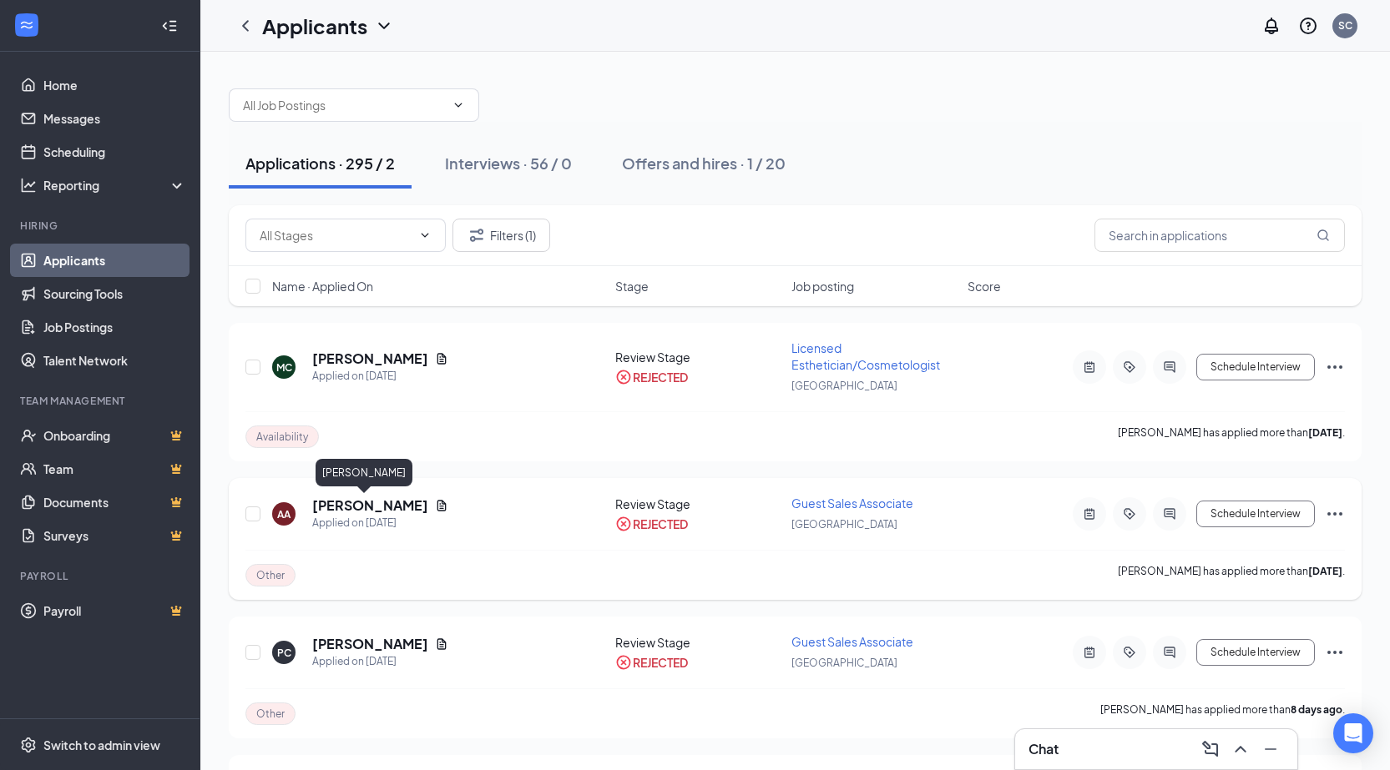
click at [353, 508] on h5 "[PERSON_NAME]" at bounding box center [370, 506] width 116 height 18
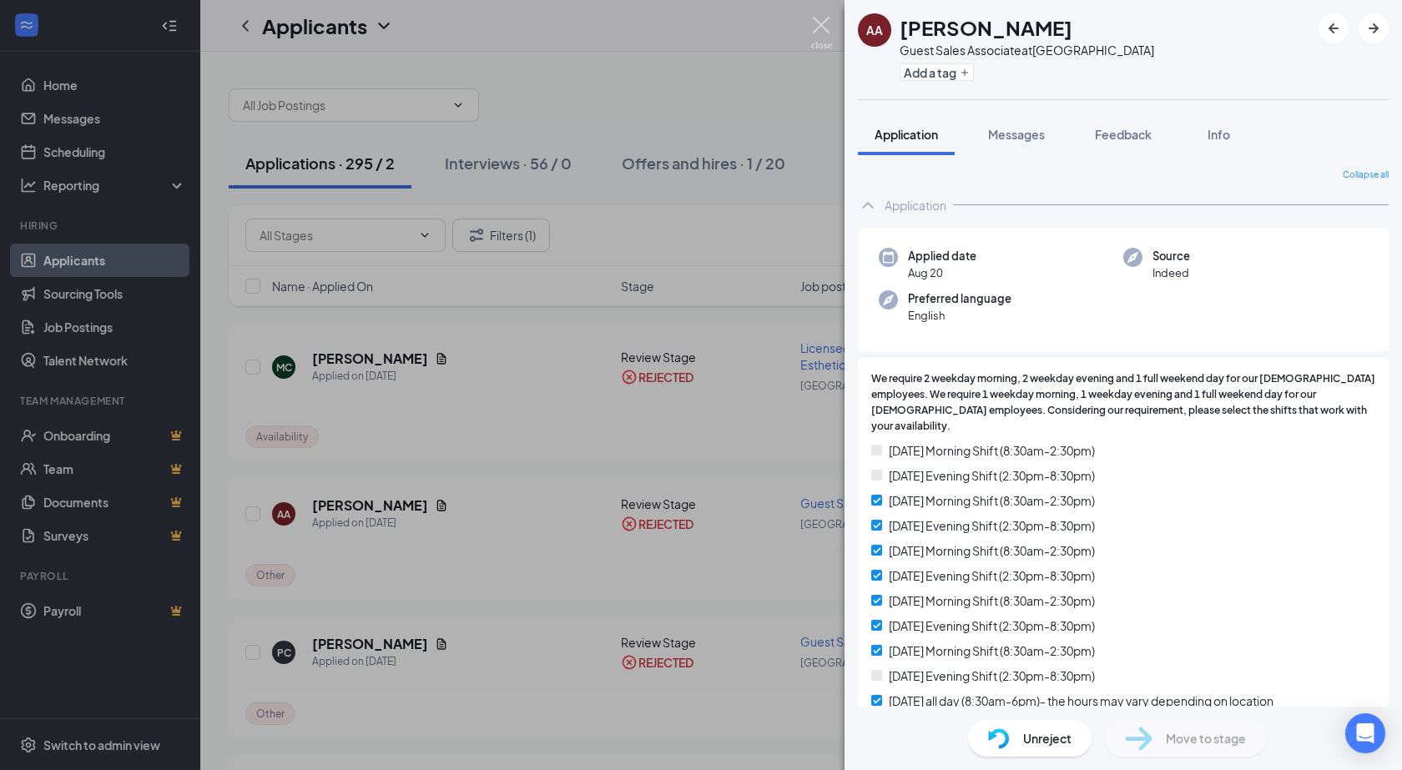
click at [824, 21] on img at bounding box center [821, 33] width 21 height 33
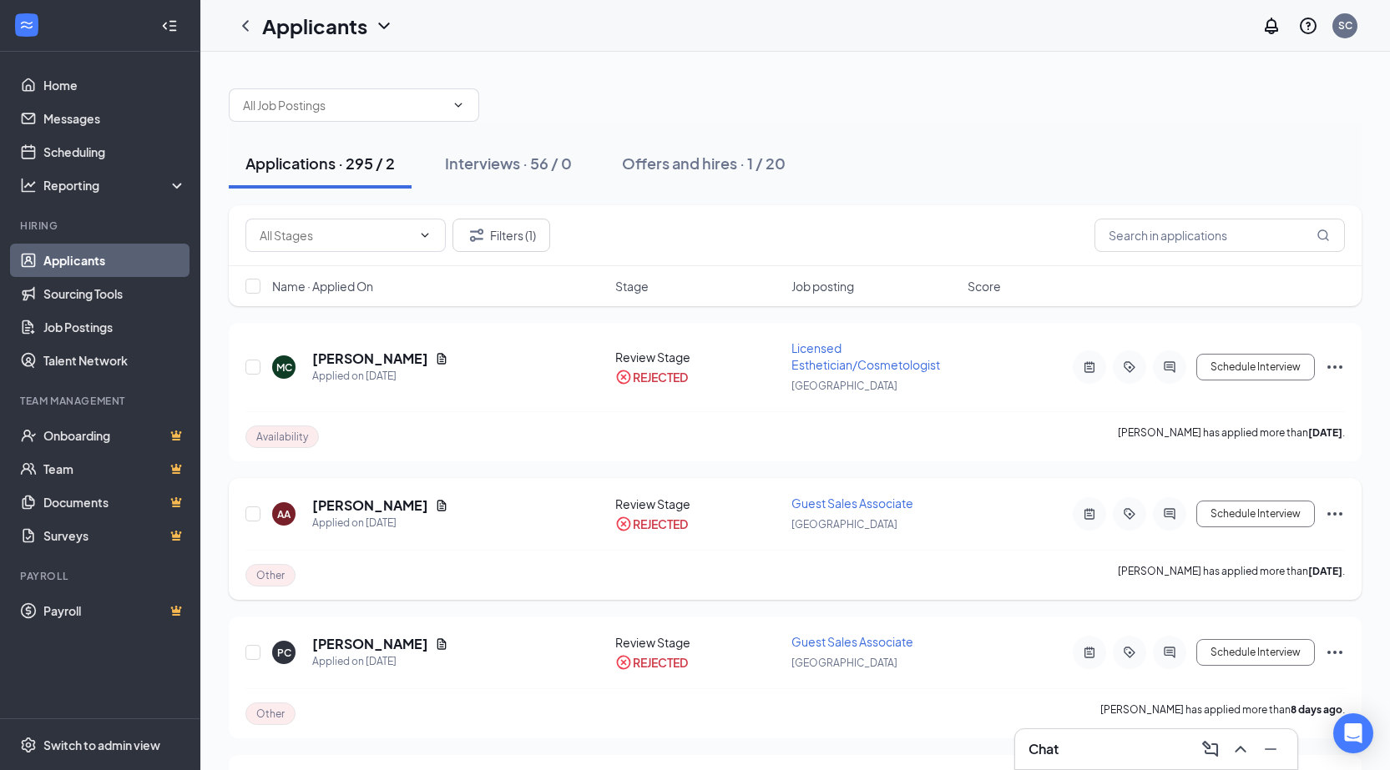
click at [435, 507] on icon "Document" at bounding box center [441, 505] width 13 height 13
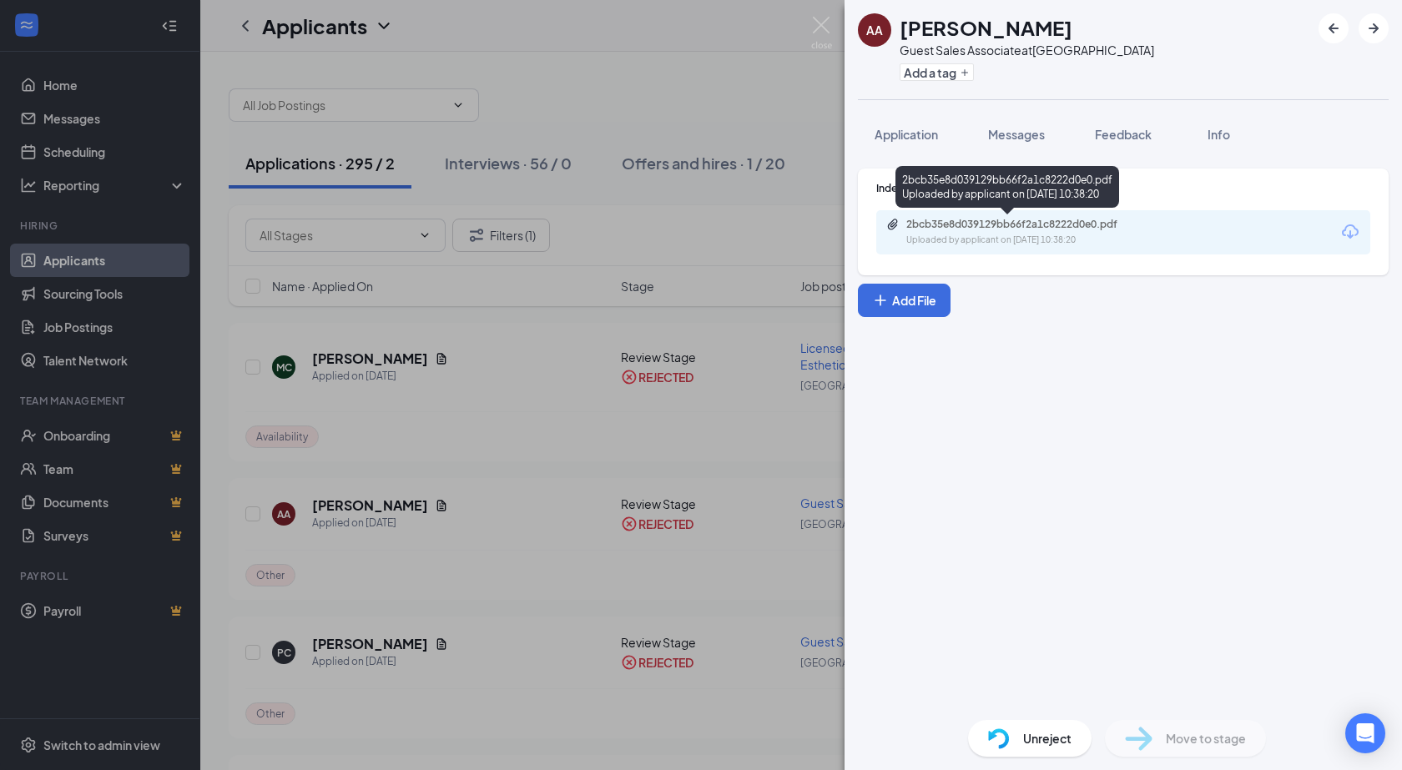
click at [1065, 238] on div "Uploaded by applicant on [DATE] 10:38:20" at bounding box center [1031, 240] width 250 height 13
click at [823, 18] on img at bounding box center [821, 33] width 21 height 33
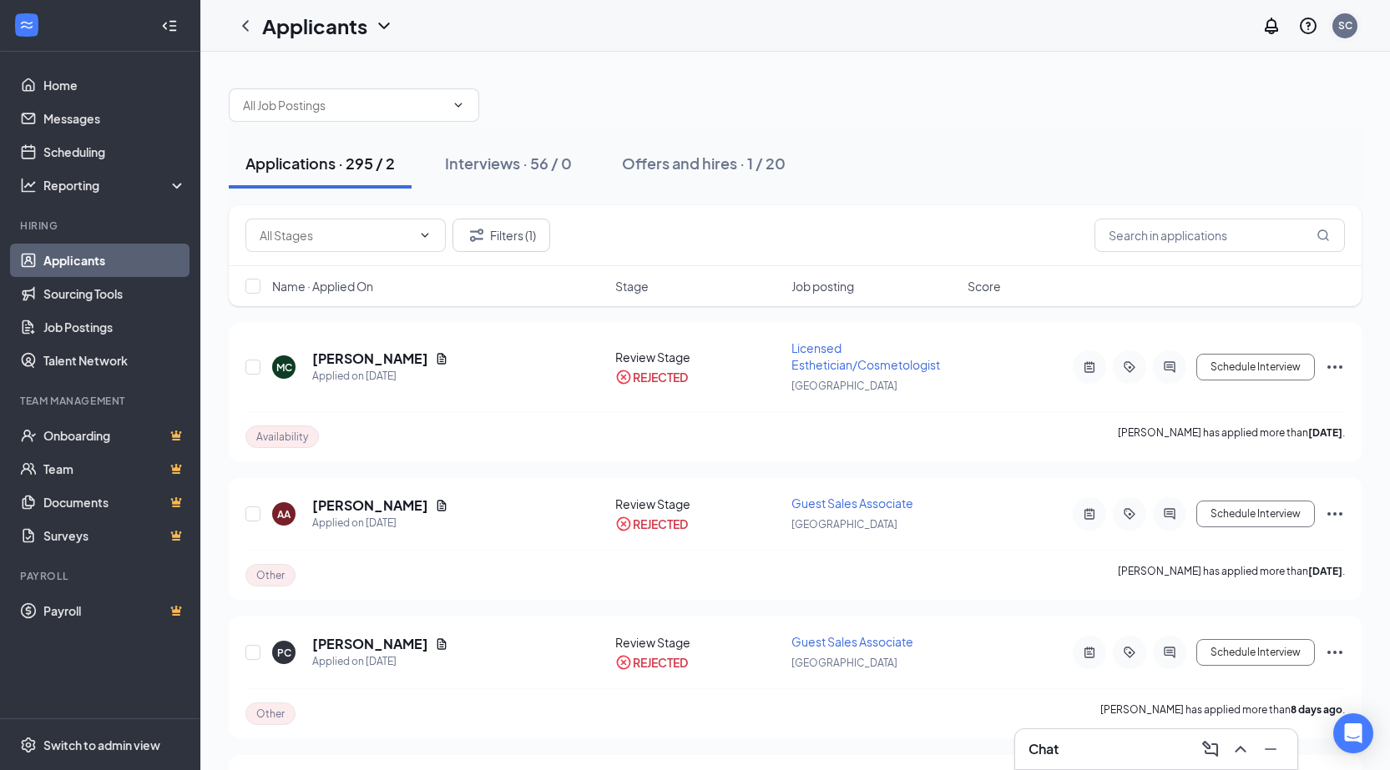
click at [1345, 33] on div "SC" at bounding box center [1344, 25] width 25 height 25
click at [1203, 250] on div "Log out" at bounding box center [1261, 255] width 180 height 17
